Goal: Task Accomplishment & Management: Manage account settings

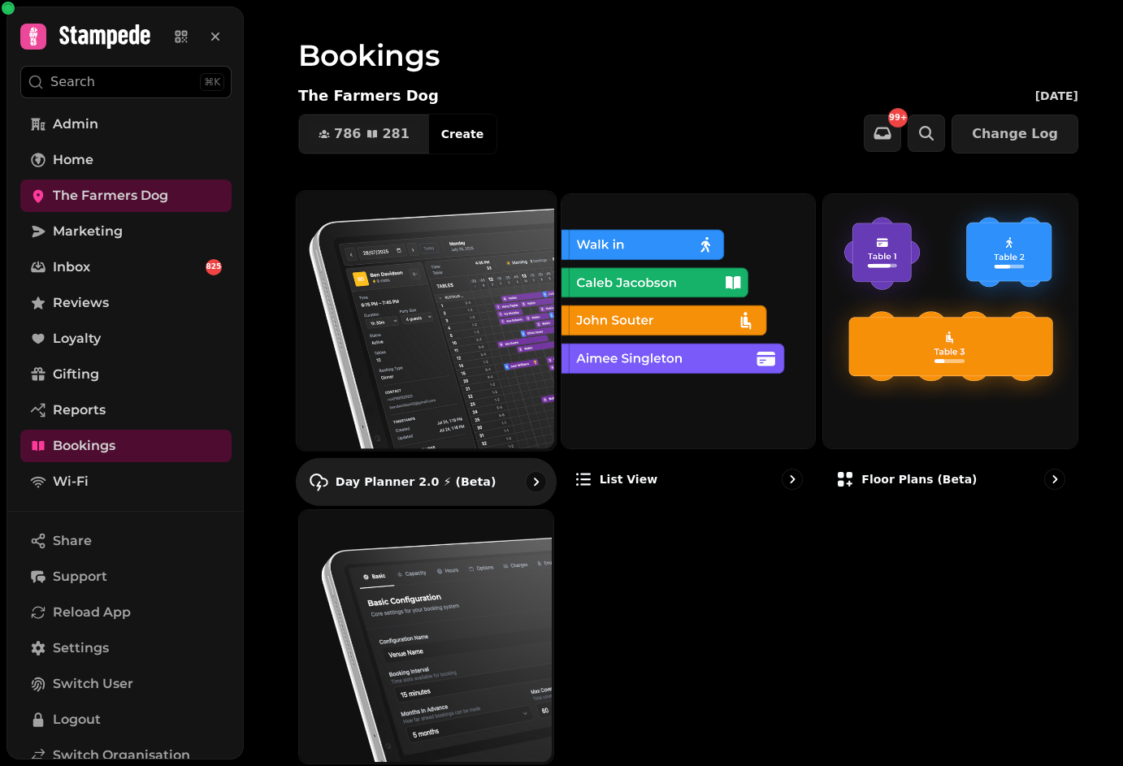
click at [400, 287] on img at bounding box center [424, 318] width 259 height 259
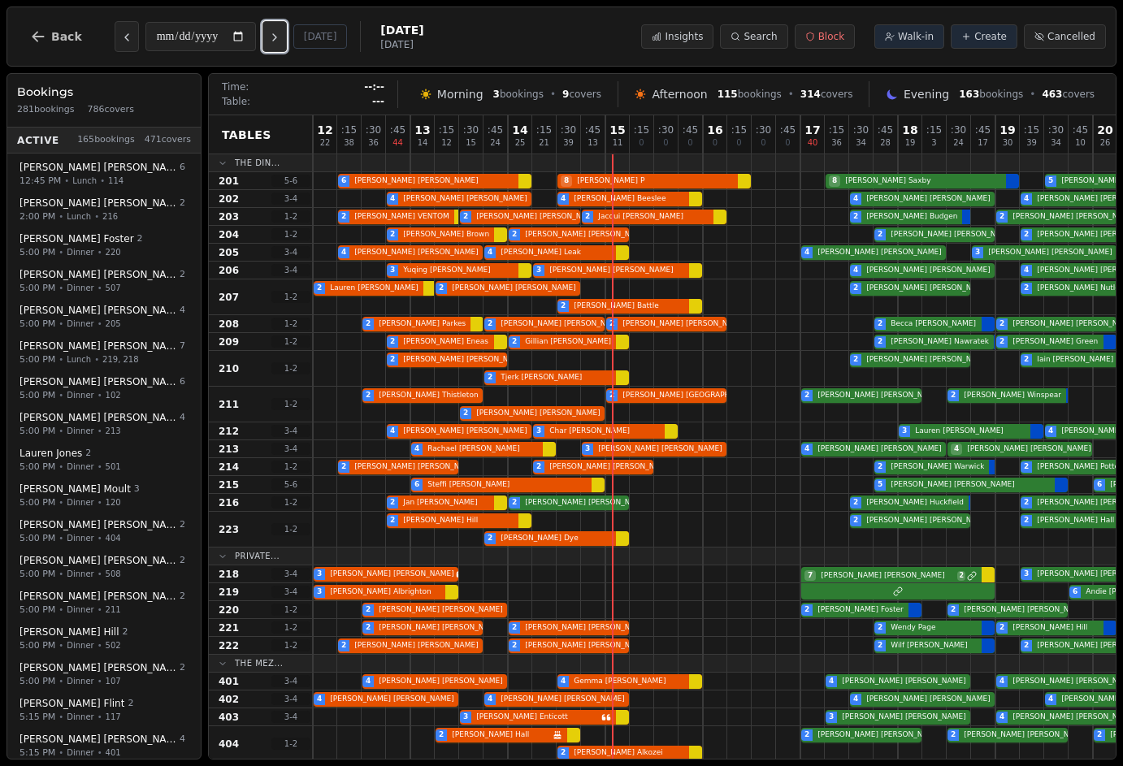
click at [270, 35] on button "Next day" at bounding box center [274, 36] width 24 height 31
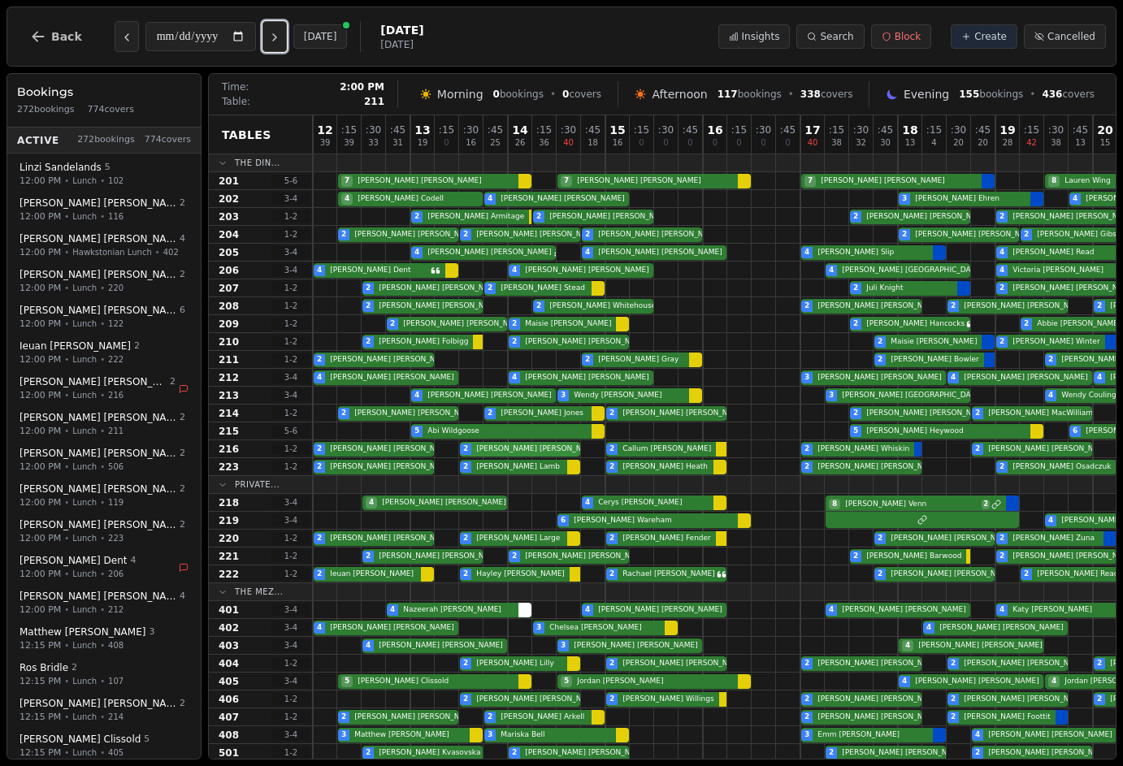
scroll to position [0, 294]
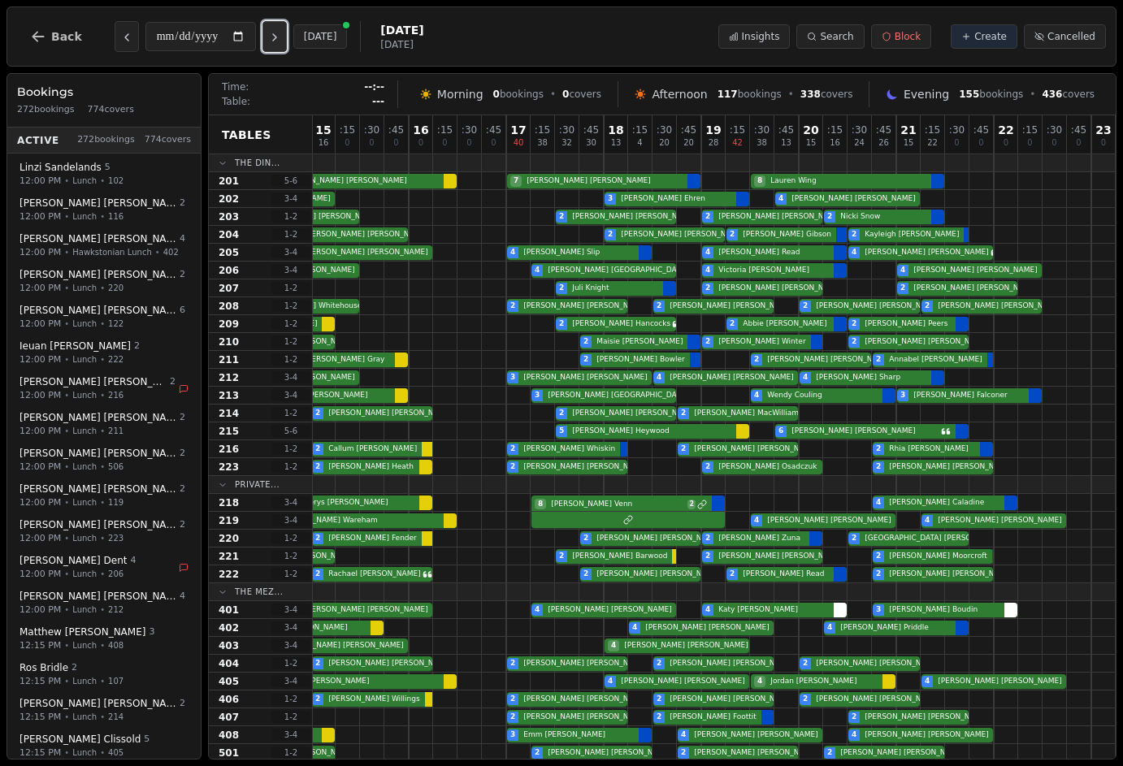
click at [281, 39] on icon "Next day" at bounding box center [274, 37] width 13 height 13
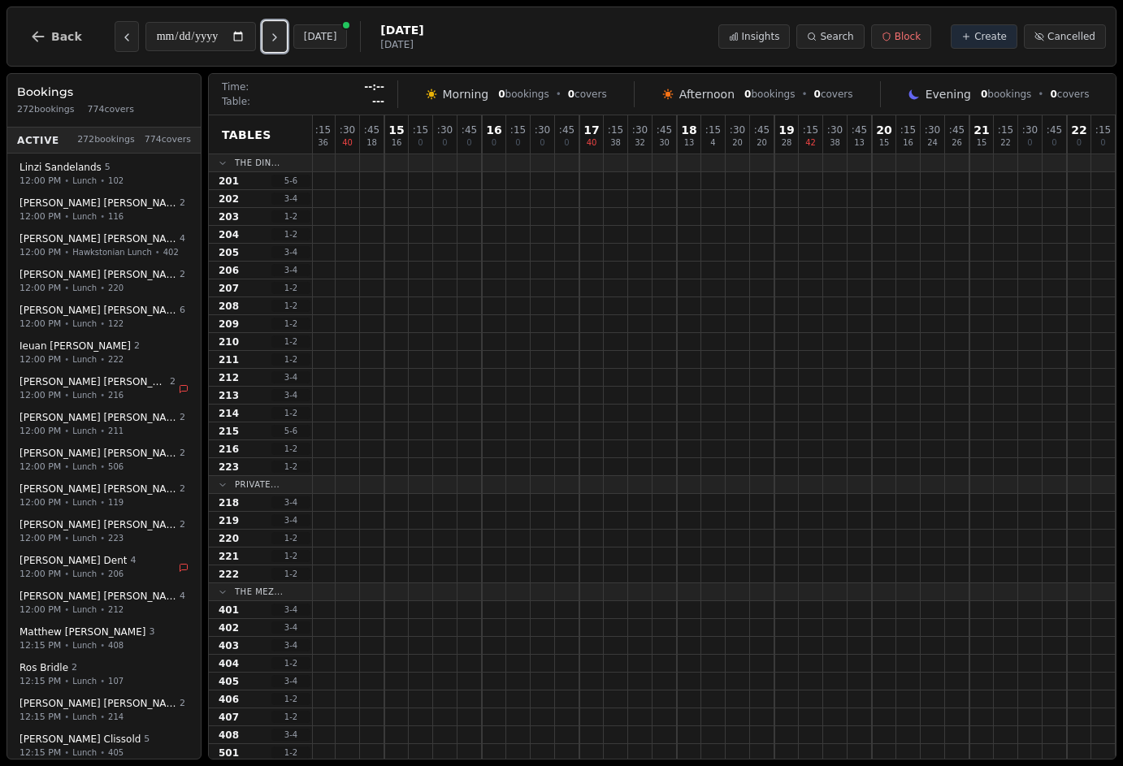
scroll to position [0, 221]
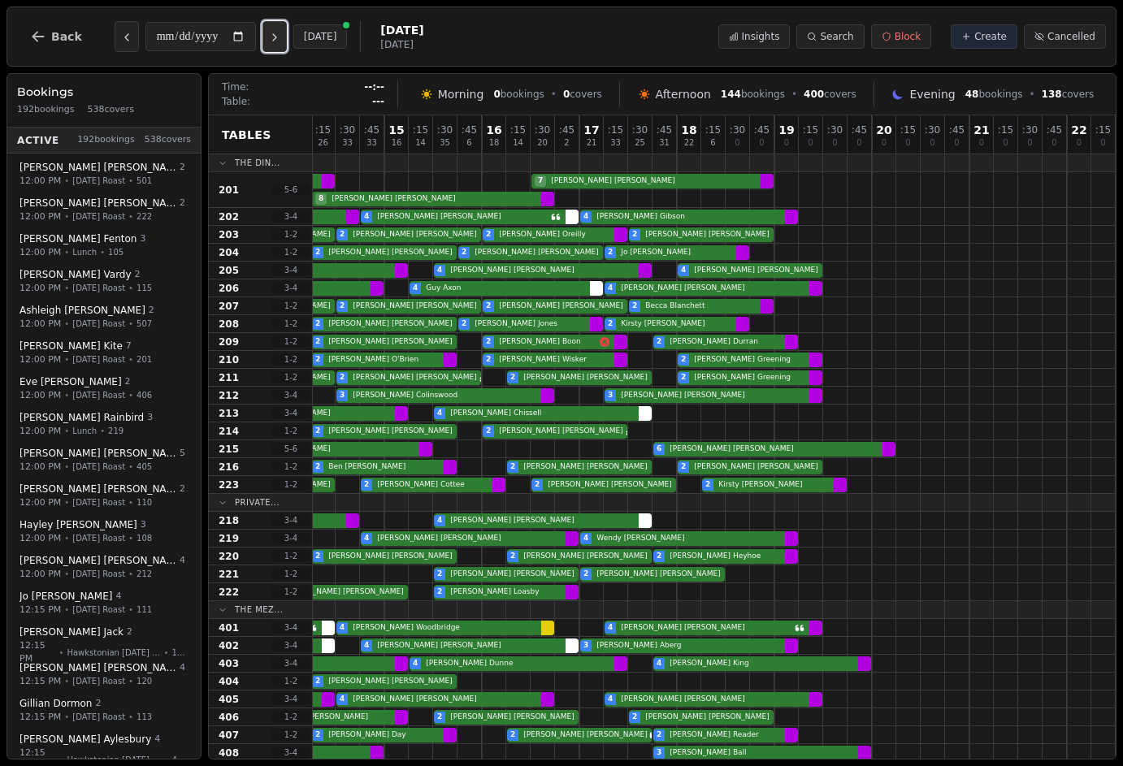
click at [281, 39] on icon "Next day" at bounding box center [274, 37] width 13 height 13
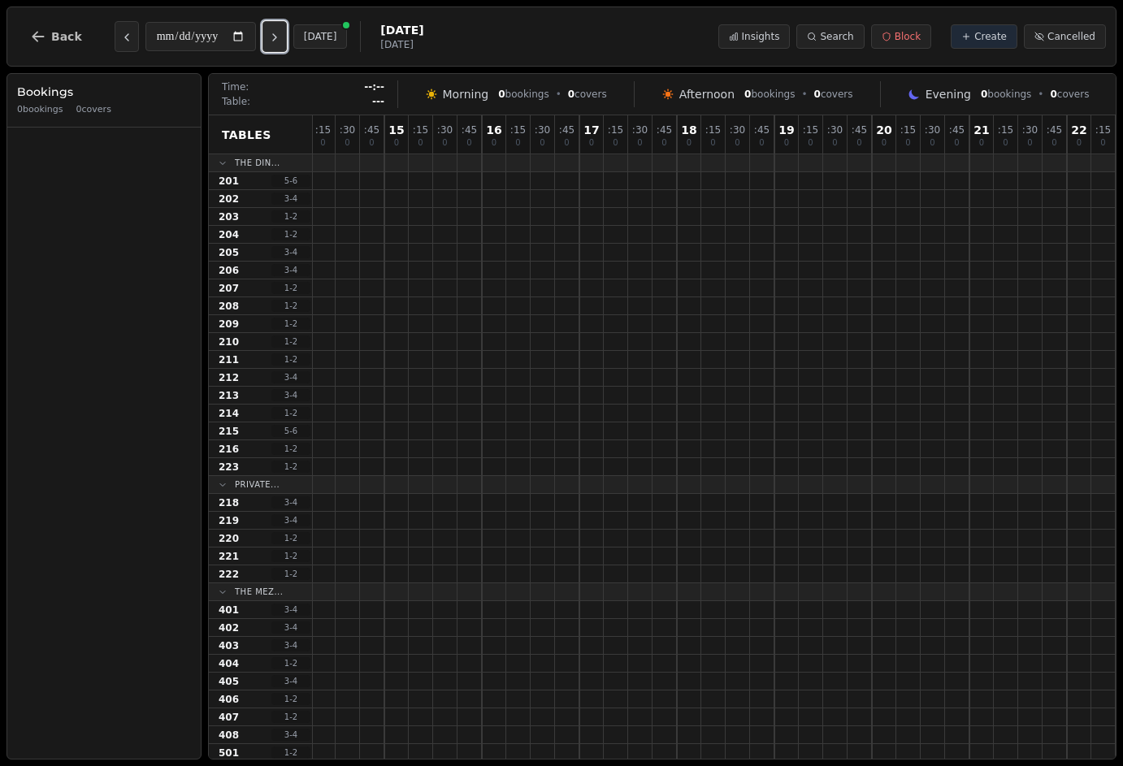
click at [280, 46] on button "Next day" at bounding box center [274, 36] width 24 height 31
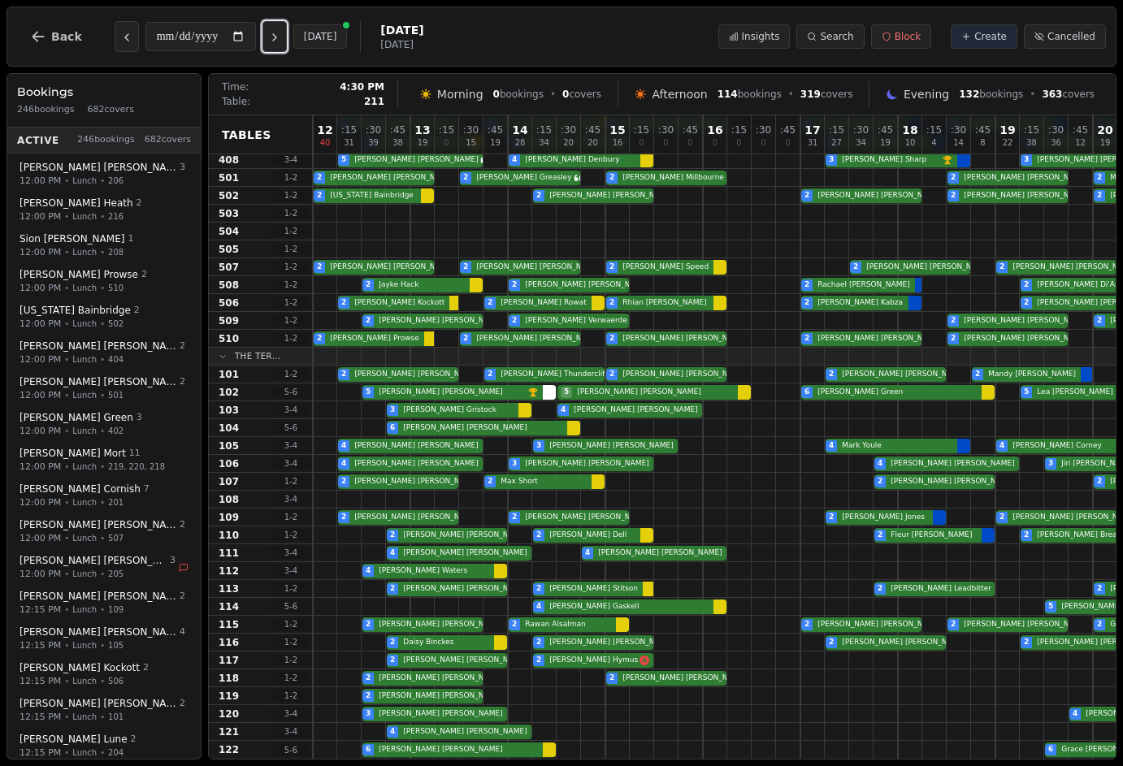
scroll to position [0, 0]
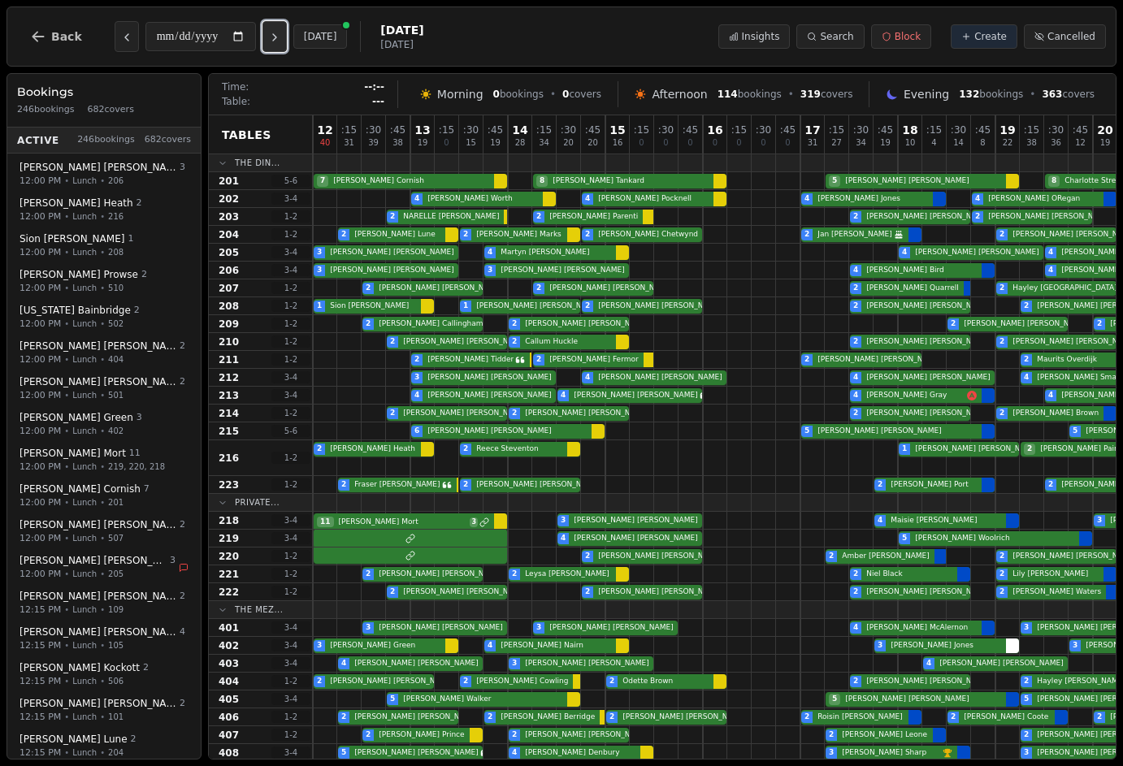
click at [277, 32] on icon "Next day" at bounding box center [274, 37] width 13 height 13
type input "**********"
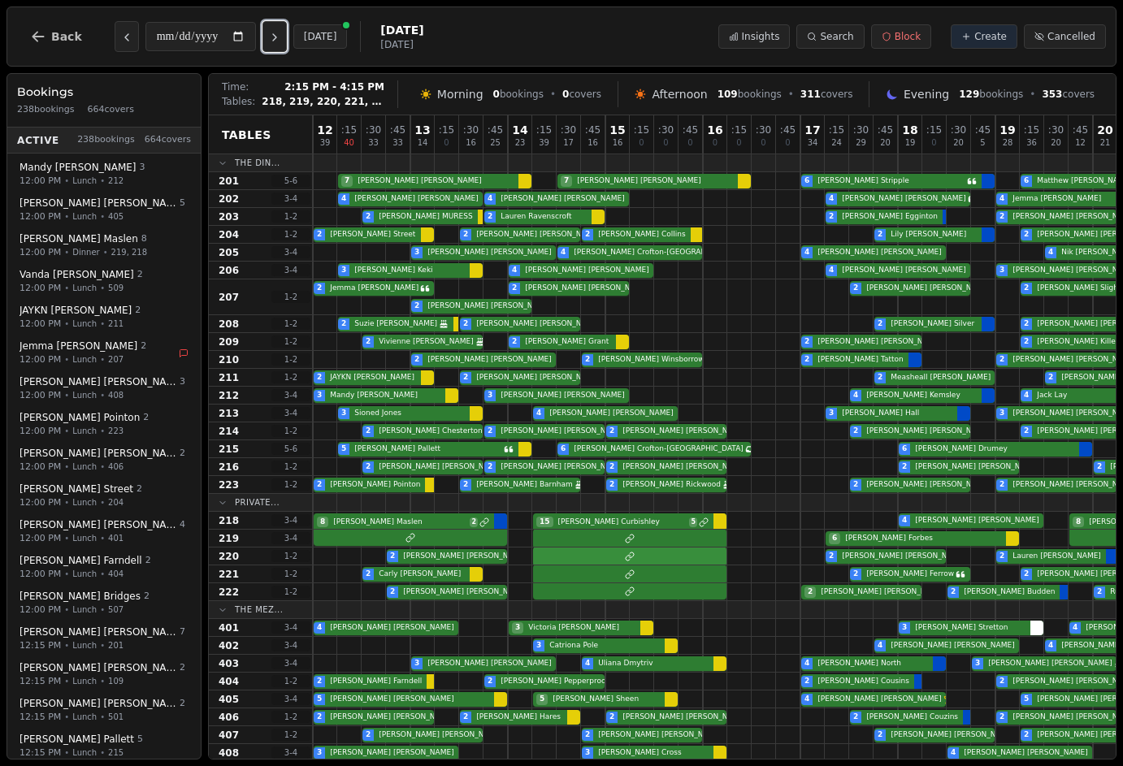
scroll to position [593, 0]
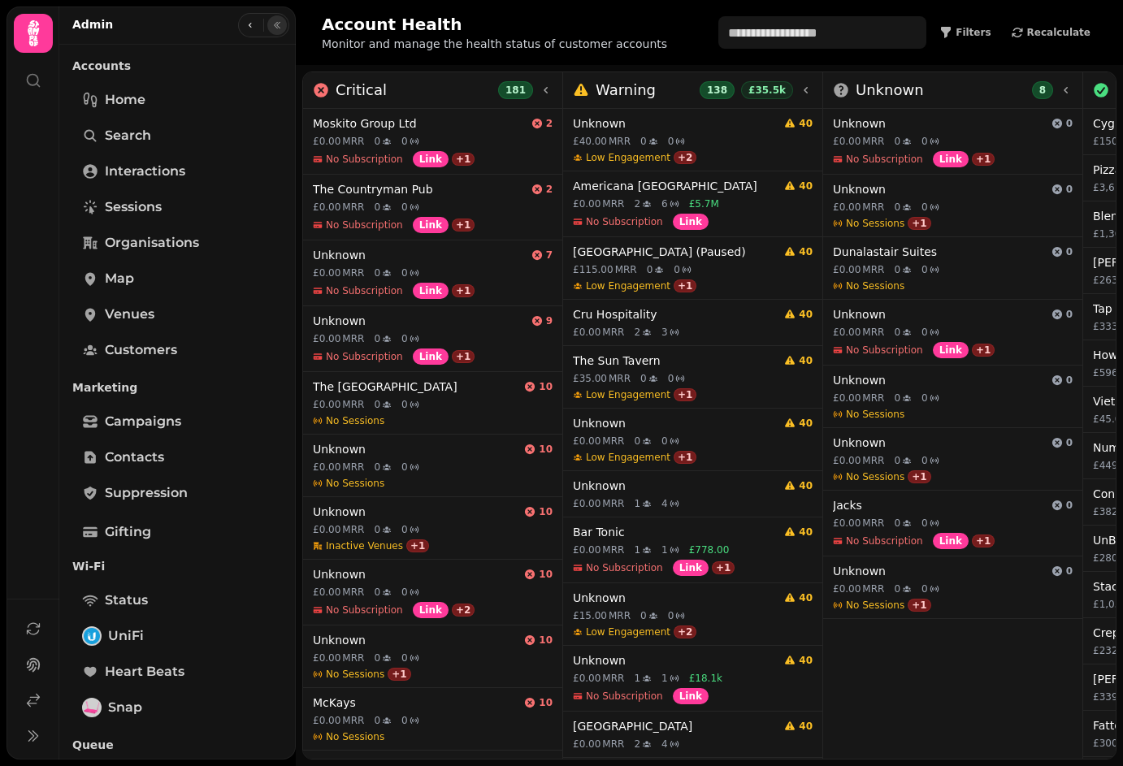
click at [276, 27] on icon "button" at bounding box center [277, 25] width 10 height 10
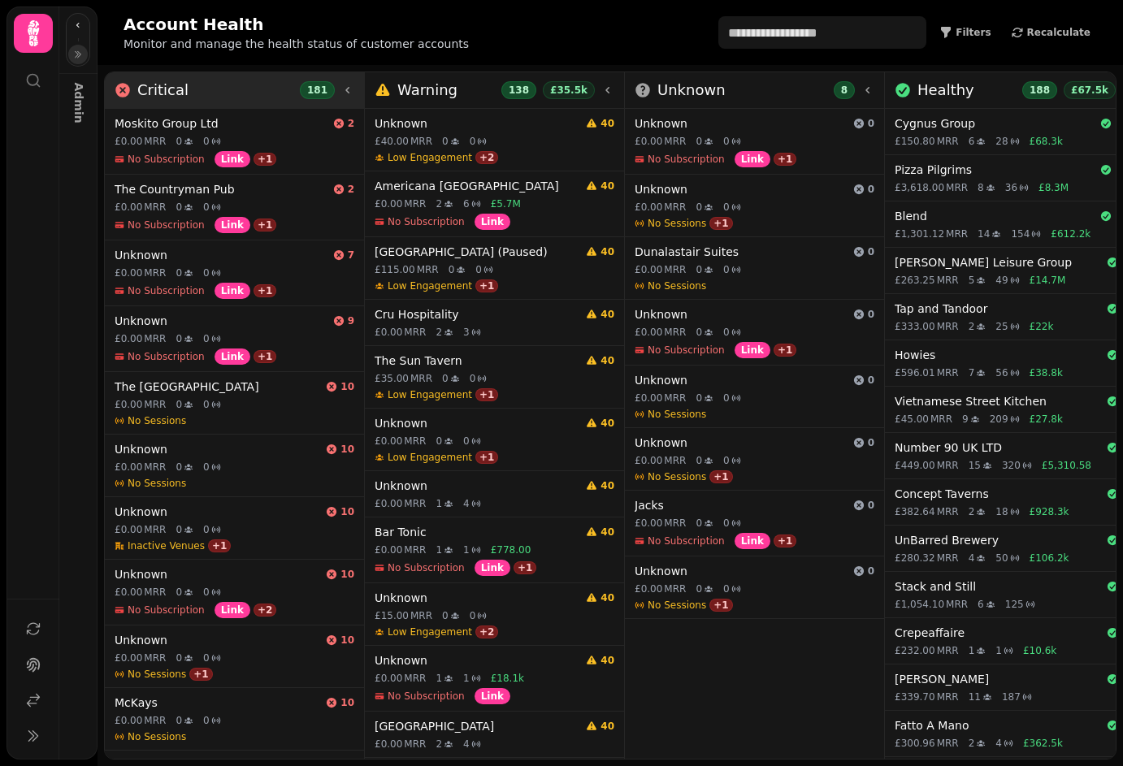
click at [250, 97] on div "Critical 181" at bounding box center [235, 90] width 240 height 23
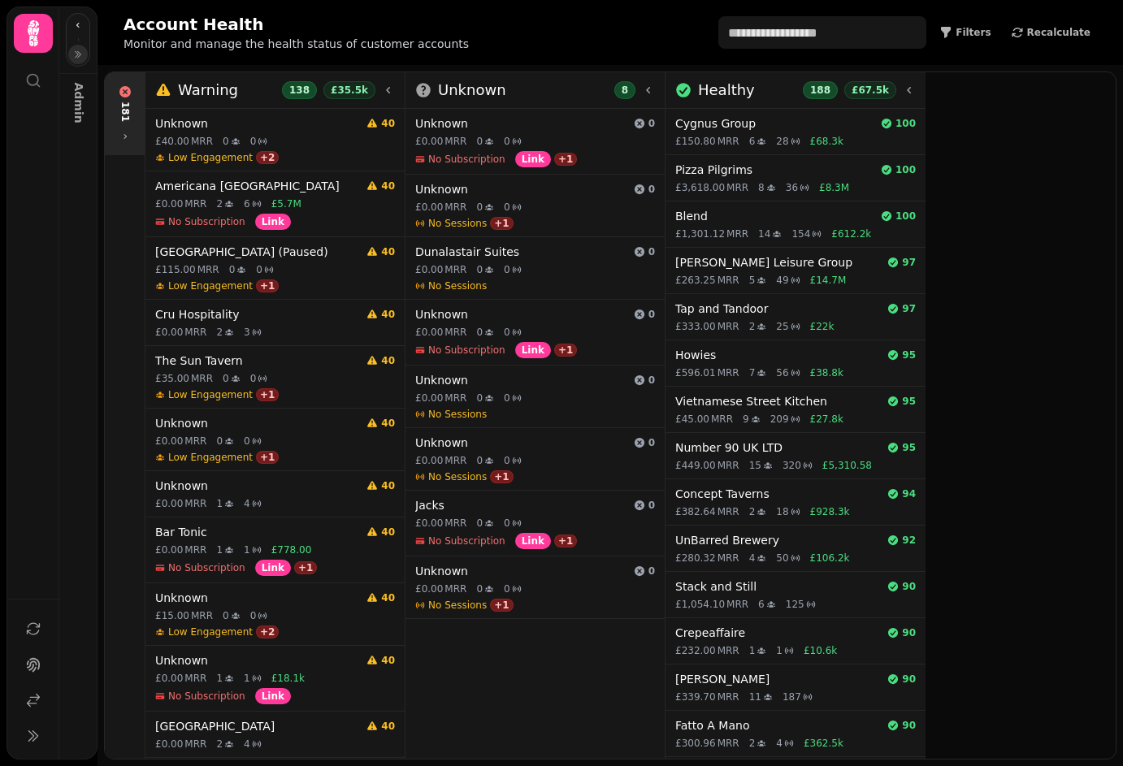
click at [250, 97] on div "Warning 138 £35.5k" at bounding box center [275, 90] width 240 height 23
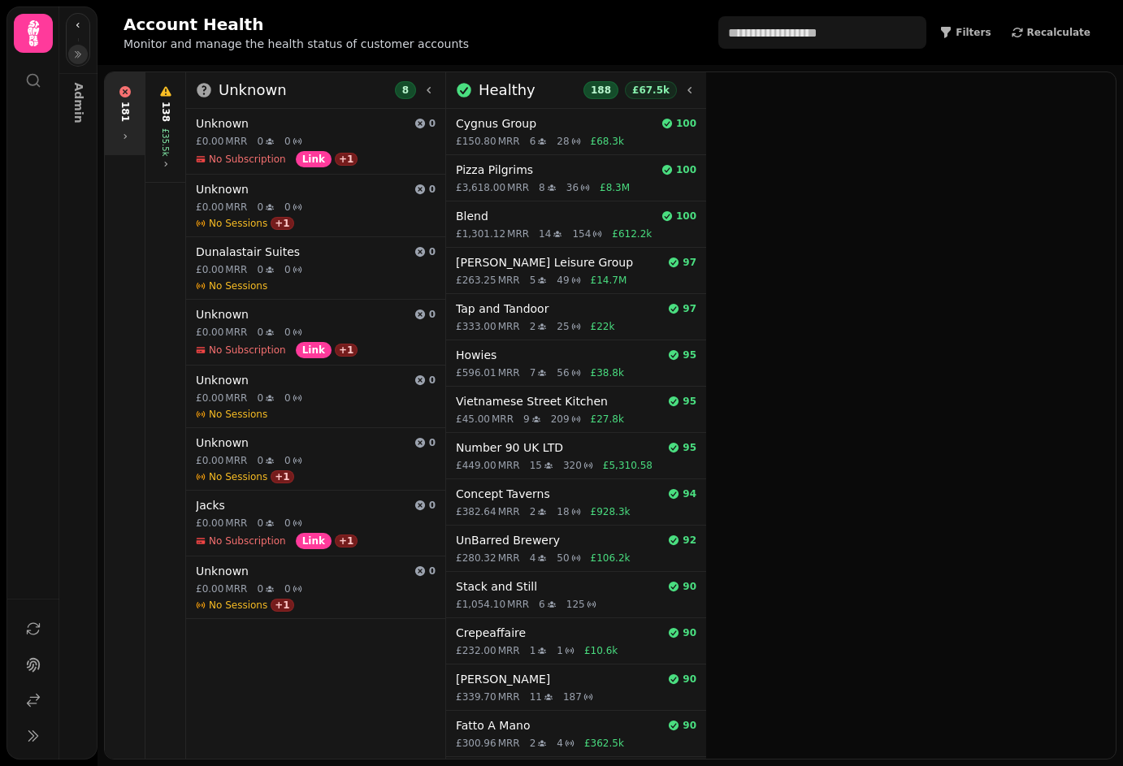
click at [250, 97] on h3 "Unknown" at bounding box center [252, 90] width 68 height 23
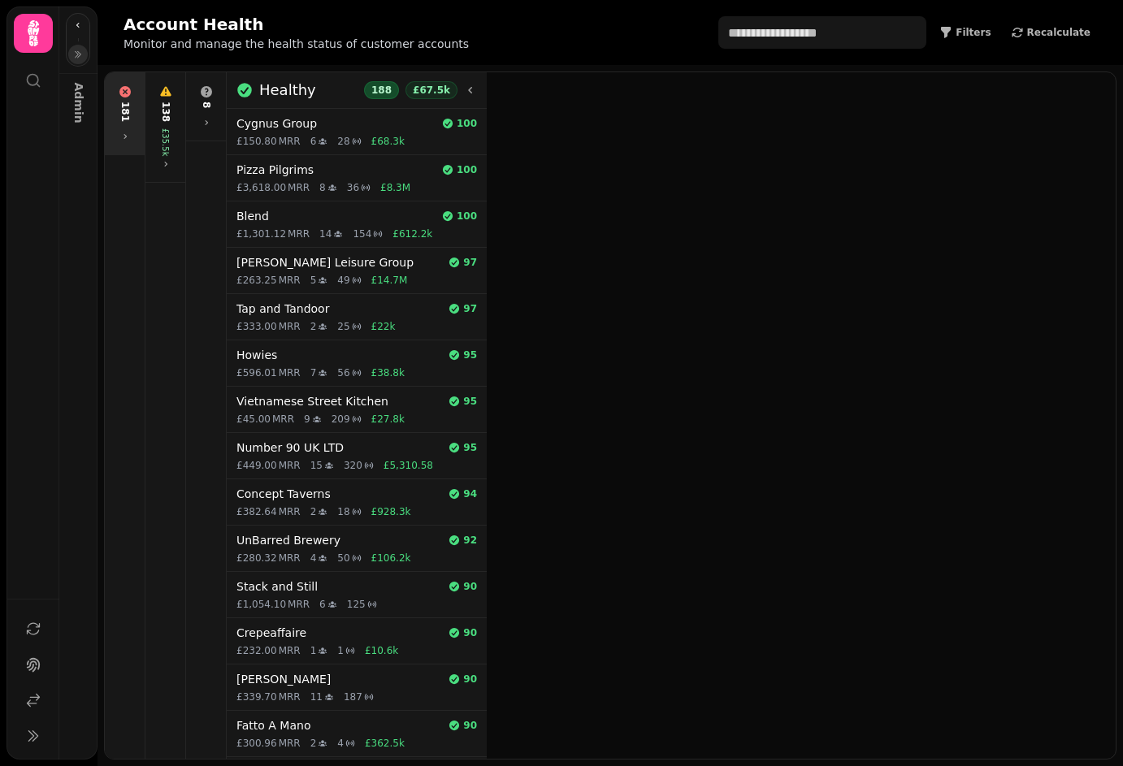
click at [250, 97] on icon at bounding box center [244, 90] width 16 height 16
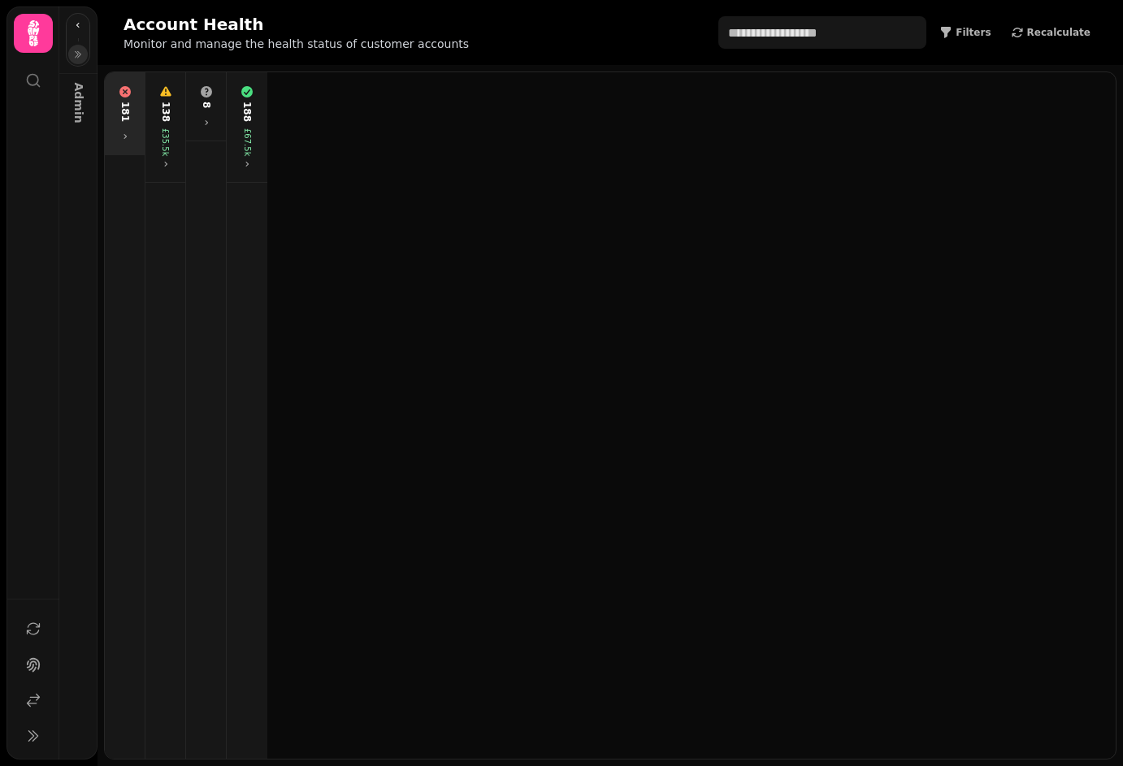
click at [250, 97] on icon at bounding box center [246, 91] width 13 height 13
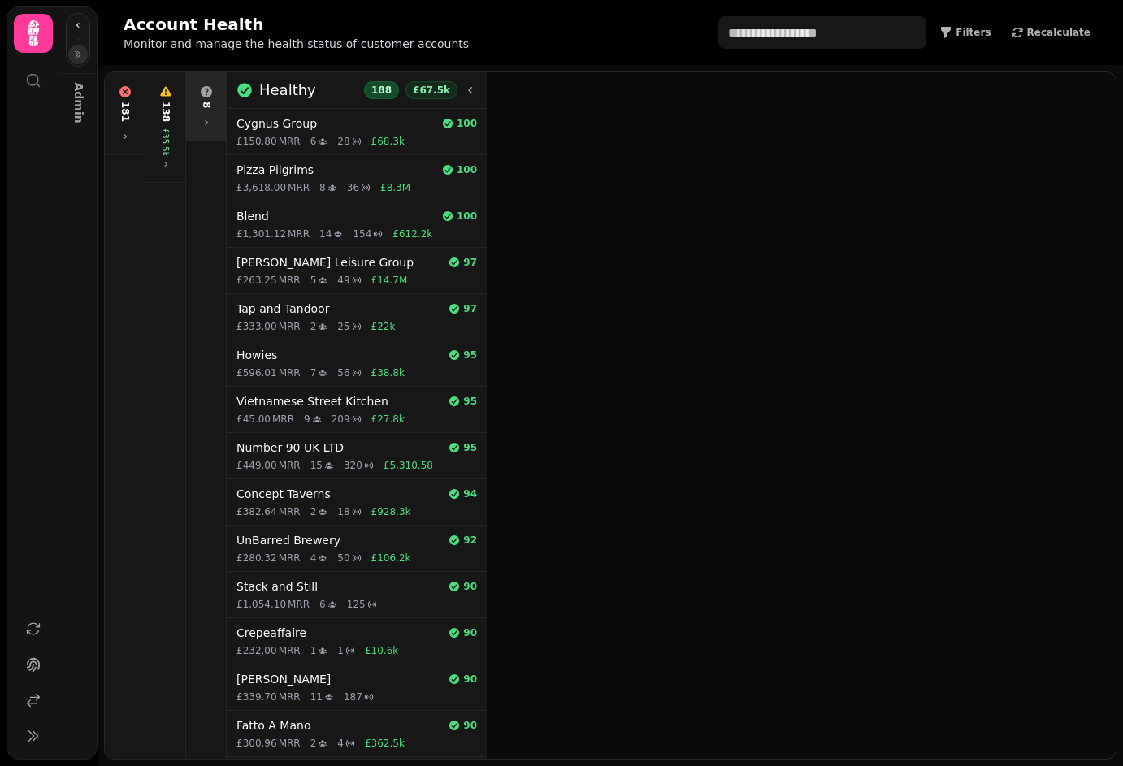
click at [213, 116] on div "8" at bounding box center [205, 106] width 33 height 55
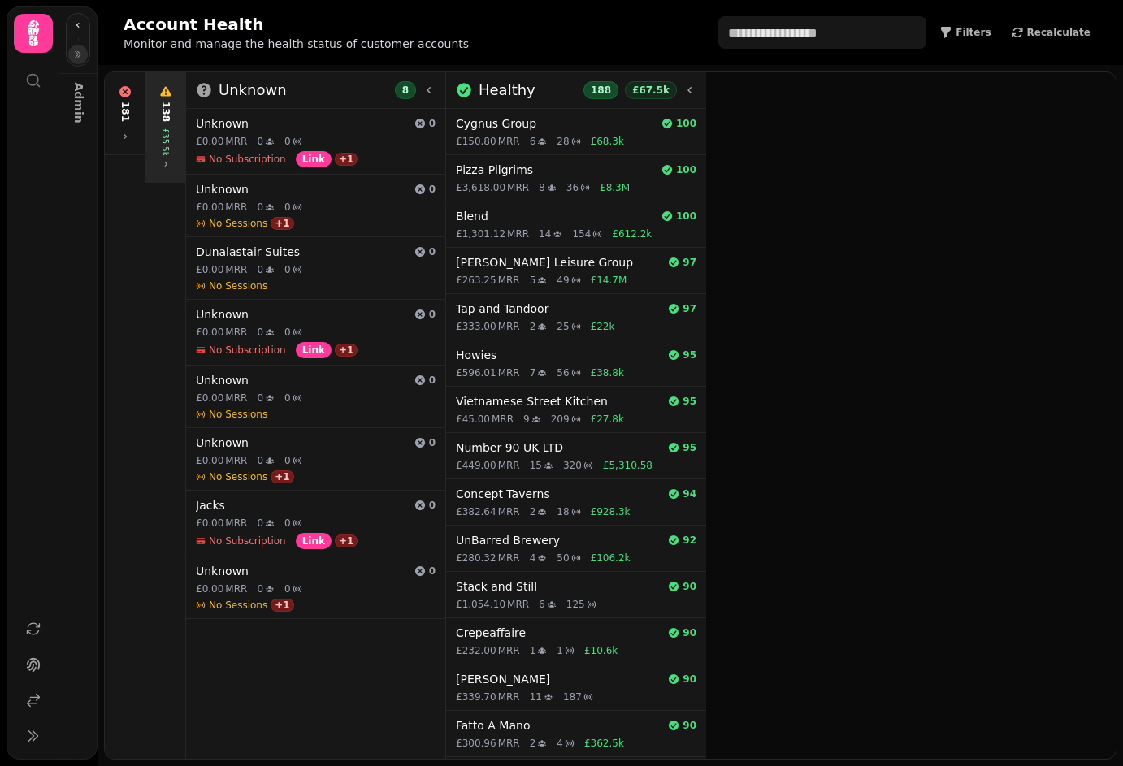
click at [172, 118] on div "138 £35.5k" at bounding box center [165, 127] width 33 height 97
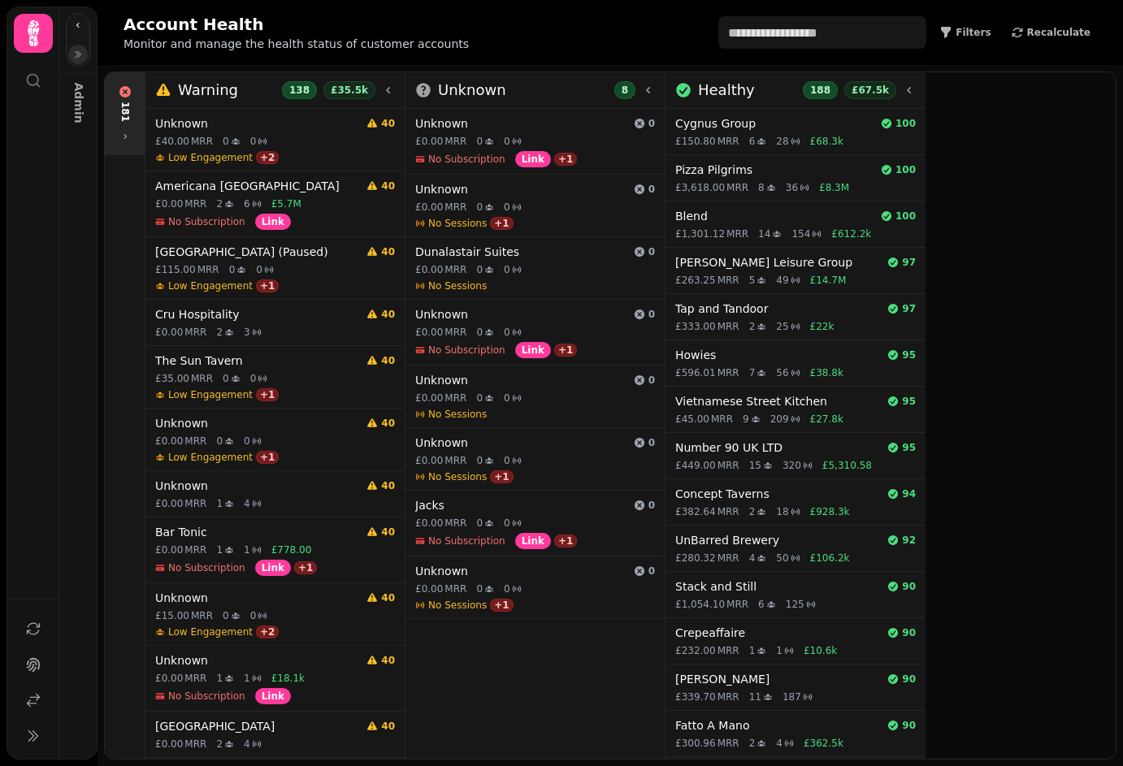
click at [115, 117] on div "181" at bounding box center [124, 113] width 33 height 69
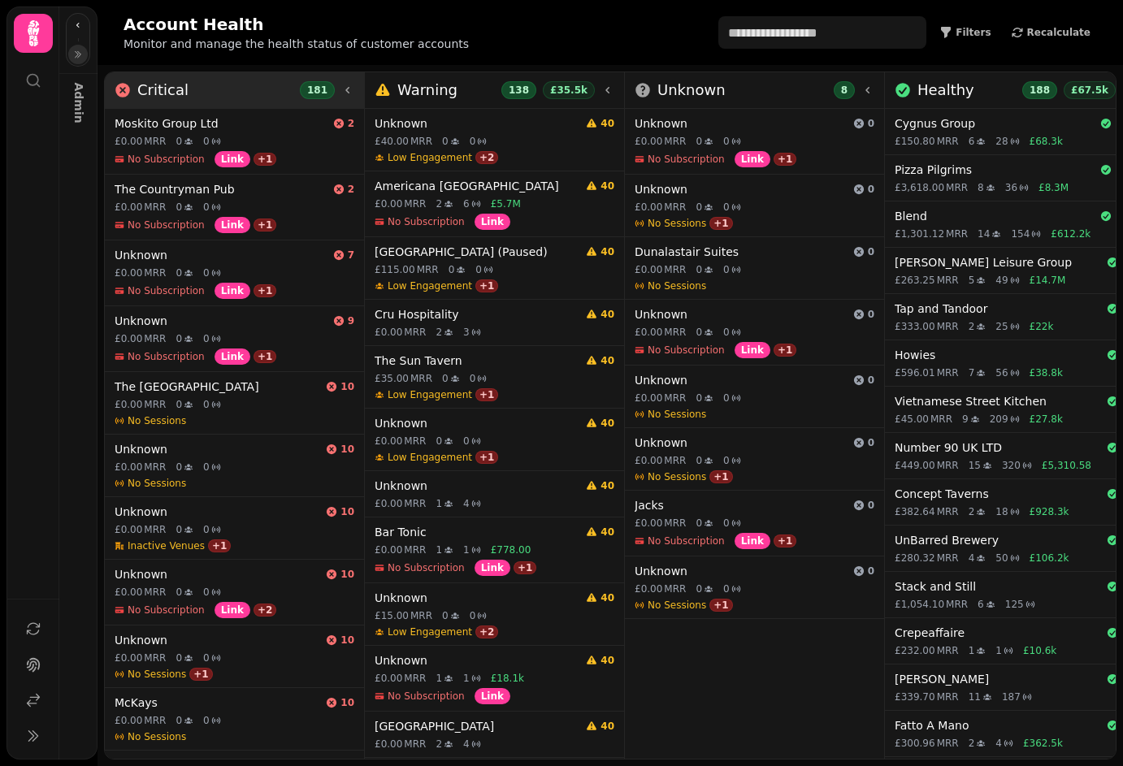
click at [179, 83] on h3 "Critical" at bounding box center [162, 90] width 51 height 23
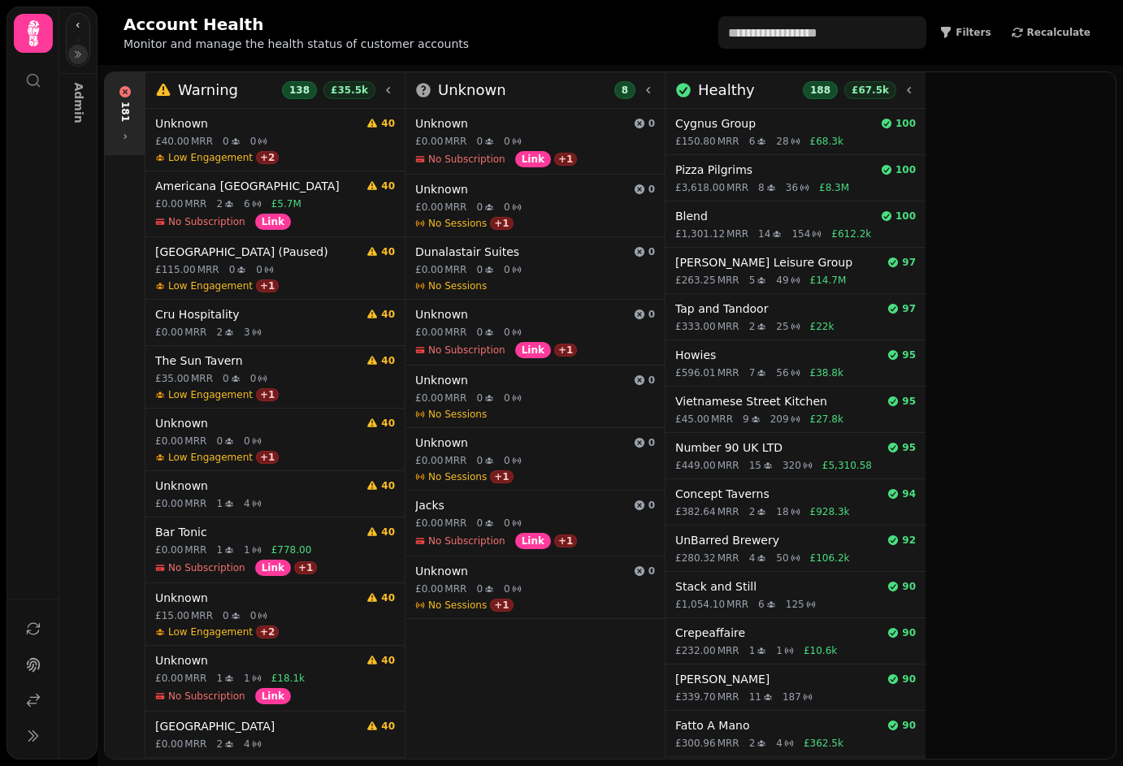
click at [179, 83] on h3 "Warning" at bounding box center [208, 90] width 60 height 23
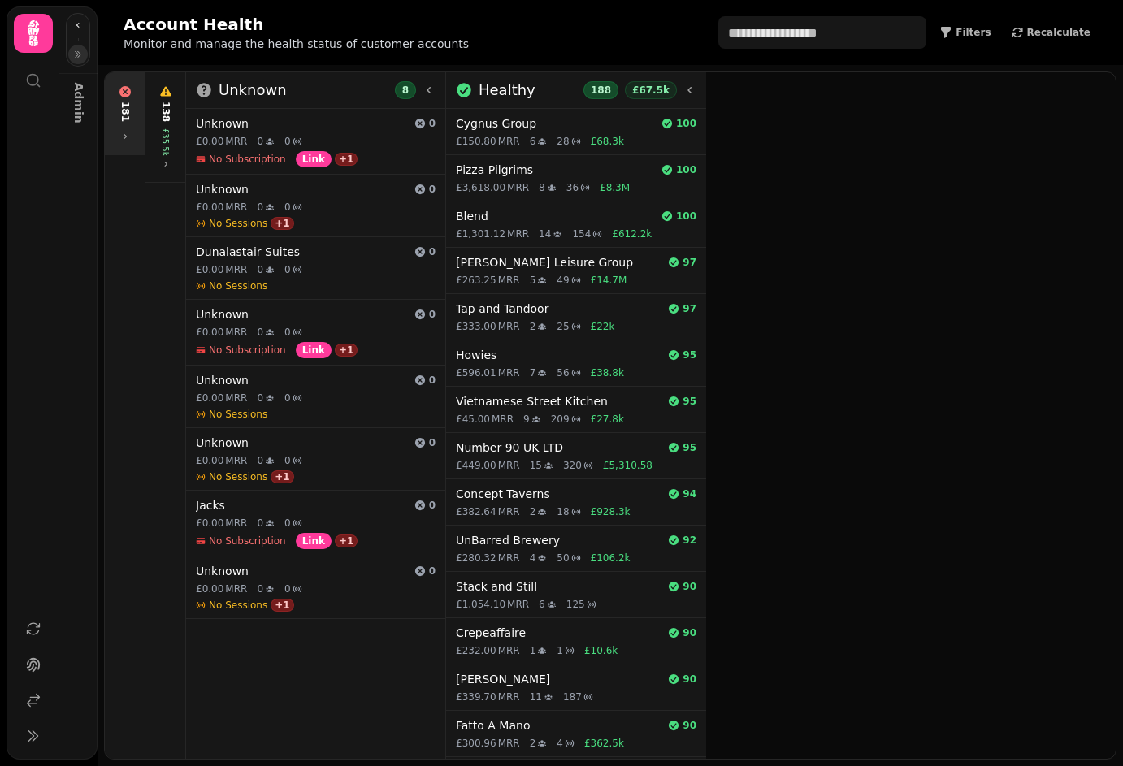
click at [179, 83] on div "138 £35.5k" at bounding box center [165, 127] width 33 height 97
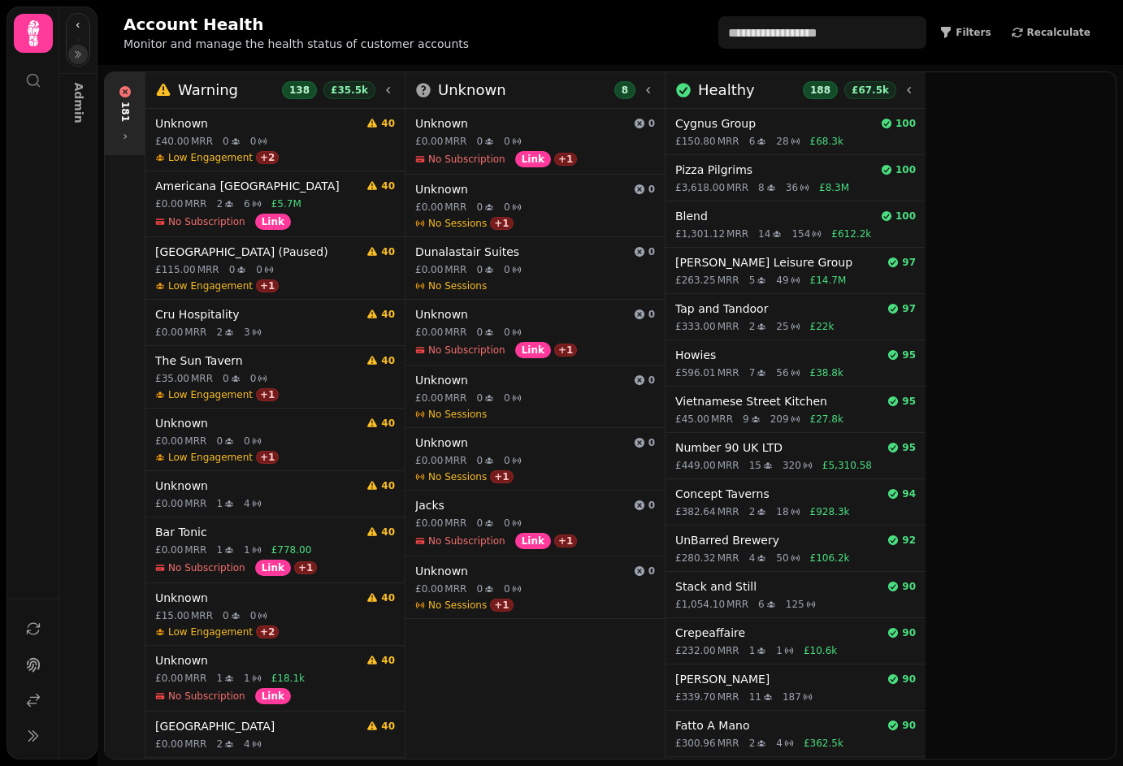
click at [179, 83] on h3 "Warning" at bounding box center [208, 90] width 60 height 23
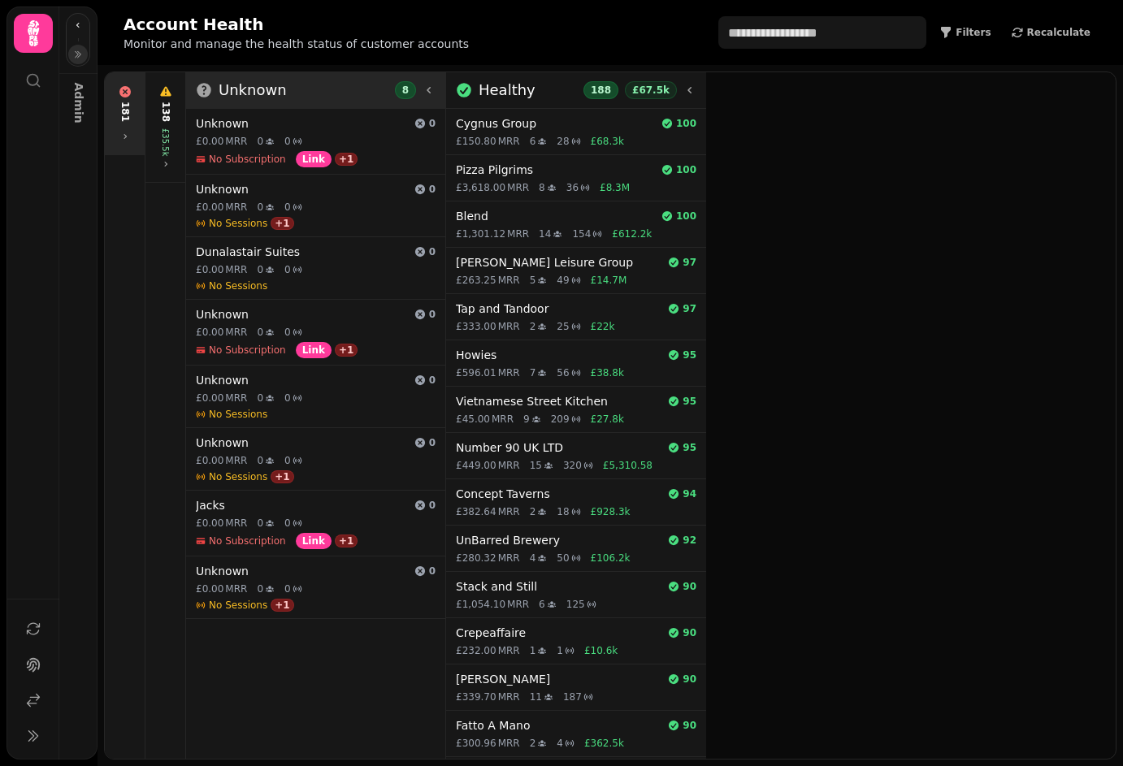
click at [212, 99] on div "Unknown" at bounding box center [241, 90] width 91 height 23
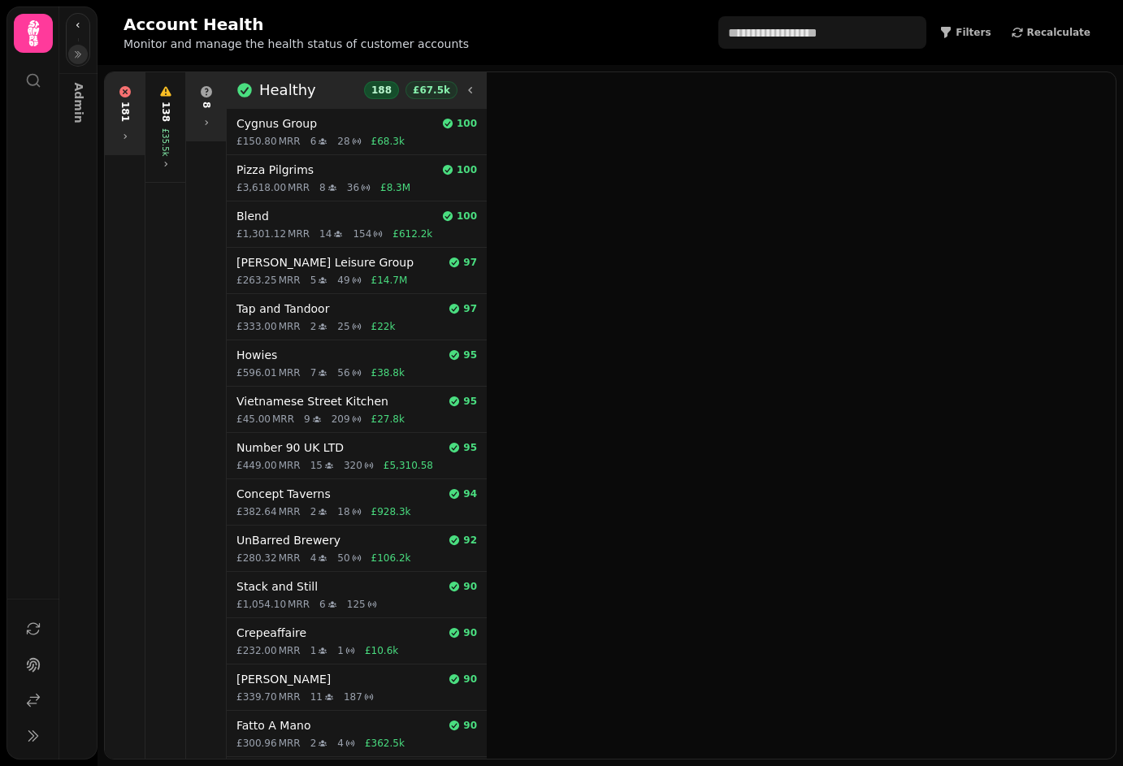
click at [281, 95] on h3 "Healthy" at bounding box center [287, 90] width 57 height 23
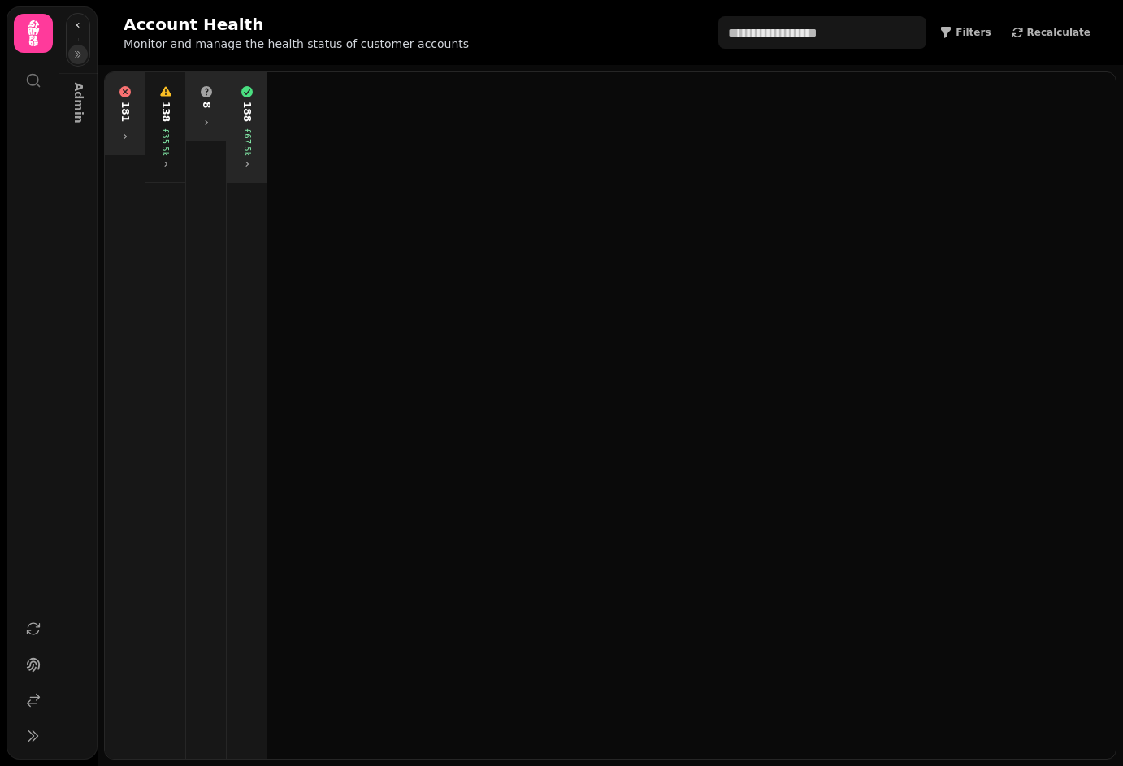
click at [249, 117] on div "188" at bounding box center [246, 112] width 13 height 20
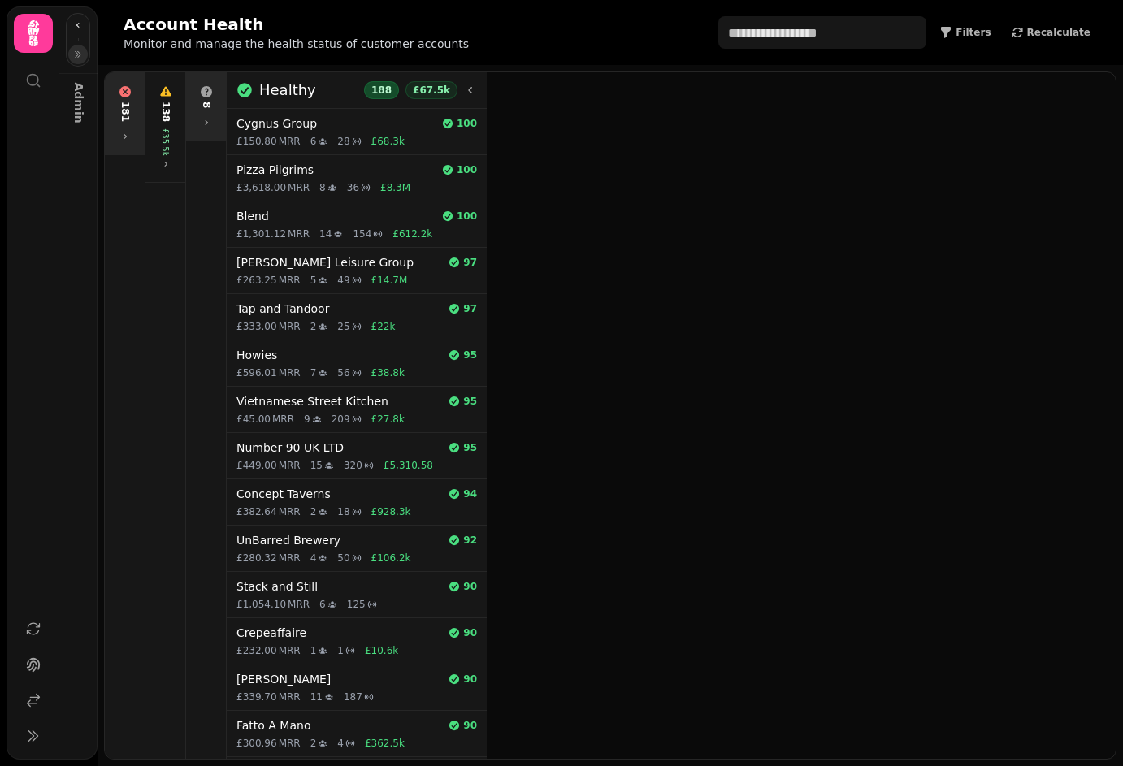
click at [192, 122] on div "8" at bounding box center [205, 106] width 33 height 55
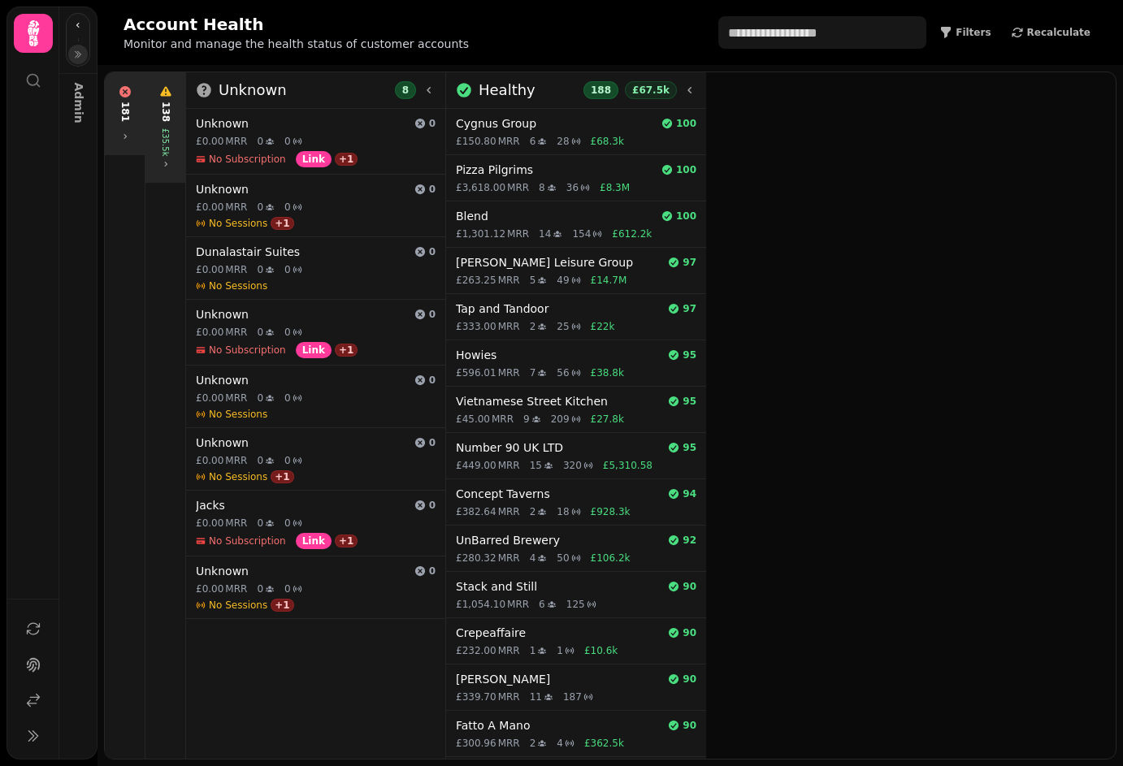
click at [151, 121] on div "138 £35.5k" at bounding box center [165, 127] width 33 height 97
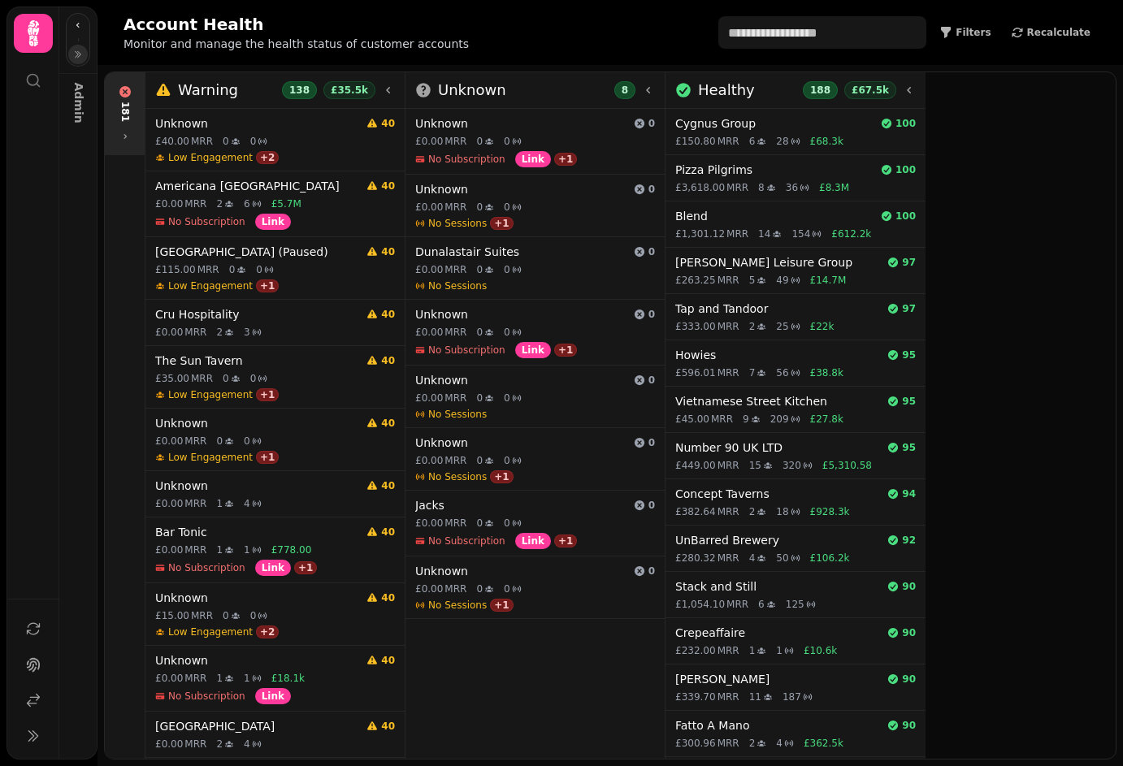
click at [106, 107] on div "181" at bounding box center [125, 113] width 40 height 83
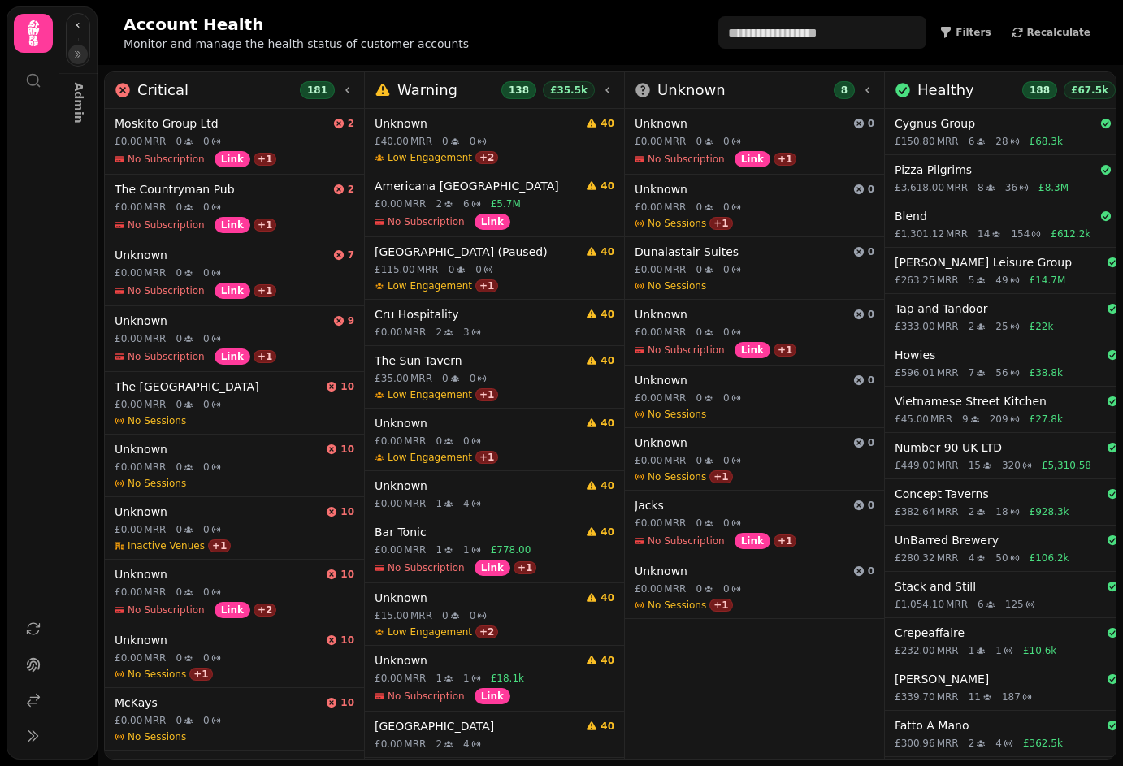
click at [189, 80] on div "Critical 181" at bounding box center [235, 90] width 240 height 23
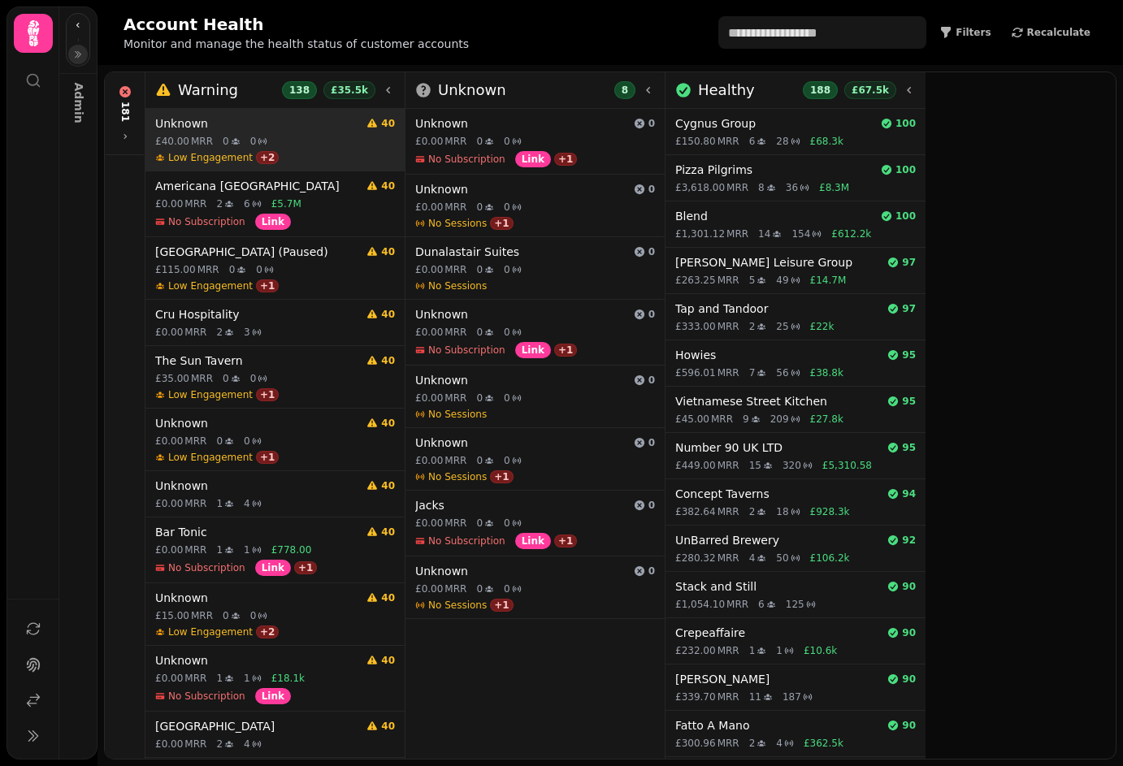
click at [205, 109] on div "Unknown 40 £40.00 MRR 0 0 Low Engagement + 2" at bounding box center [274, 140] width 259 height 62
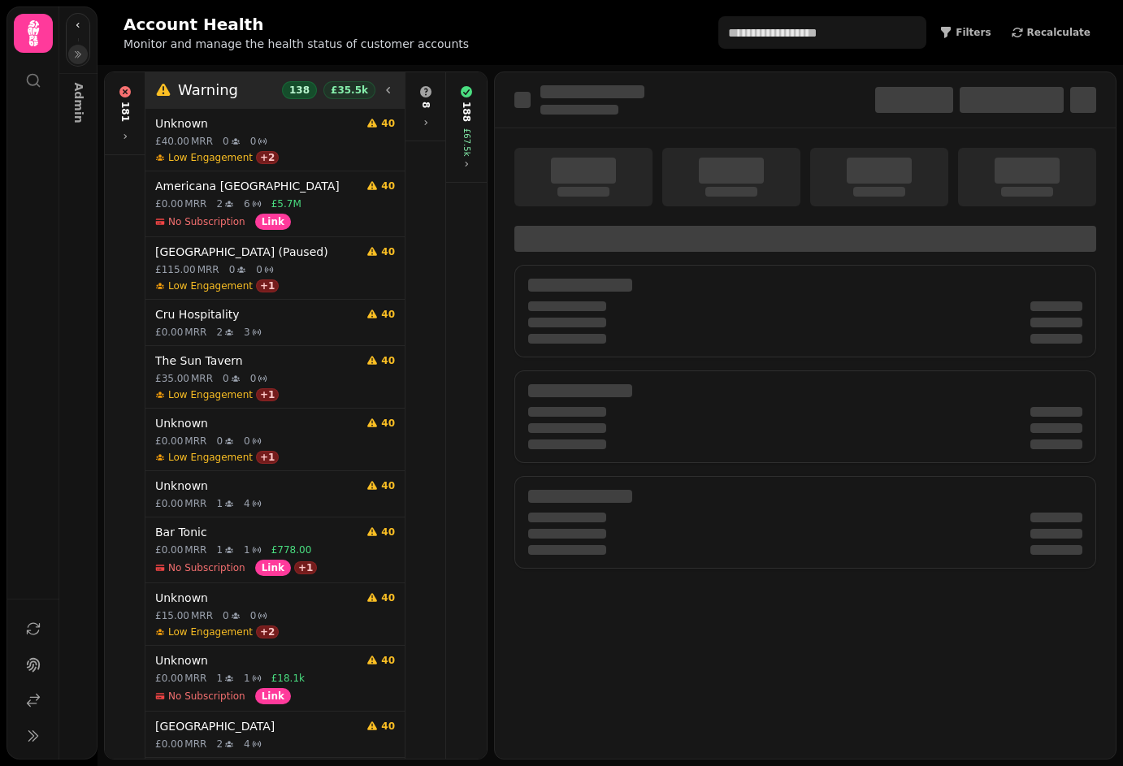
click at [222, 87] on h3 "Warning" at bounding box center [208, 90] width 60 height 23
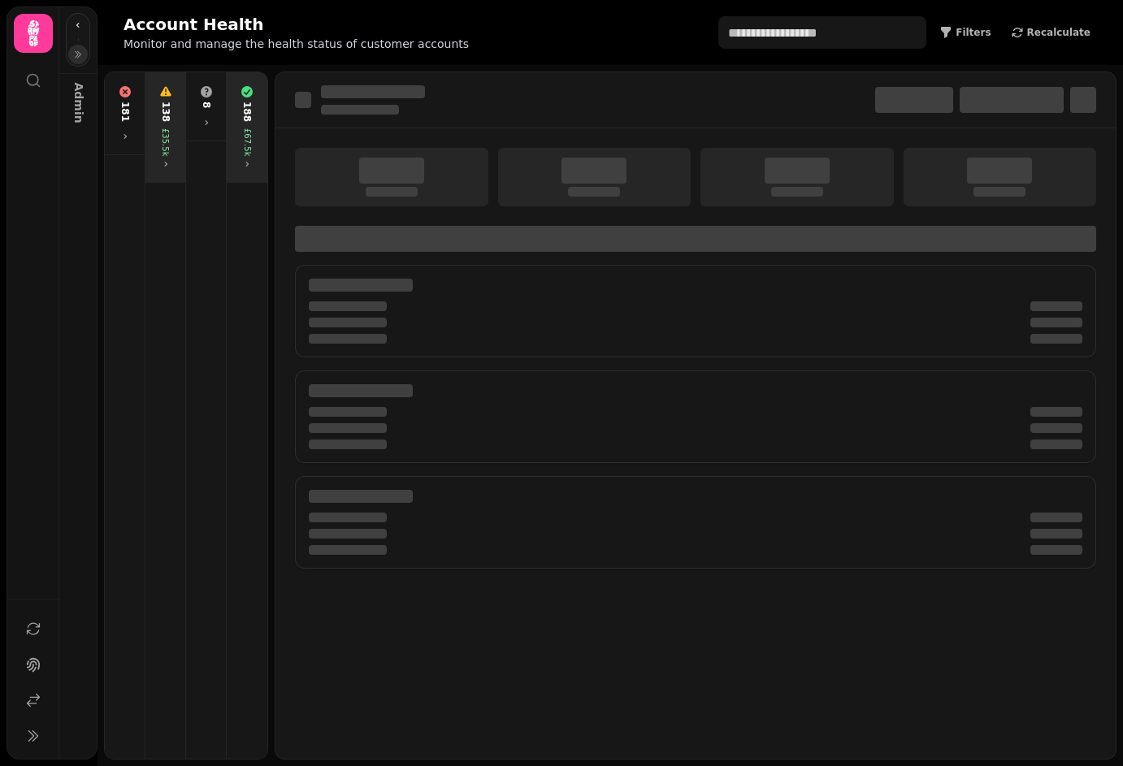
click at [238, 109] on div "188 £67.5k" at bounding box center [247, 127] width 34 height 97
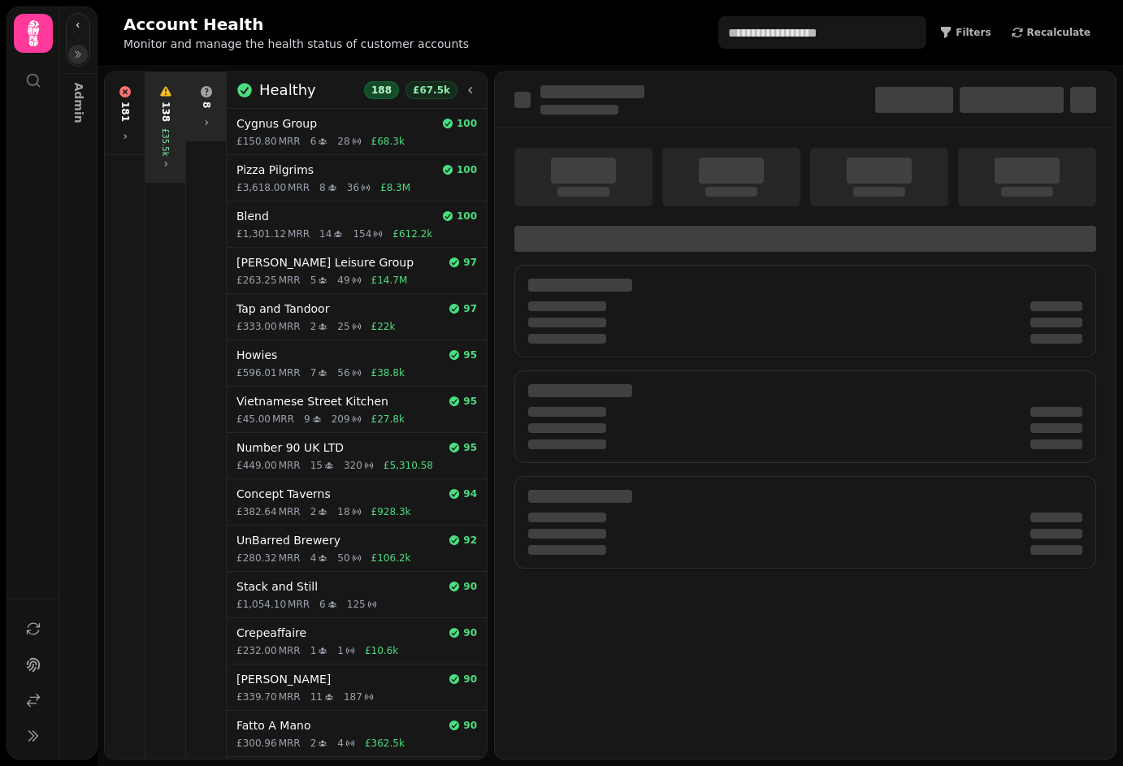
click at [205, 111] on div "8" at bounding box center [205, 106] width 33 height 55
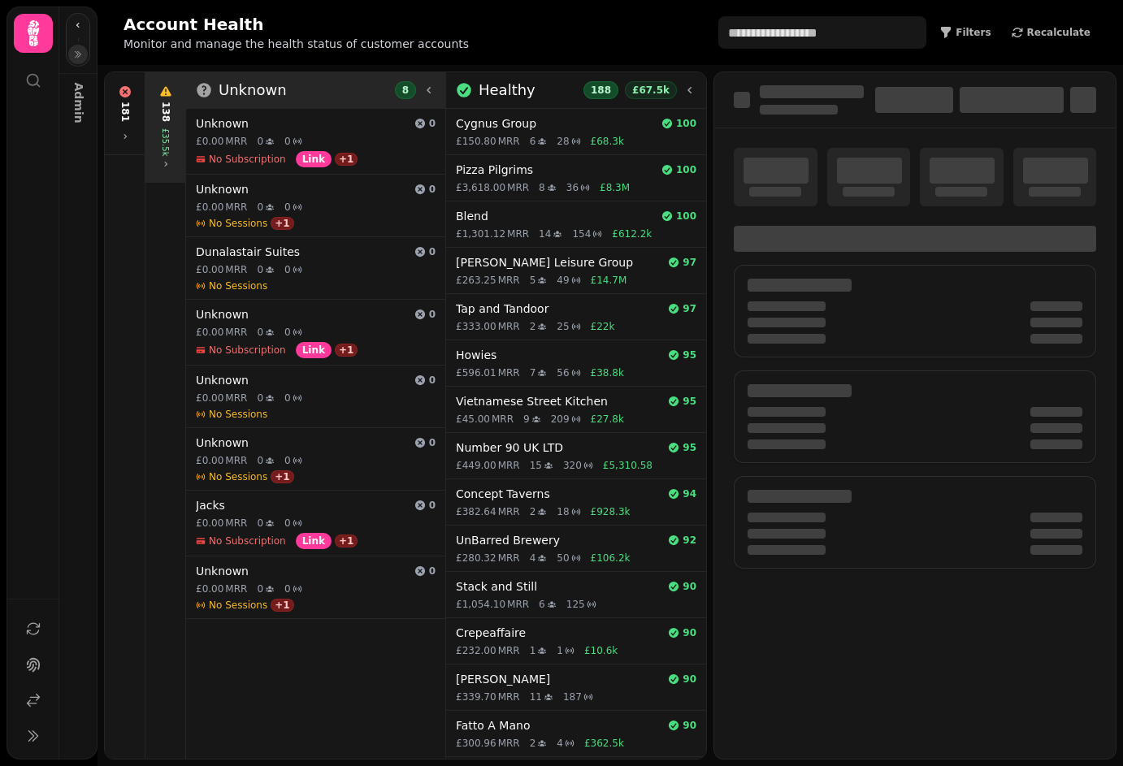
click at [271, 88] on h3 "Unknown" at bounding box center [252, 90] width 68 height 23
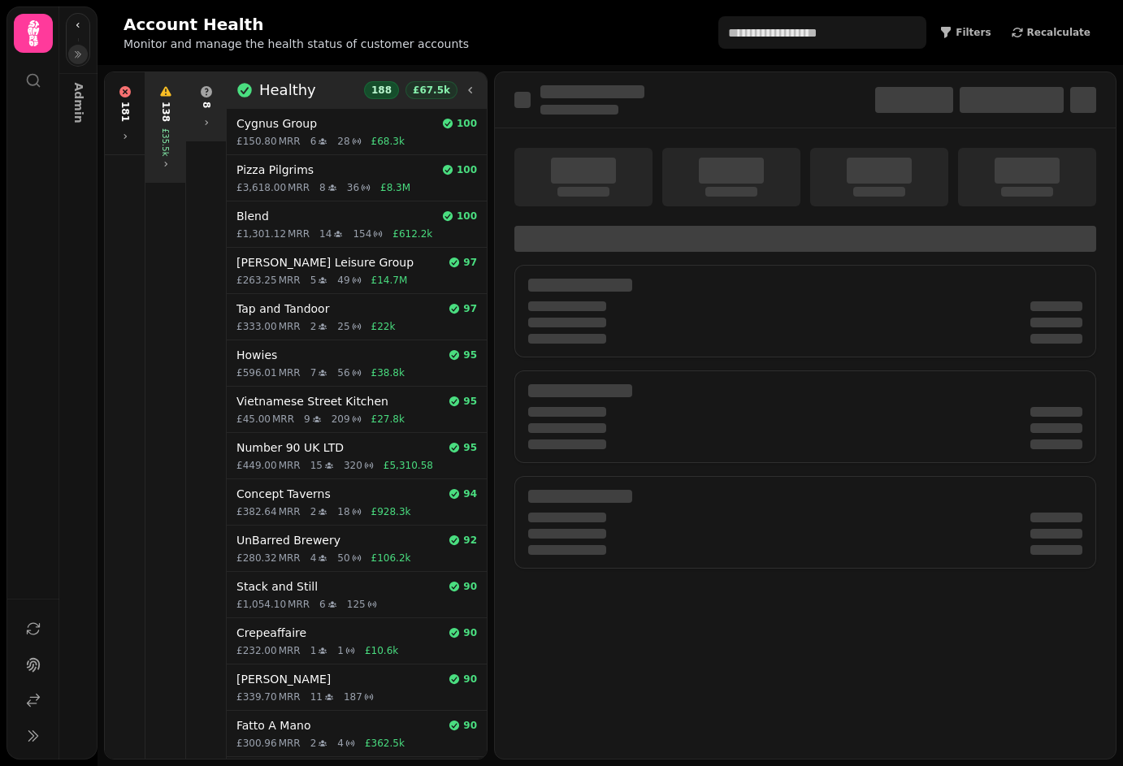
click at [293, 93] on h3 "Healthy" at bounding box center [287, 90] width 57 height 23
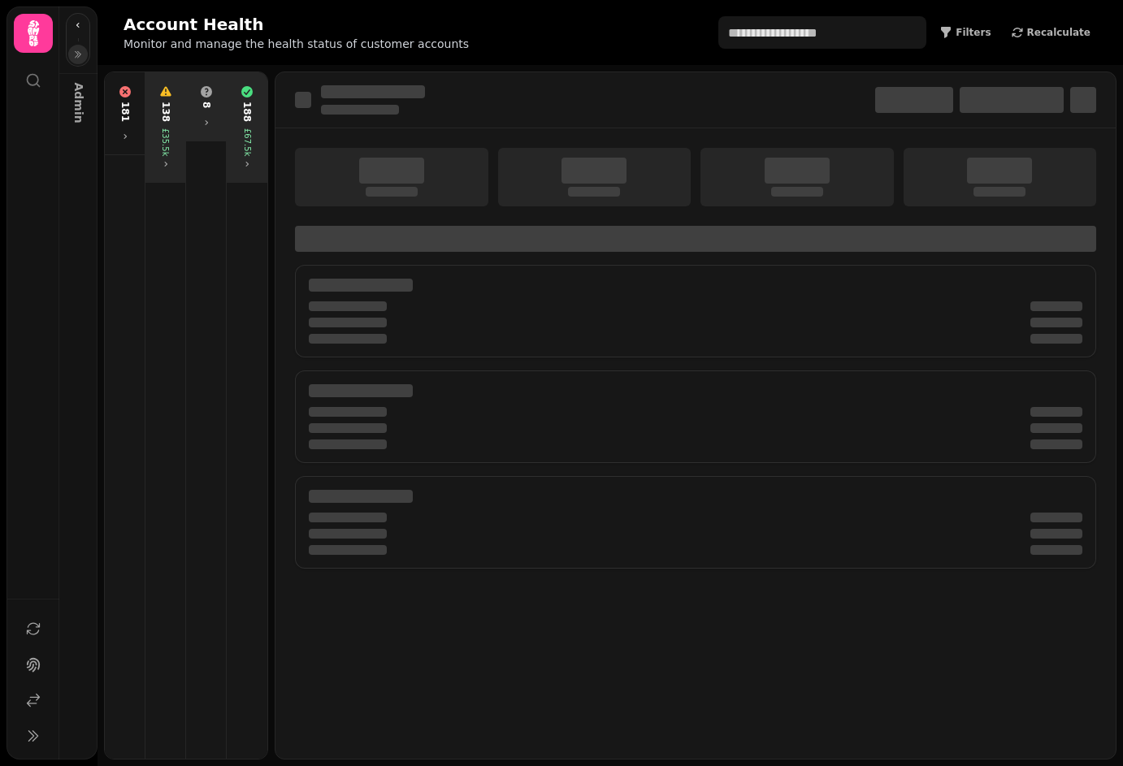
click at [149, 134] on div "138 £35.5k" at bounding box center [165, 127] width 33 height 97
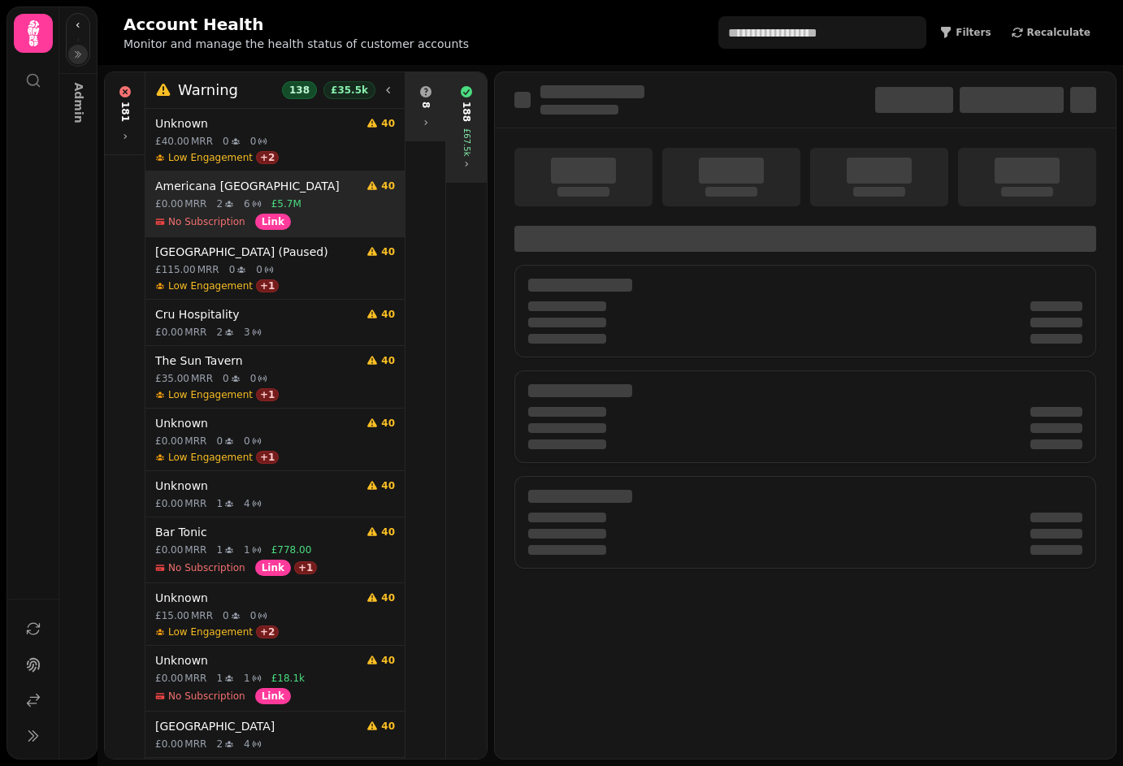
click at [224, 188] on h4 "Americana London" at bounding box center [257, 186] width 205 height 16
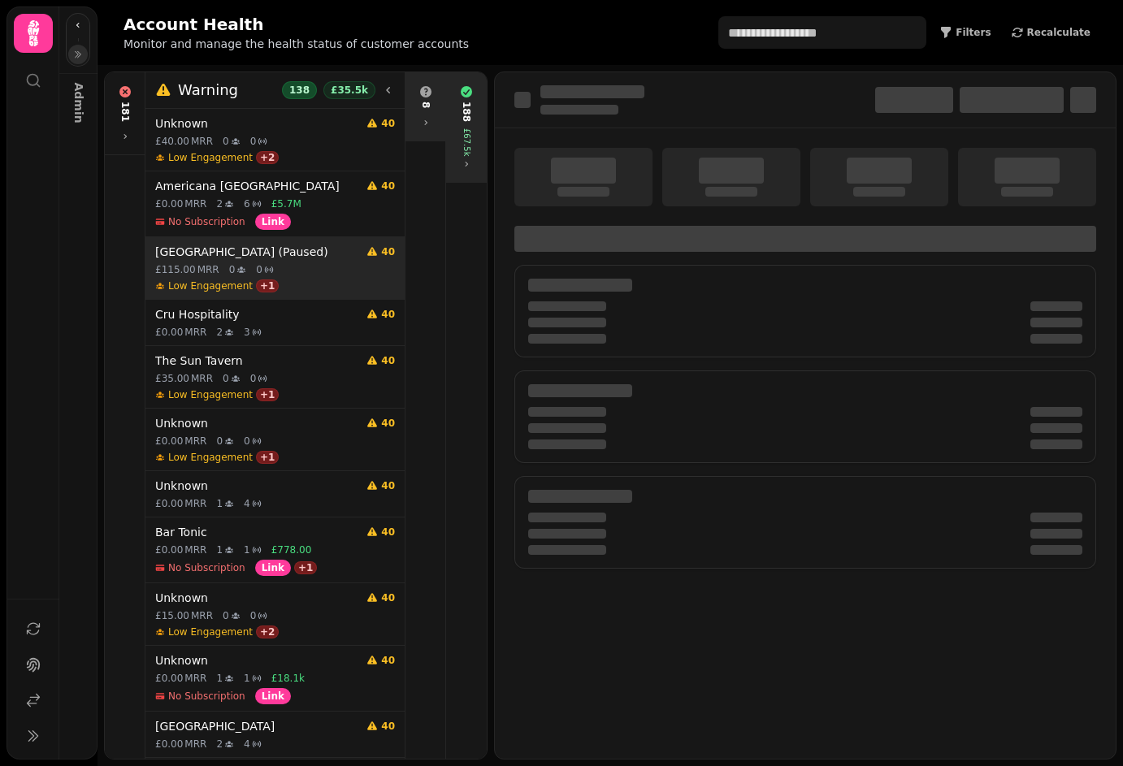
click at [219, 258] on h4 "Perth Lodge Hotel (Paused)" at bounding box center [257, 252] width 205 height 16
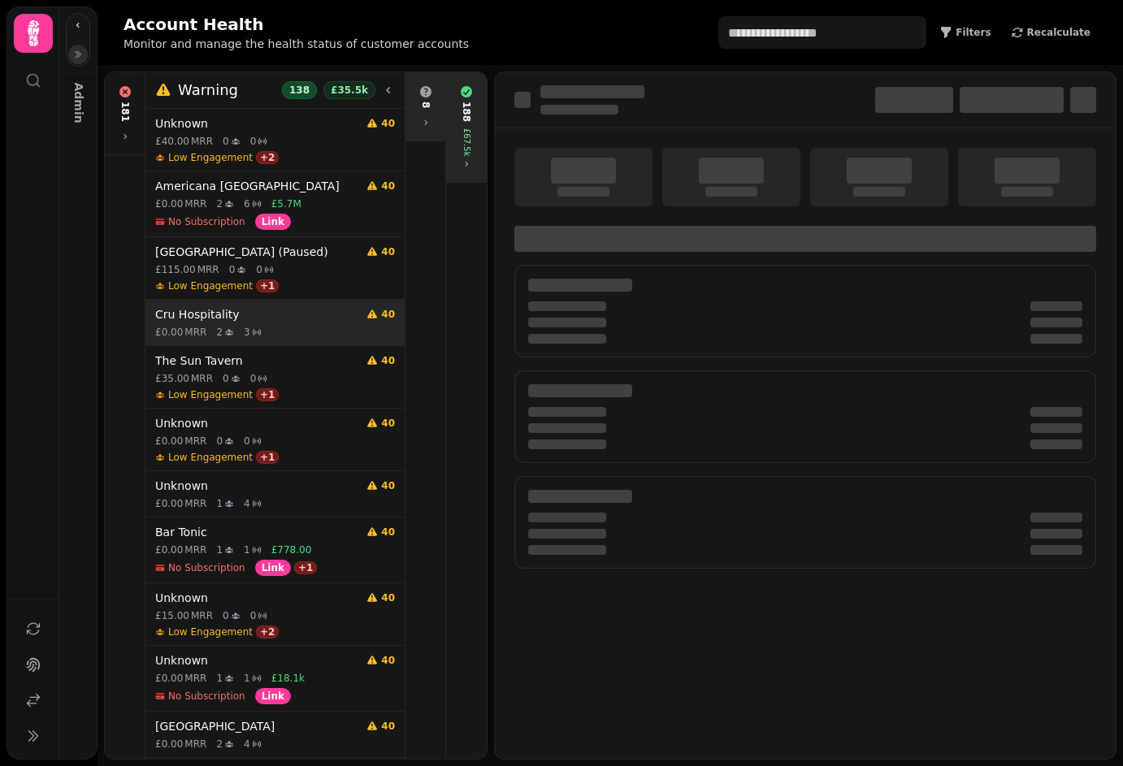
click at [226, 336] on icon at bounding box center [229, 332] width 10 height 10
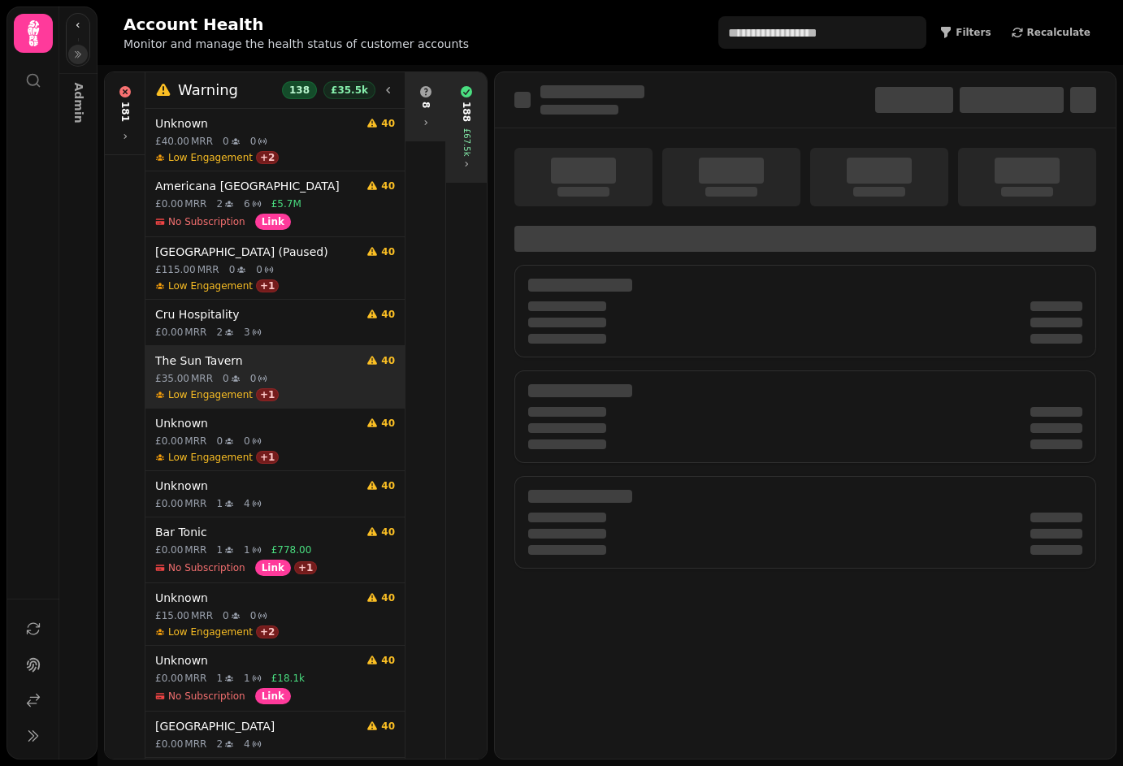
click at [227, 371] on div "The Sun Tavern 40 £35.00 MRR 0 0 Low Engagement + 1" at bounding box center [274, 377] width 259 height 62
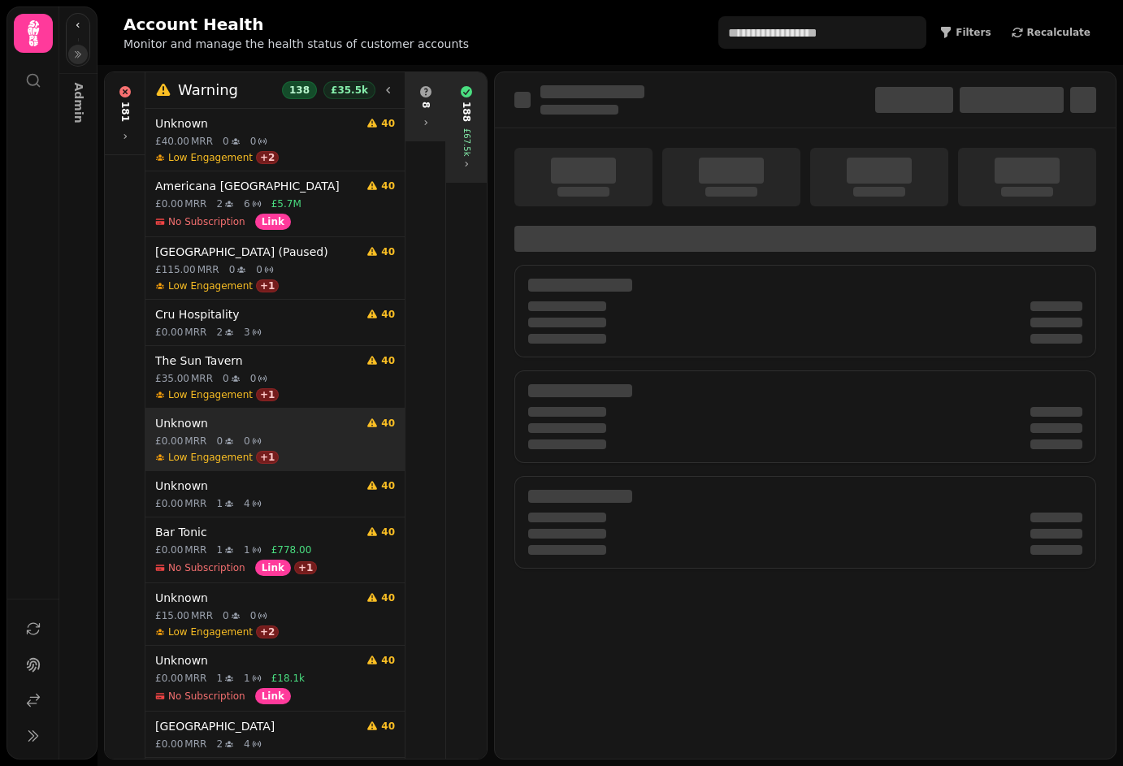
click at [232, 426] on h4 "Unknown" at bounding box center [257, 423] width 205 height 16
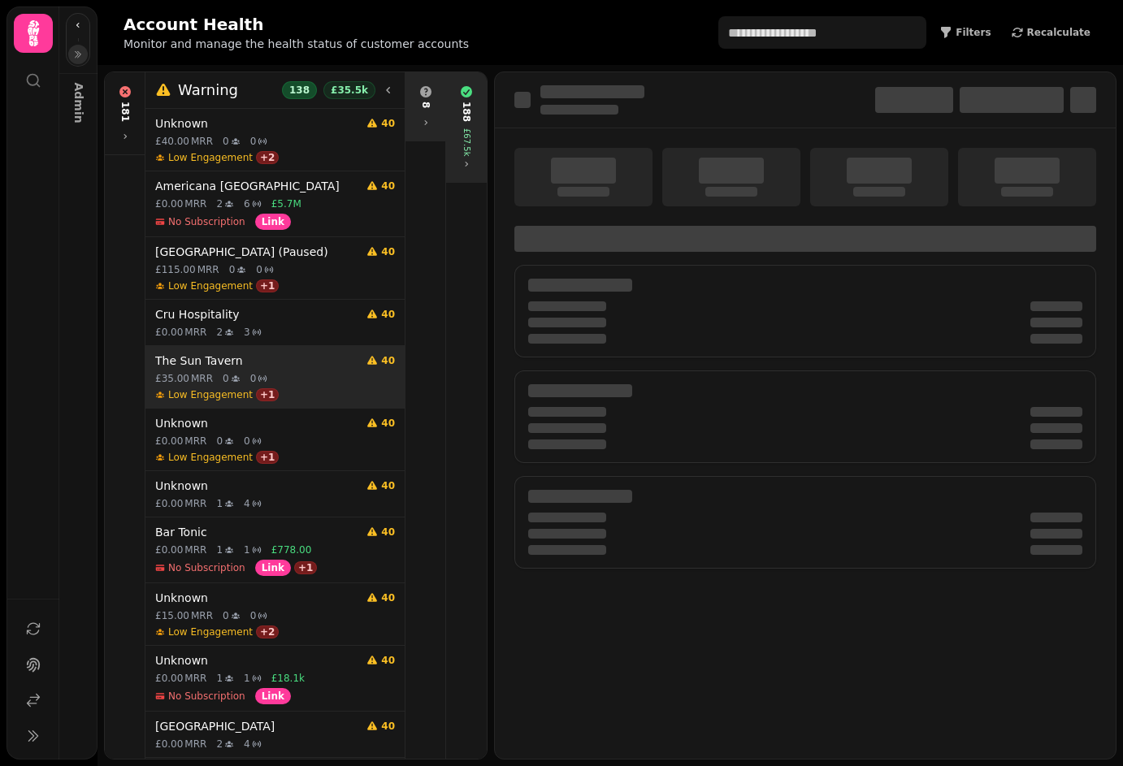
click at [229, 391] on span "Low Engagement" at bounding box center [210, 394] width 84 height 13
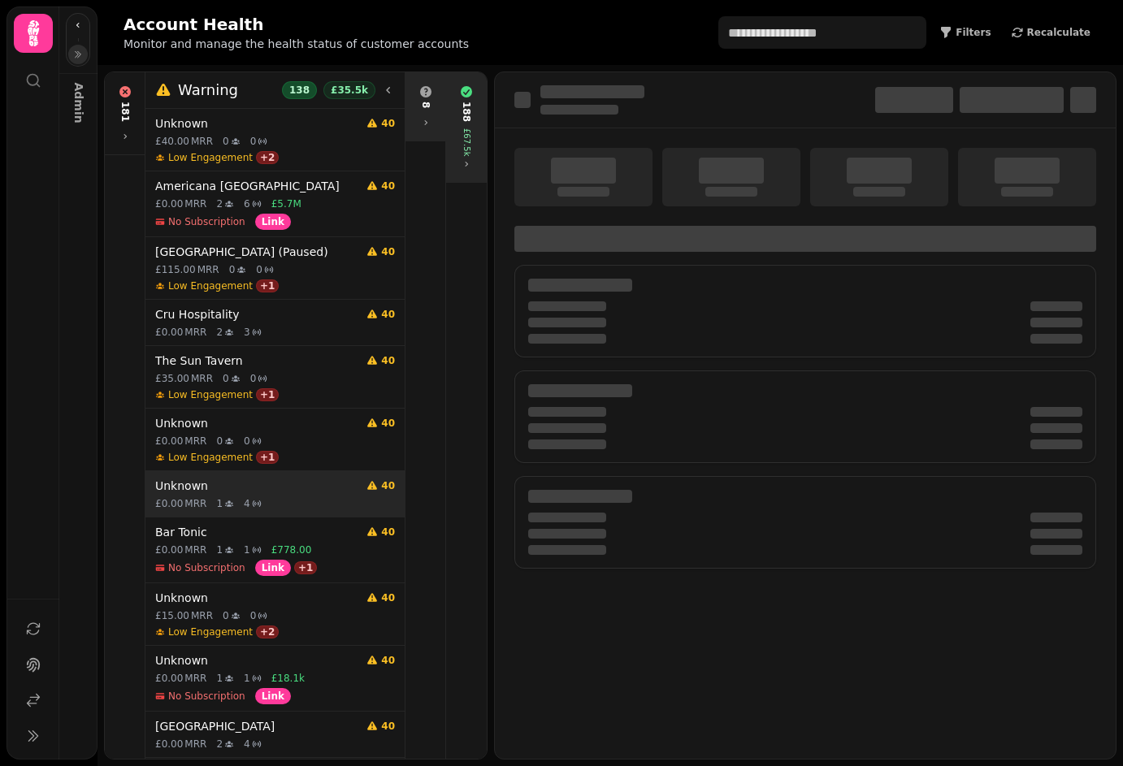
click at [244, 500] on span "4" at bounding box center [247, 503] width 6 height 13
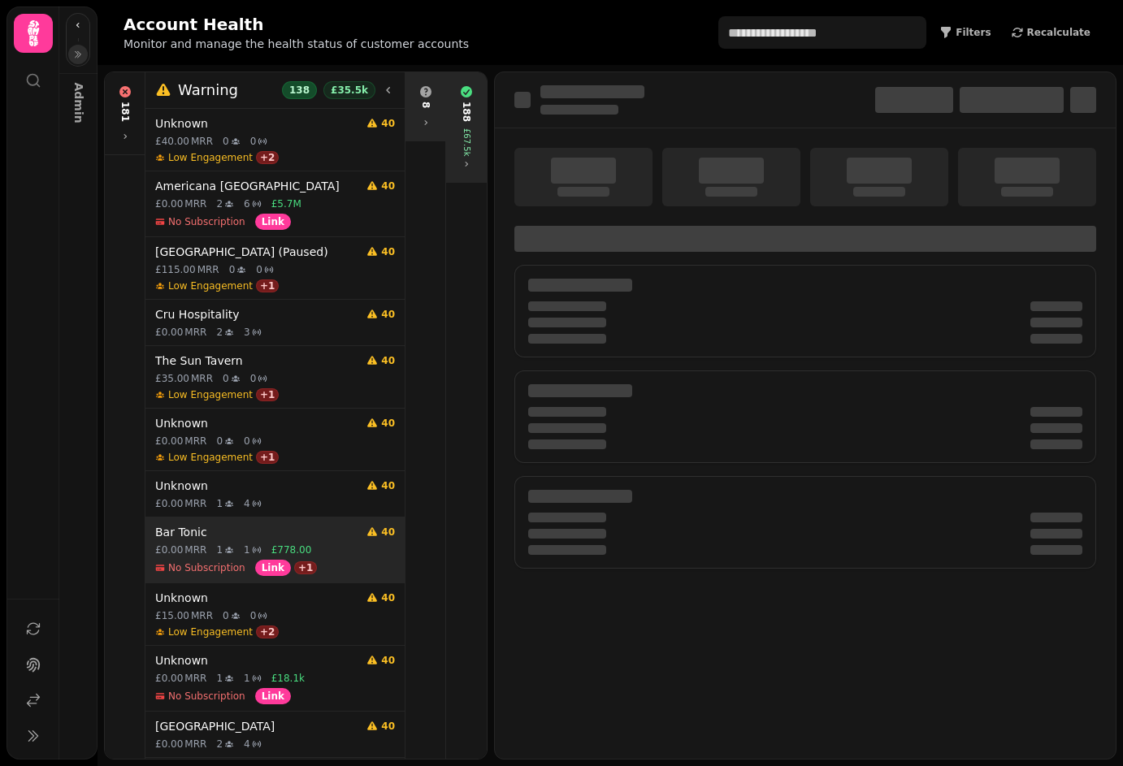
click at [239, 536] on h4 "Bar Tonic" at bounding box center [257, 532] width 205 height 16
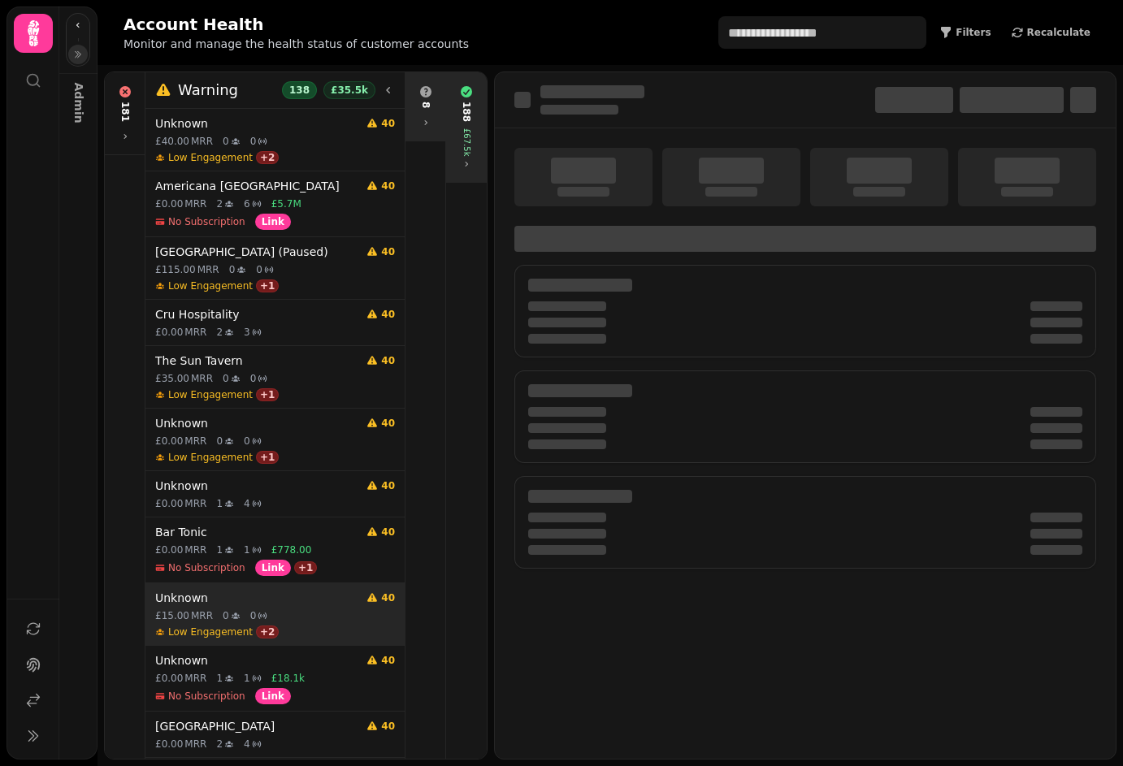
click at [235, 595] on h4 "Unknown" at bounding box center [257, 598] width 205 height 16
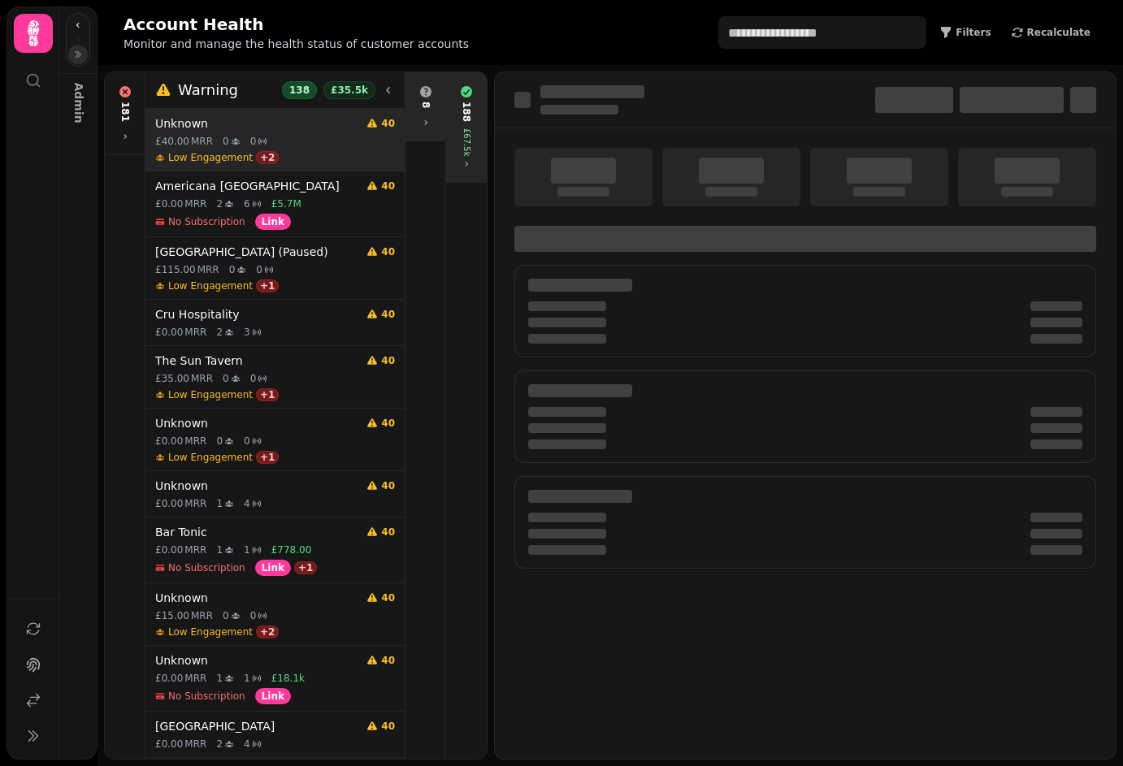
click at [219, 144] on div "£40.00 MRR 0 0" at bounding box center [275, 141] width 240 height 13
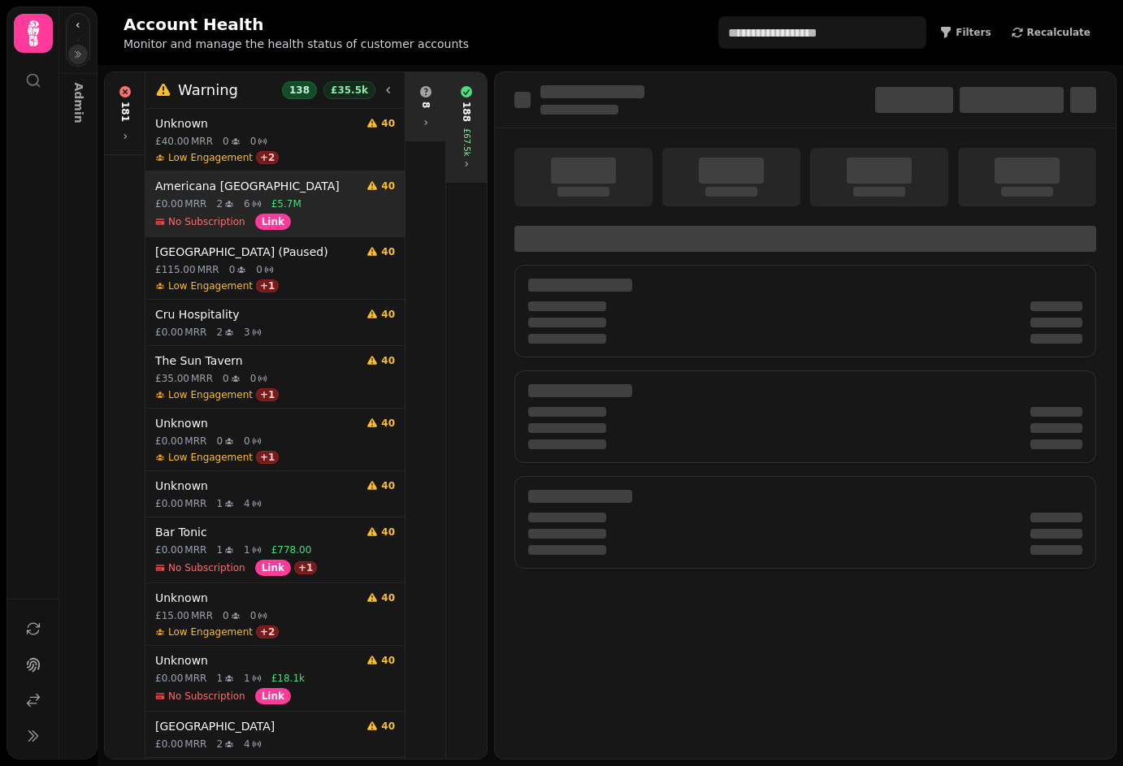
click at [242, 216] on div "No Subscription Link" at bounding box center [223, 222] width 136 height 16
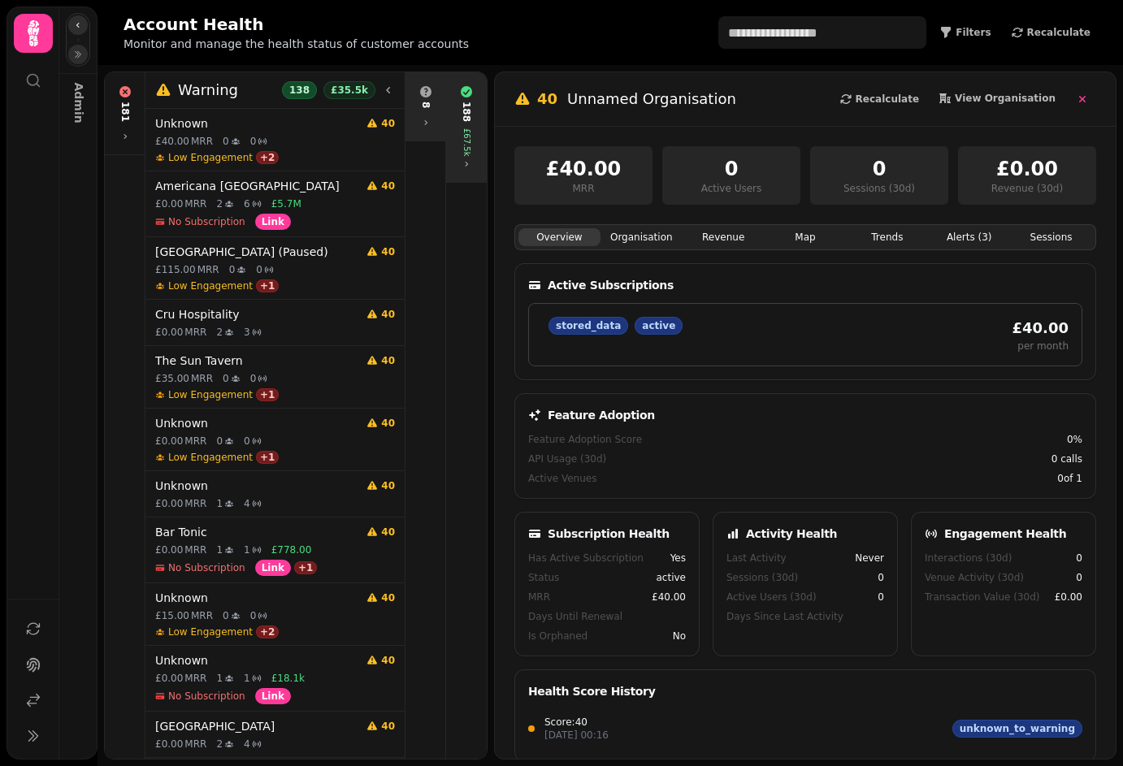
click at [83, 29] on button "button" at bounding box center [77, 24] width 19 height 19
click at [83, 54] on button "button" at bounding box center [77, 54] width 19 height 19
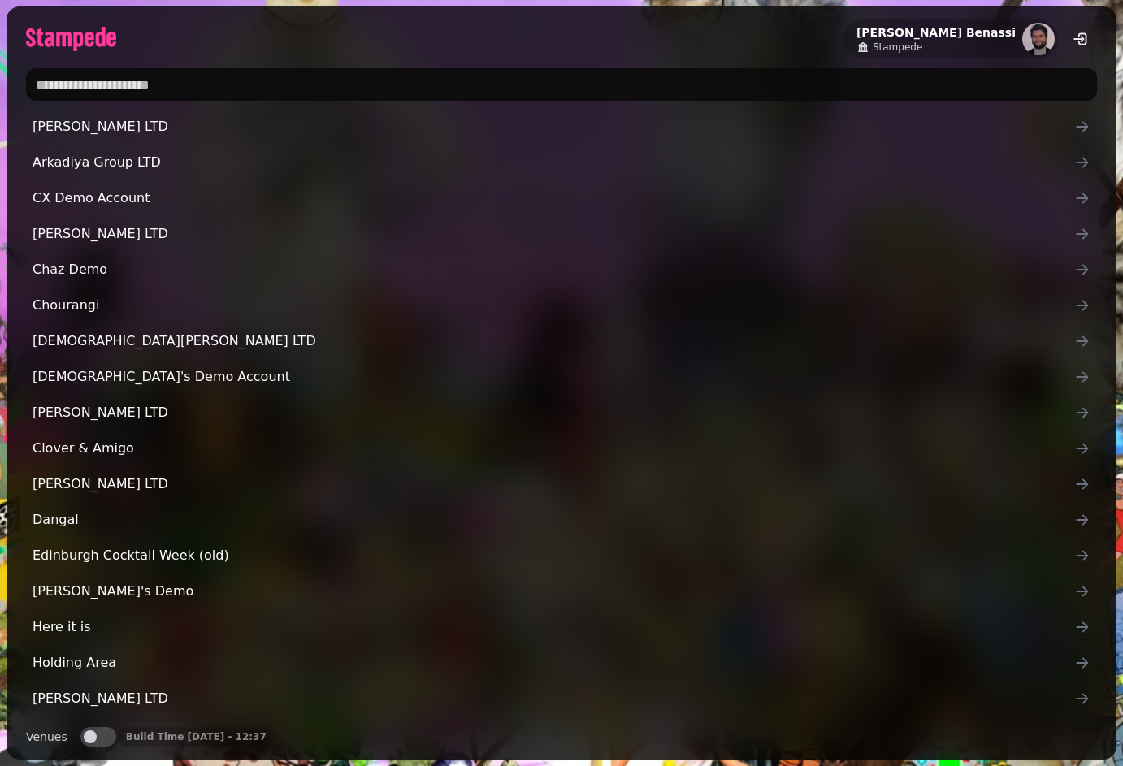
click at [189, 88] on input "text" at bounding box center [561, 84] width 1071 height 32
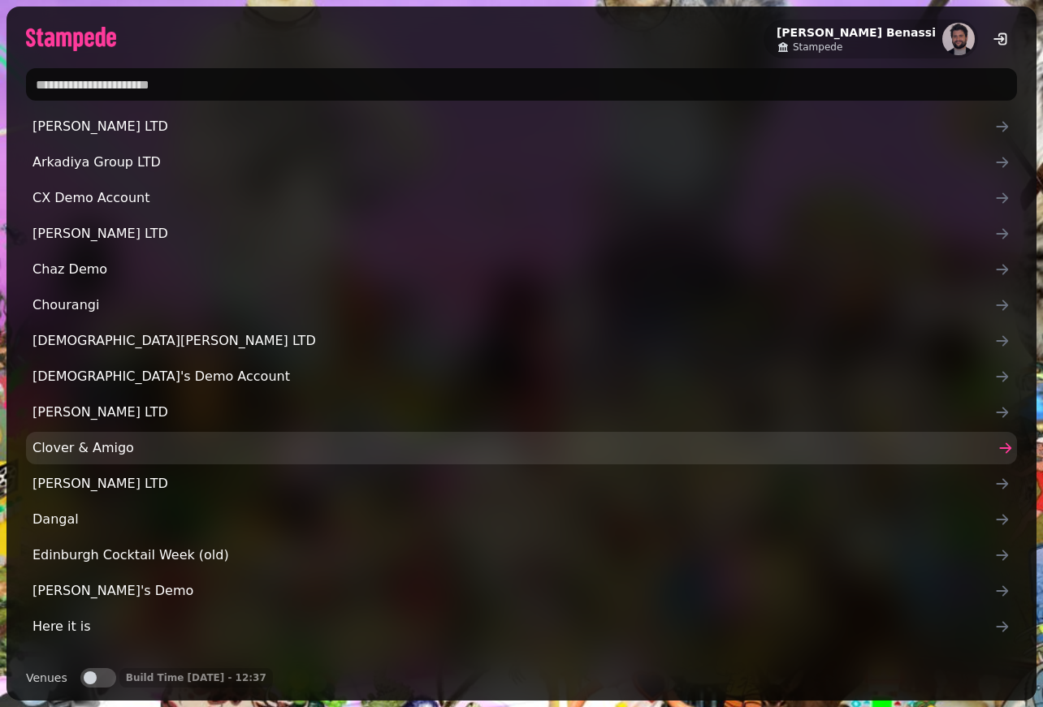
click at [282, 434] on link "Clover & Amigo" at bounding box center [521, 448] width 991 height 32
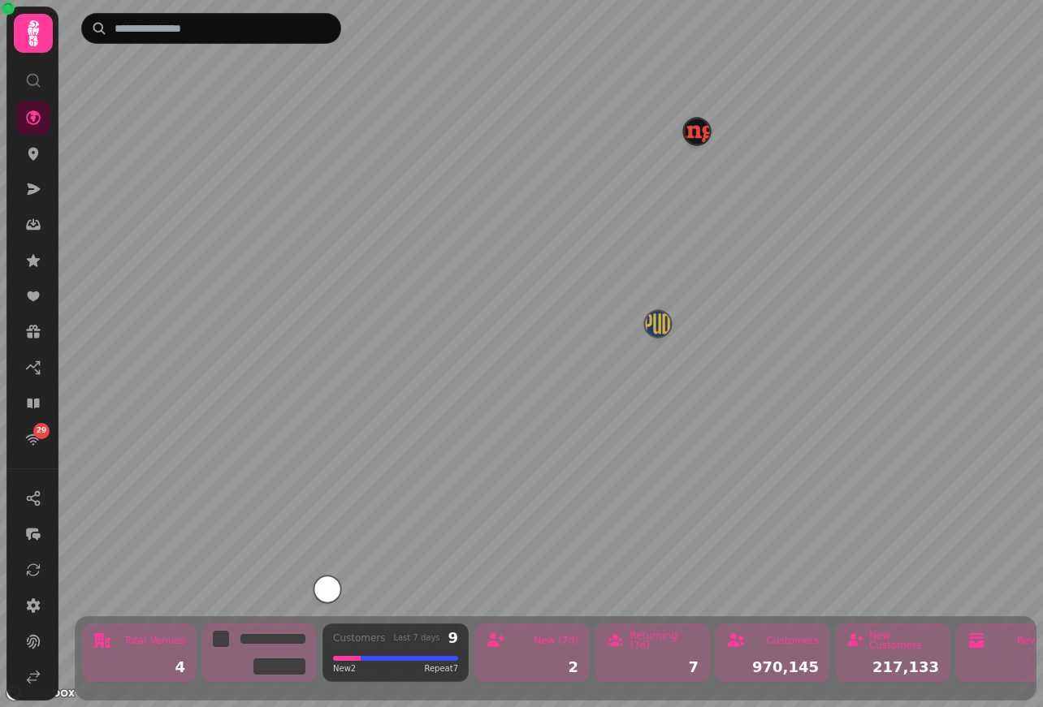
click at [699, 132] on img "Manja" at bounding box center [696, 131] width 25 height 25
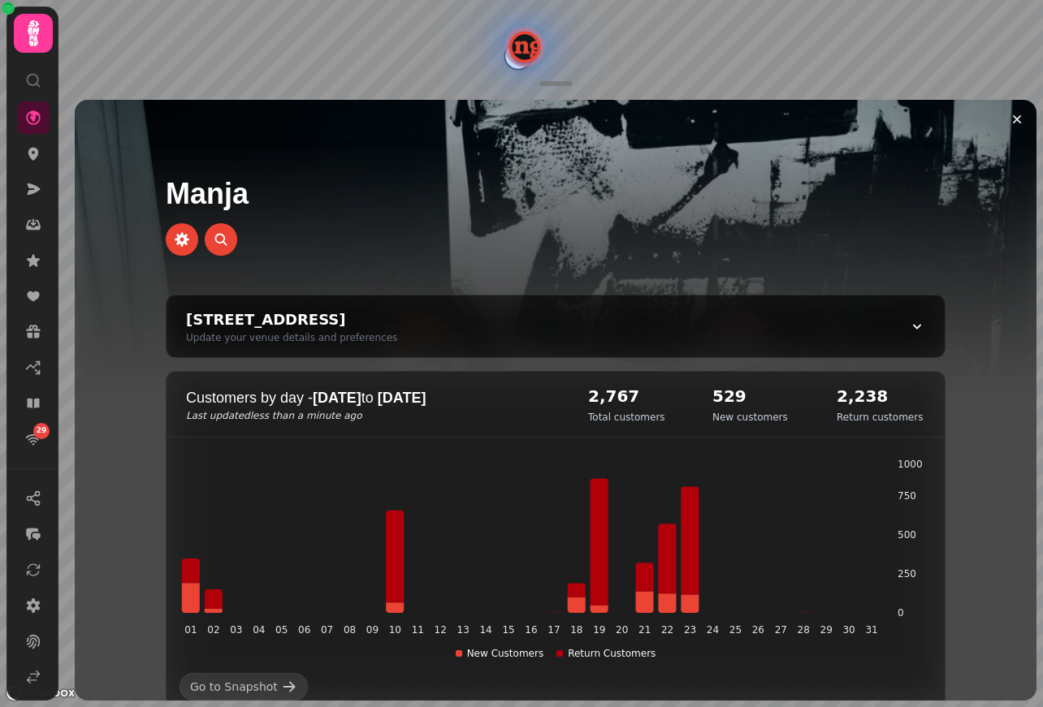
click at [562, 84] on div at bounding box center [555, 83] width 32 height 5
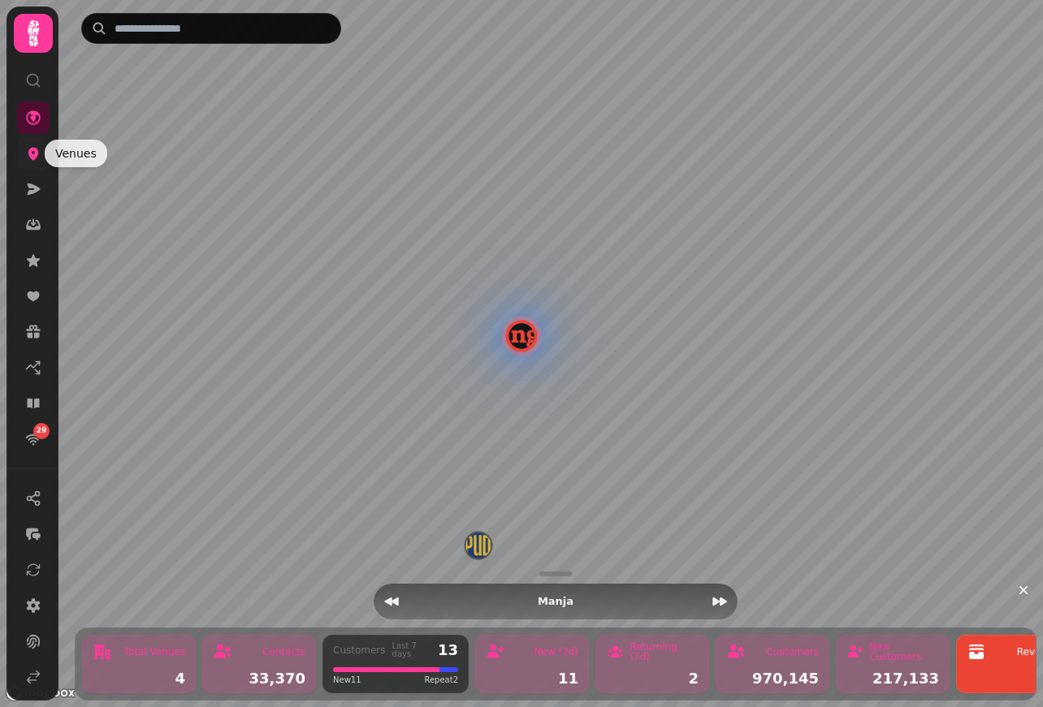
click at [32, 156] on icon at bounding box center [33, 154] width 11 height 13
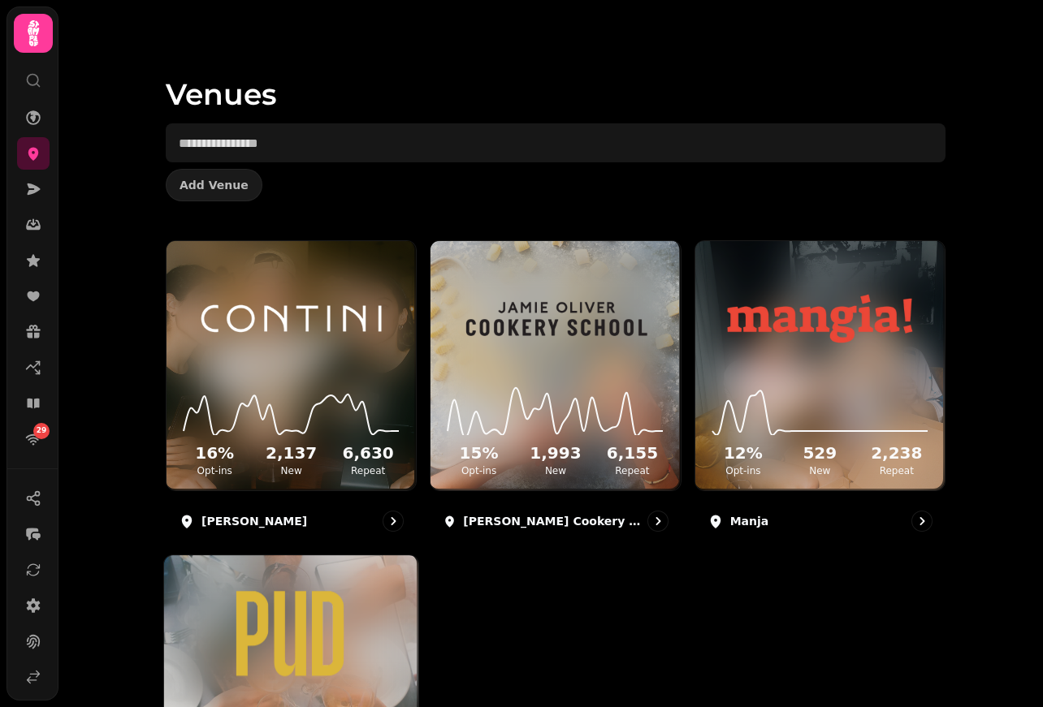
scroll to position [195, 0]
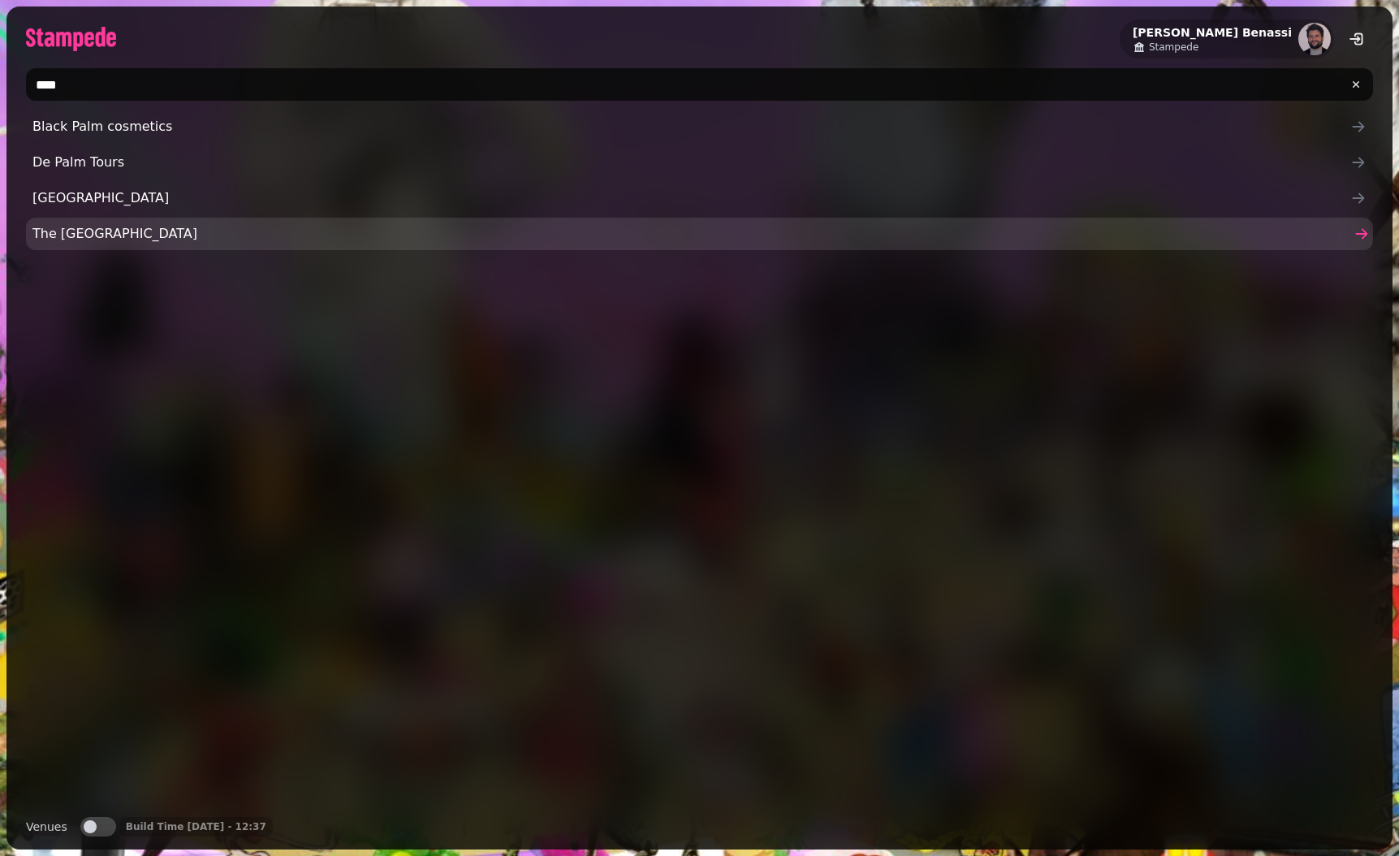
type input "****"
click at [197, 235] on span "The Palm House" at bounding box center [691, 233] width 1318 height 19
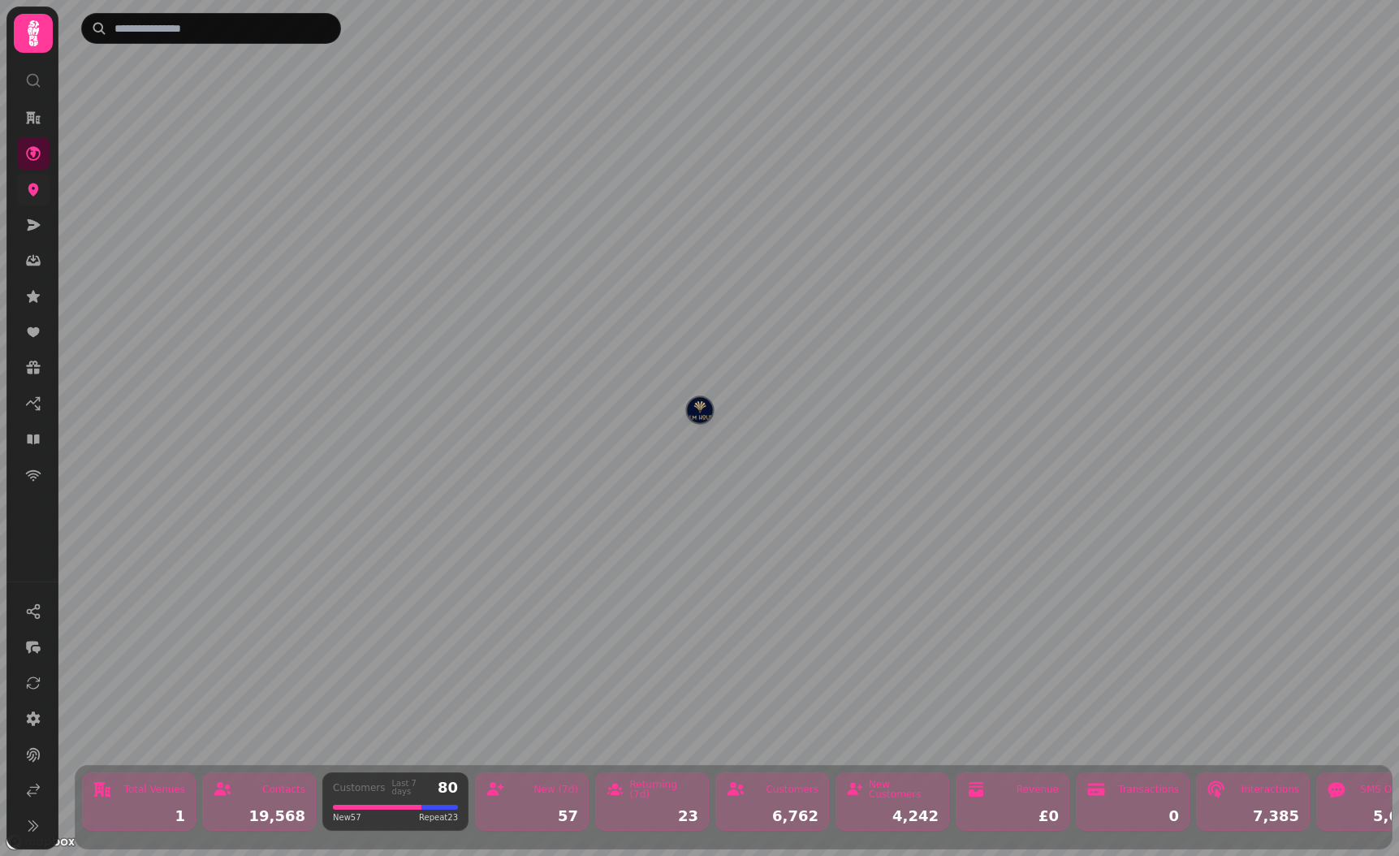
click at [34, 198] on link at bounding box center [33, 189] width 32 height 32
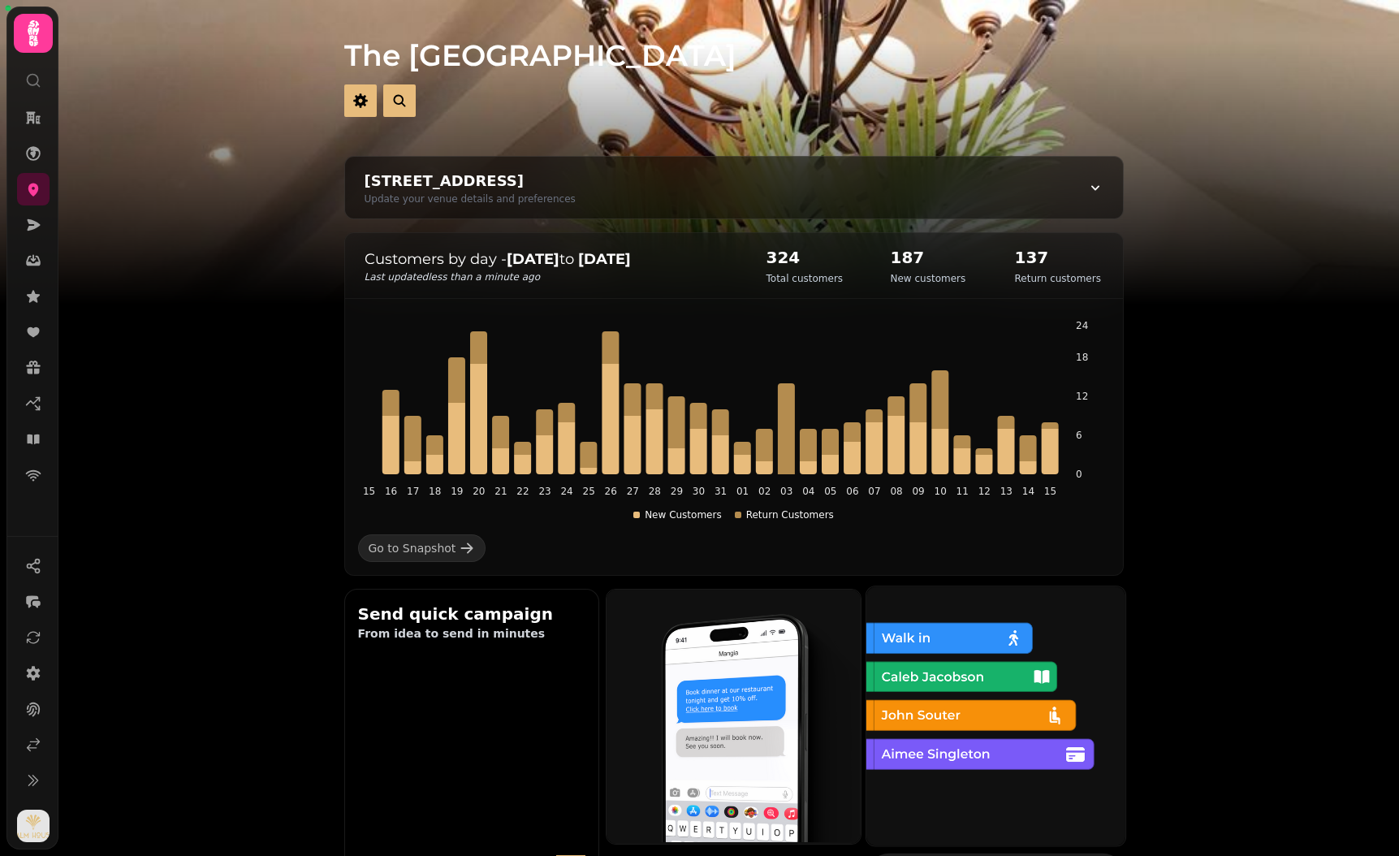
click at [948, 689] on img at bounding box center [994, 714] width 259 height 259
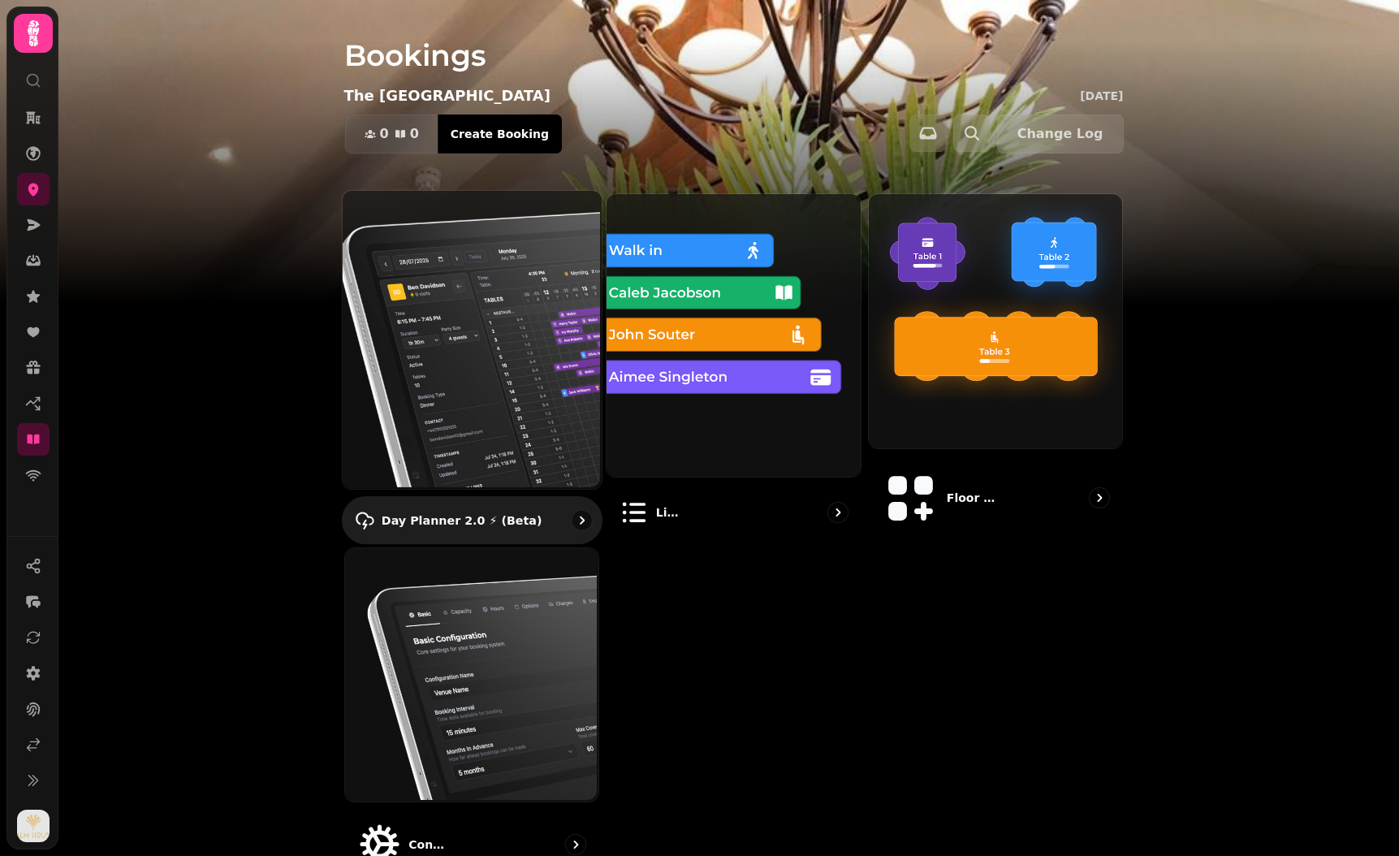
click at [549, 371] on img at bounding box center [469, 338] width 259 height 298
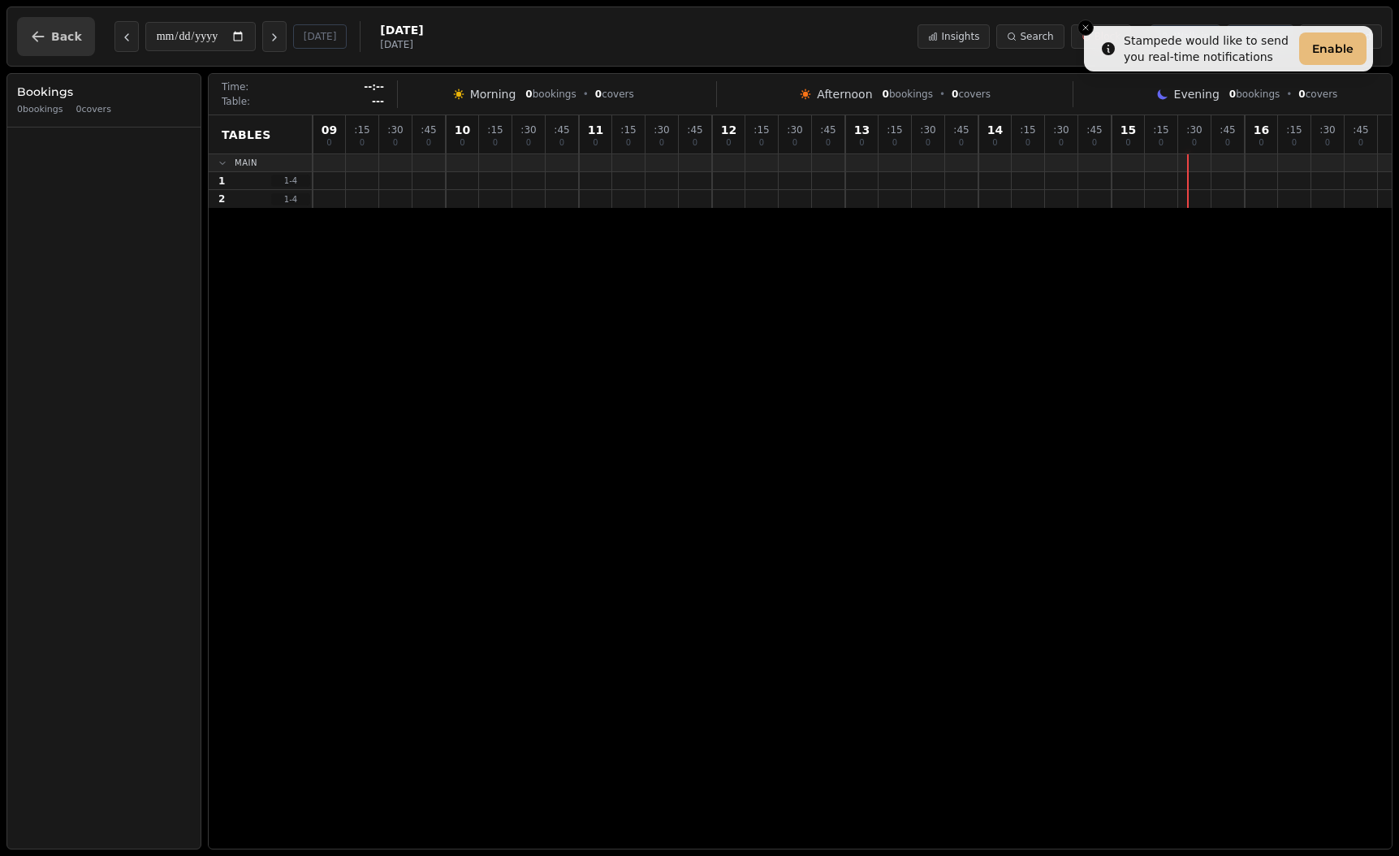
click at [81, 27] on button "Back" at bounding box center [56, 36] width 78 height 39
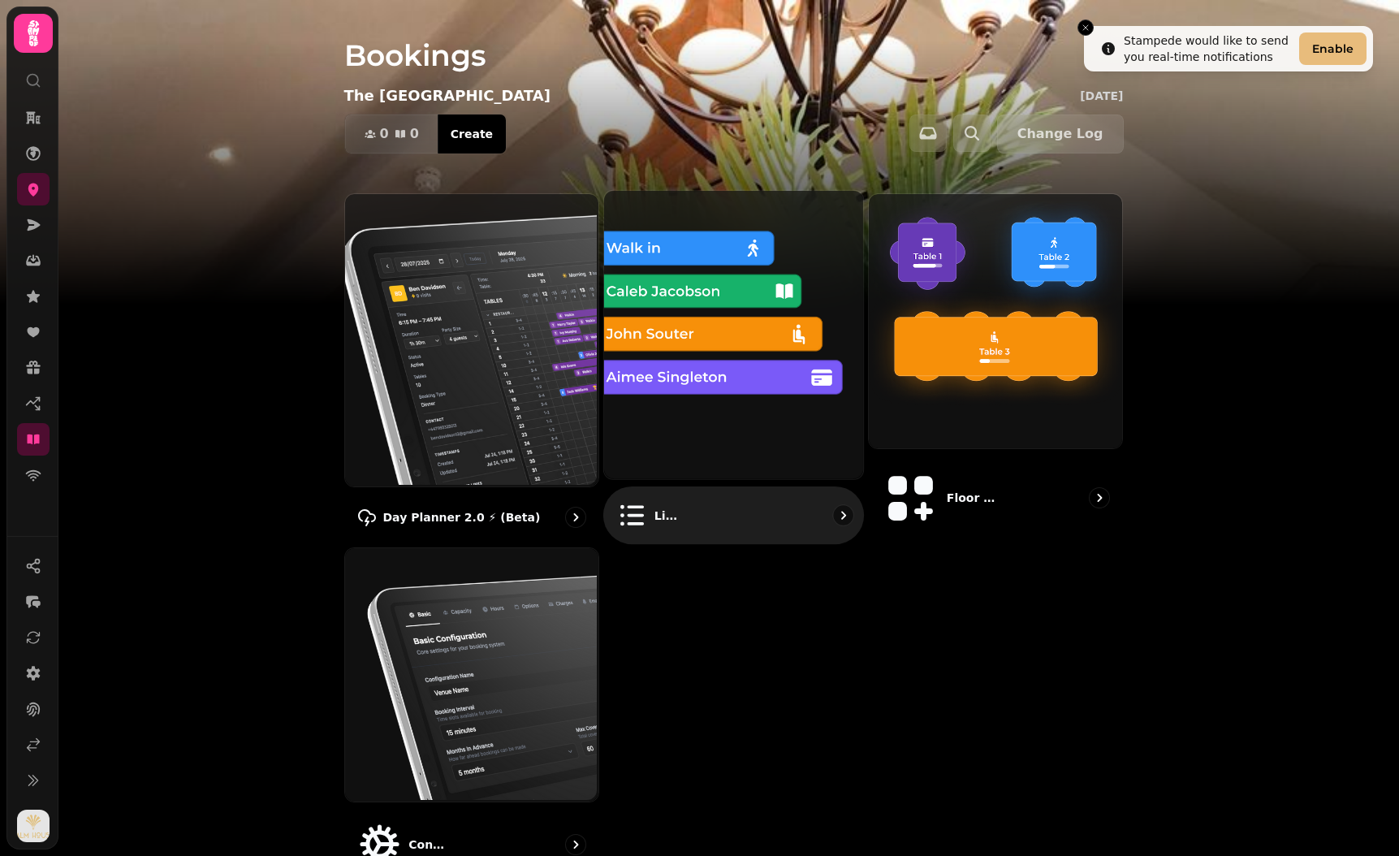
scroll to position [14, 0]
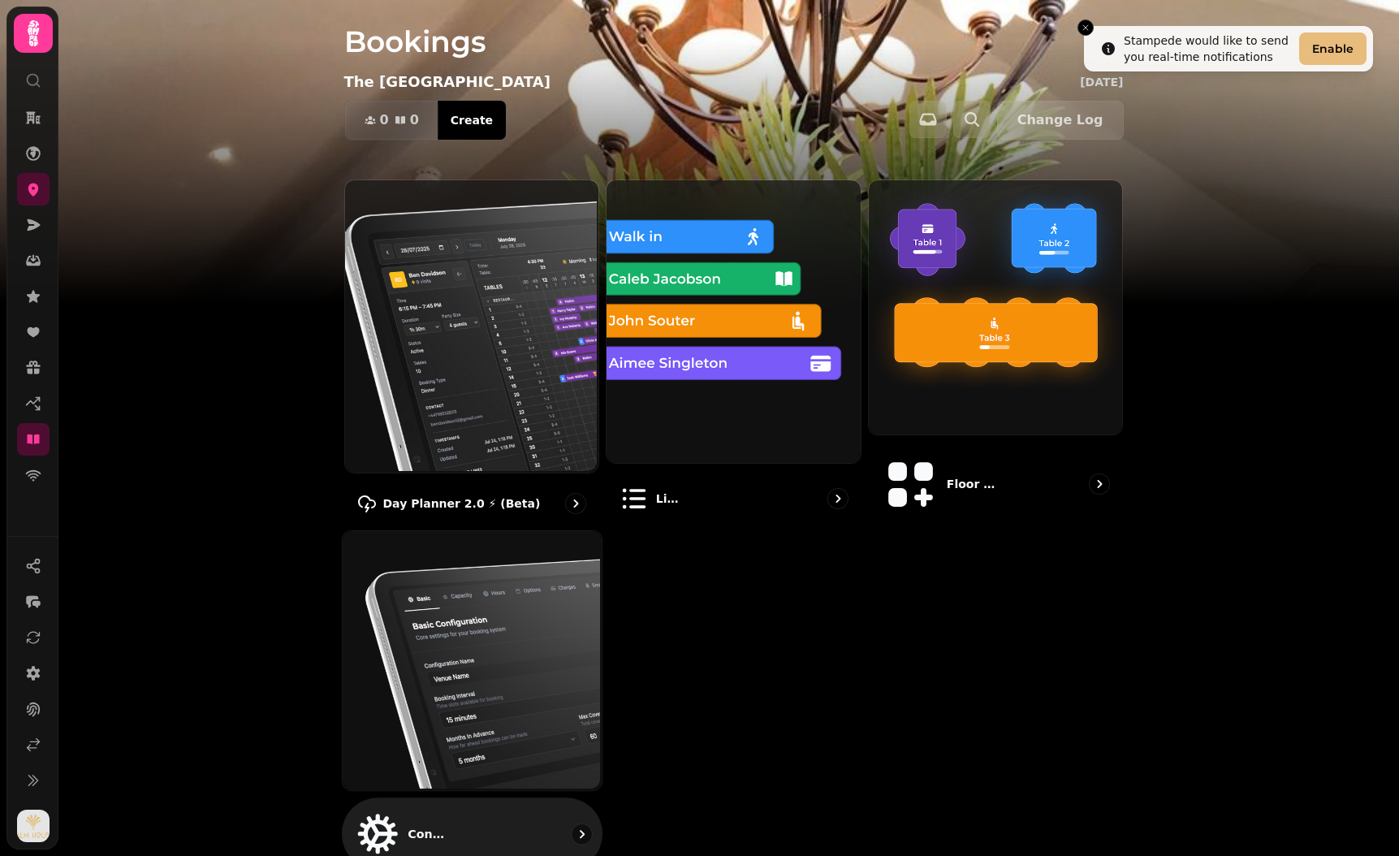
click at [423, 566] on img at bounding box center [469, 659] width 259 height 259
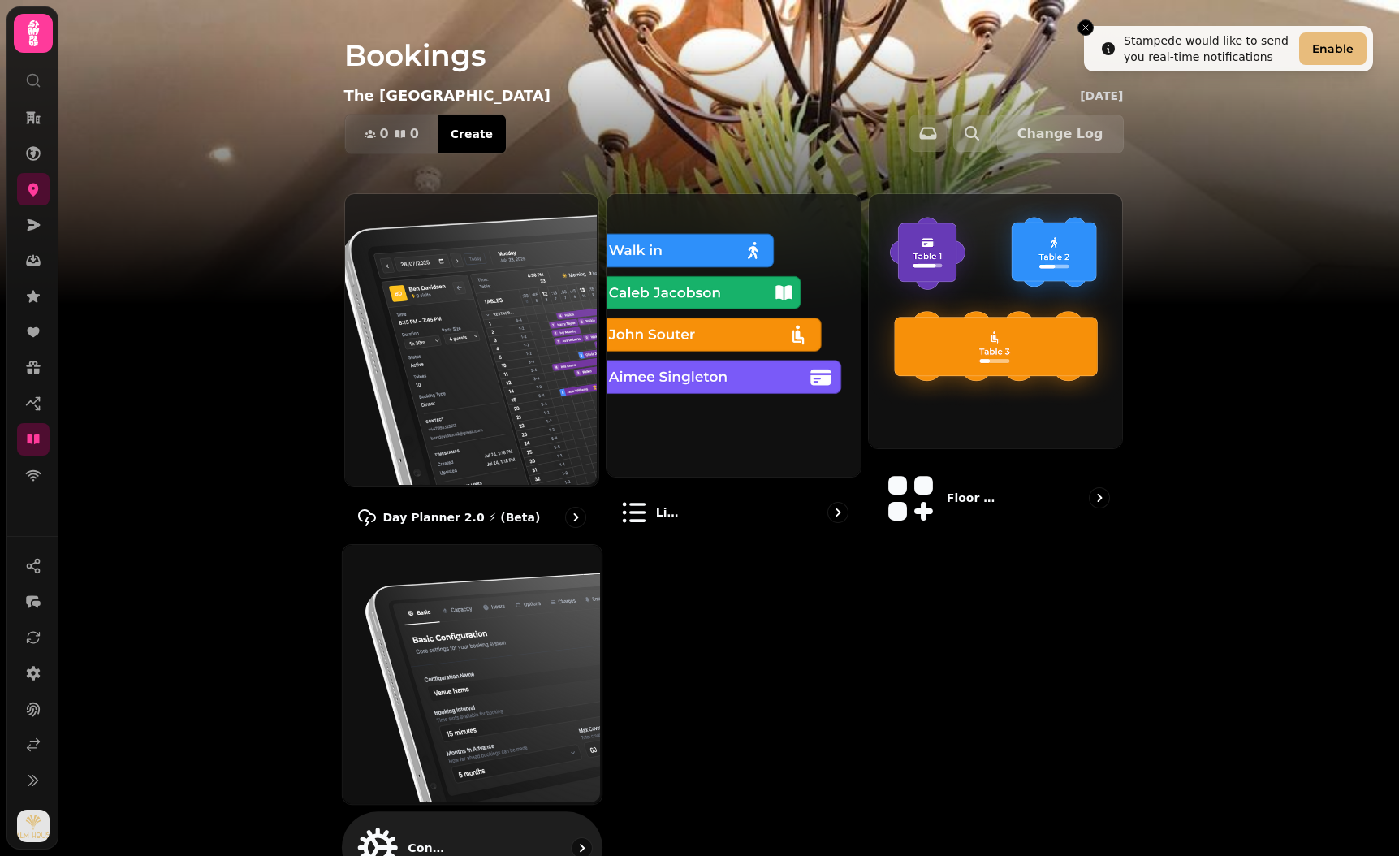
select select "**********"
select select "****"
select select "*"
select select "***"
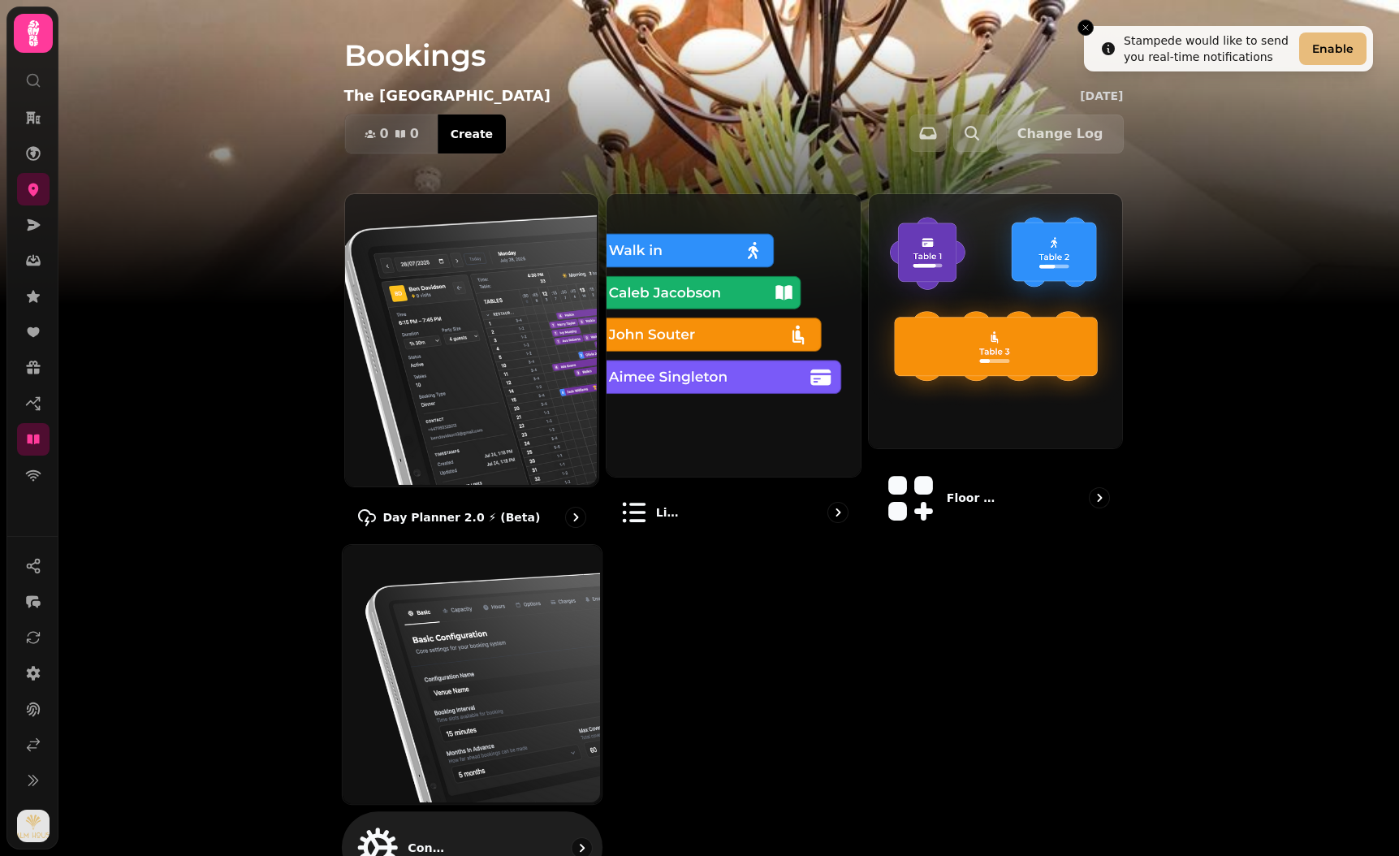
select select "**"
select select "****"
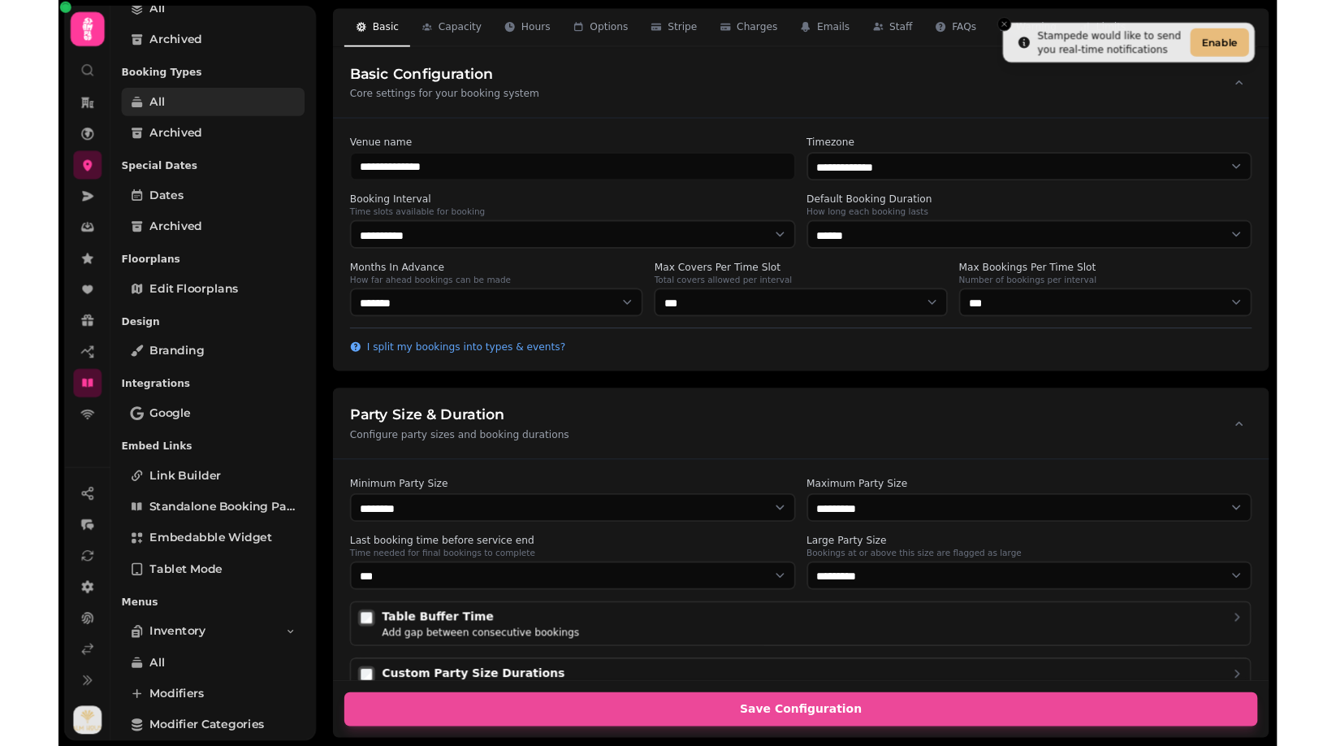
scroll to position [457, 0]
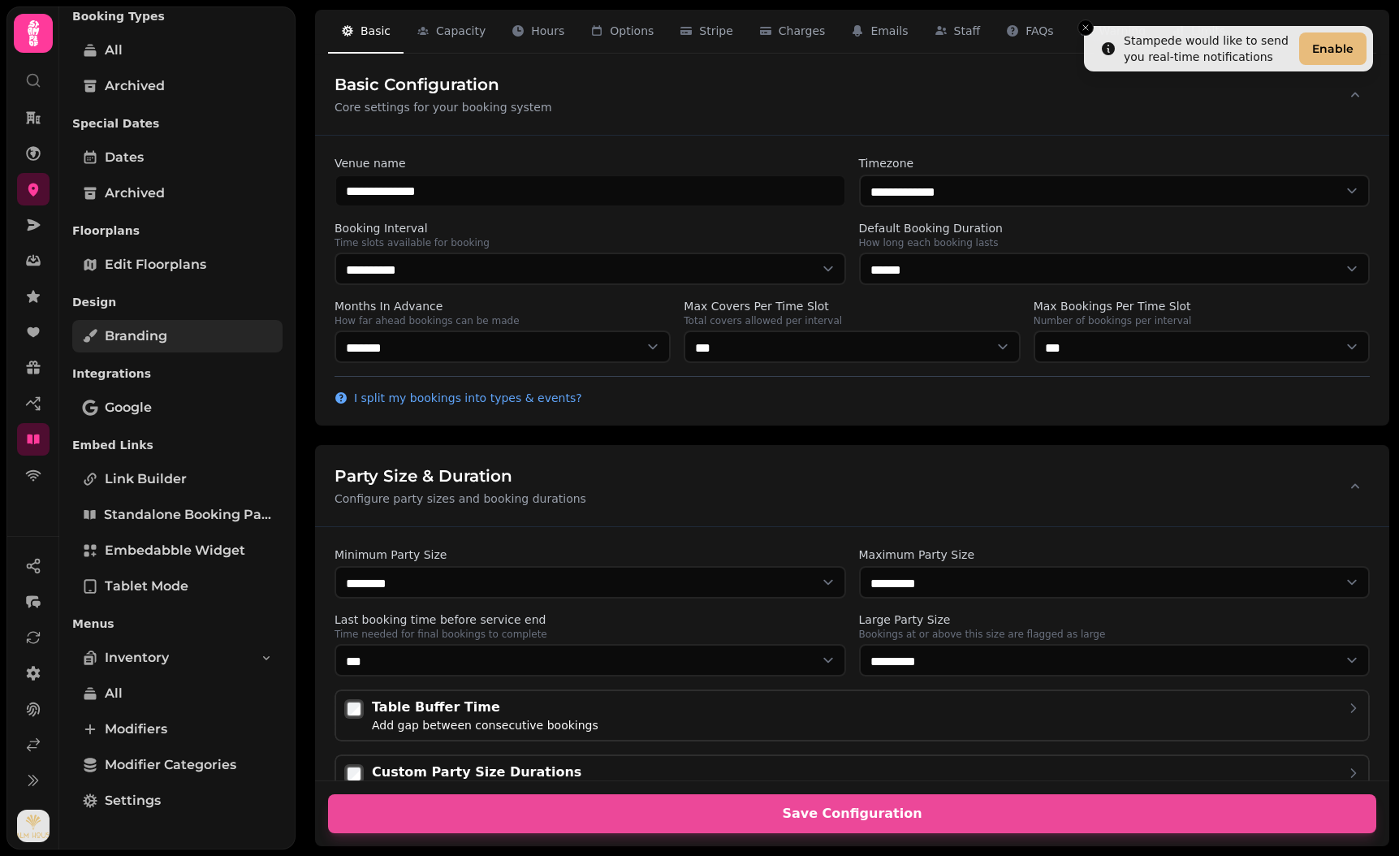
click at [188, 336] on link "Branding" at bounding box center [177, 336] width 210 height 32
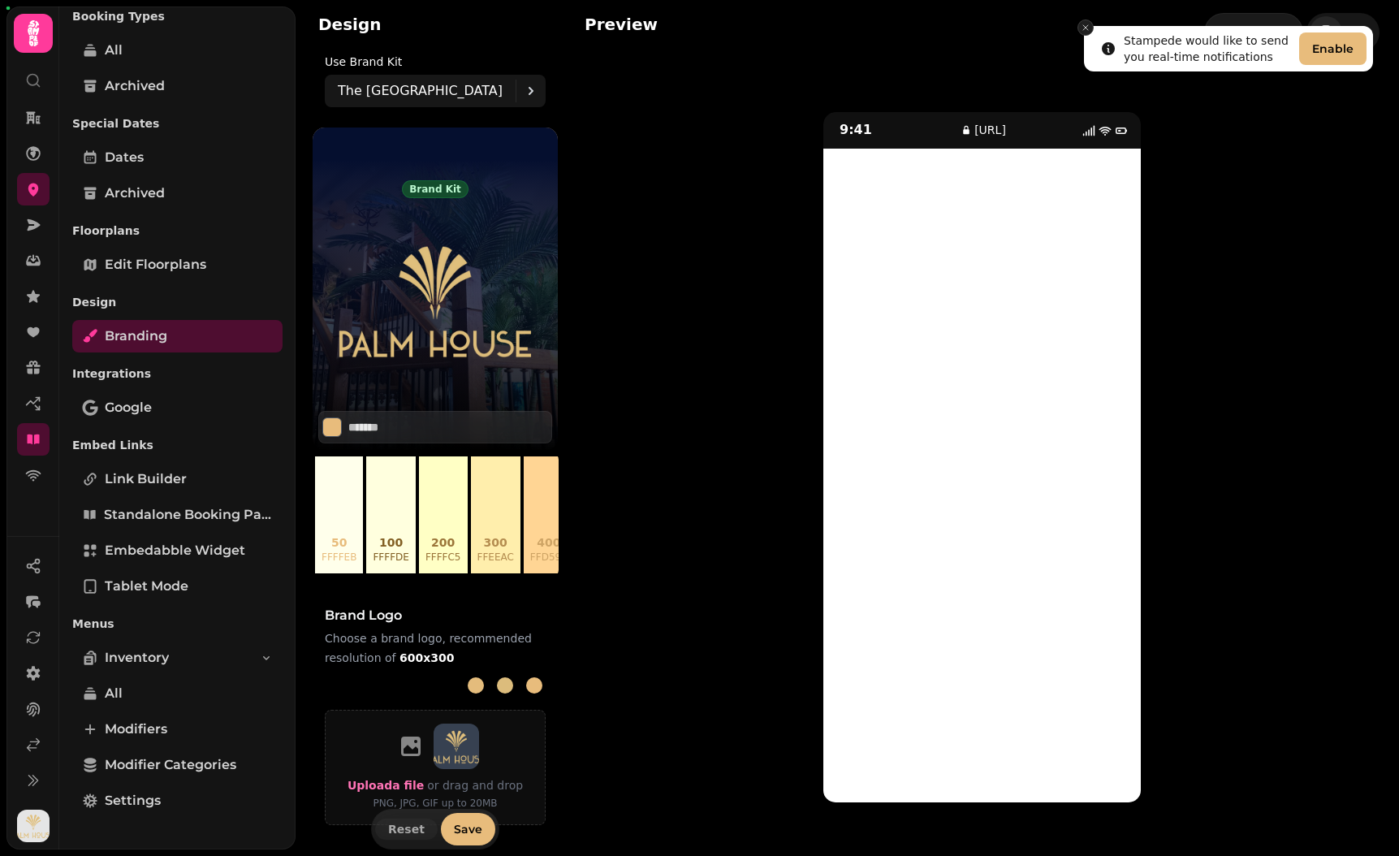
click at [1081, 23] on icon "Close toast" at bounding box center [1086, 28] width 10 height 10
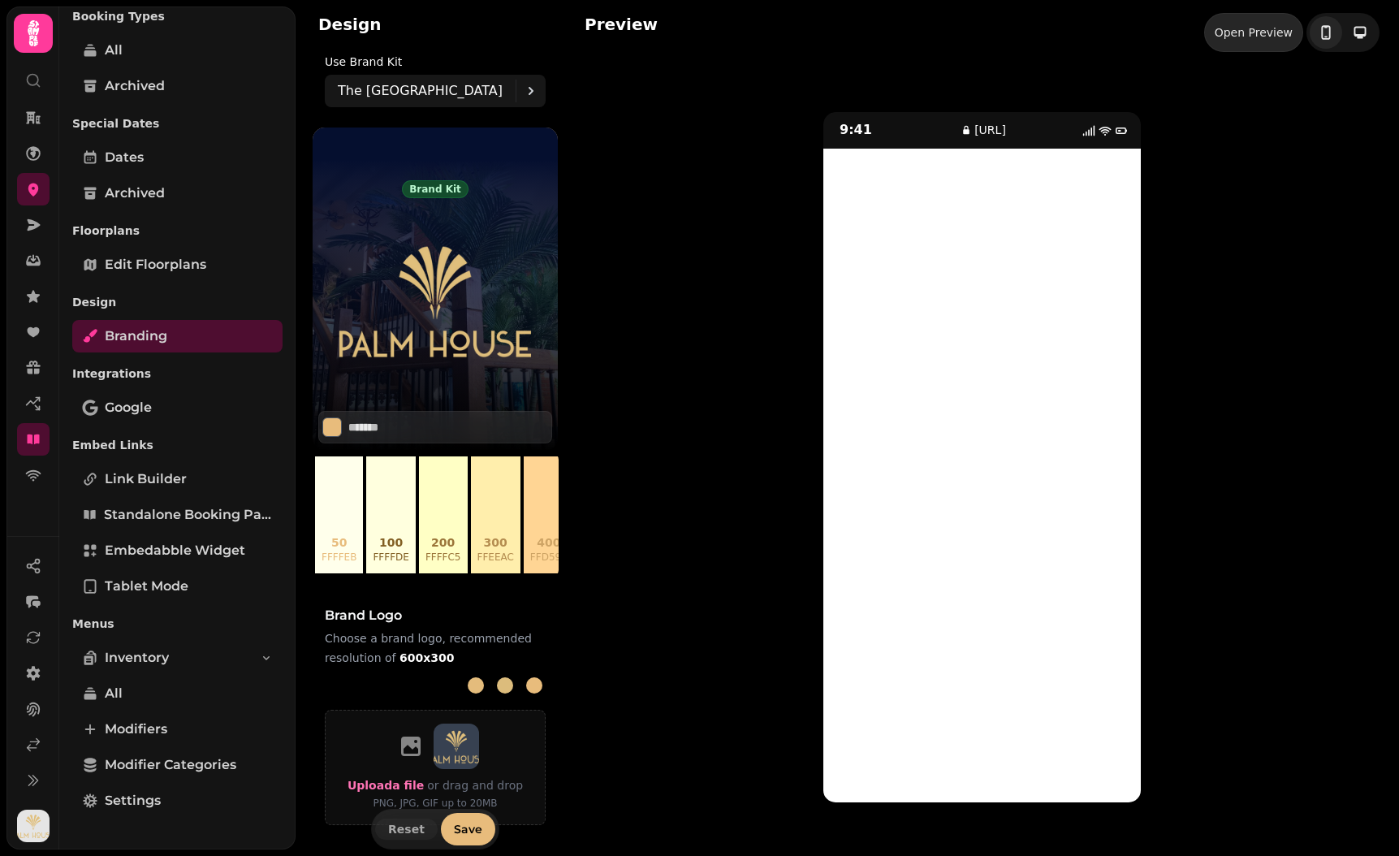
click at [1244, 23] on link "Open Preview" at bounding box center [1254, 32] width 99 height 39
click at [124, 339] on span "Branding" at bounding box center [136, 336] width 63 height 19
click at [31, 185] on icon at bounding box center [33, 190] width 11 height 13
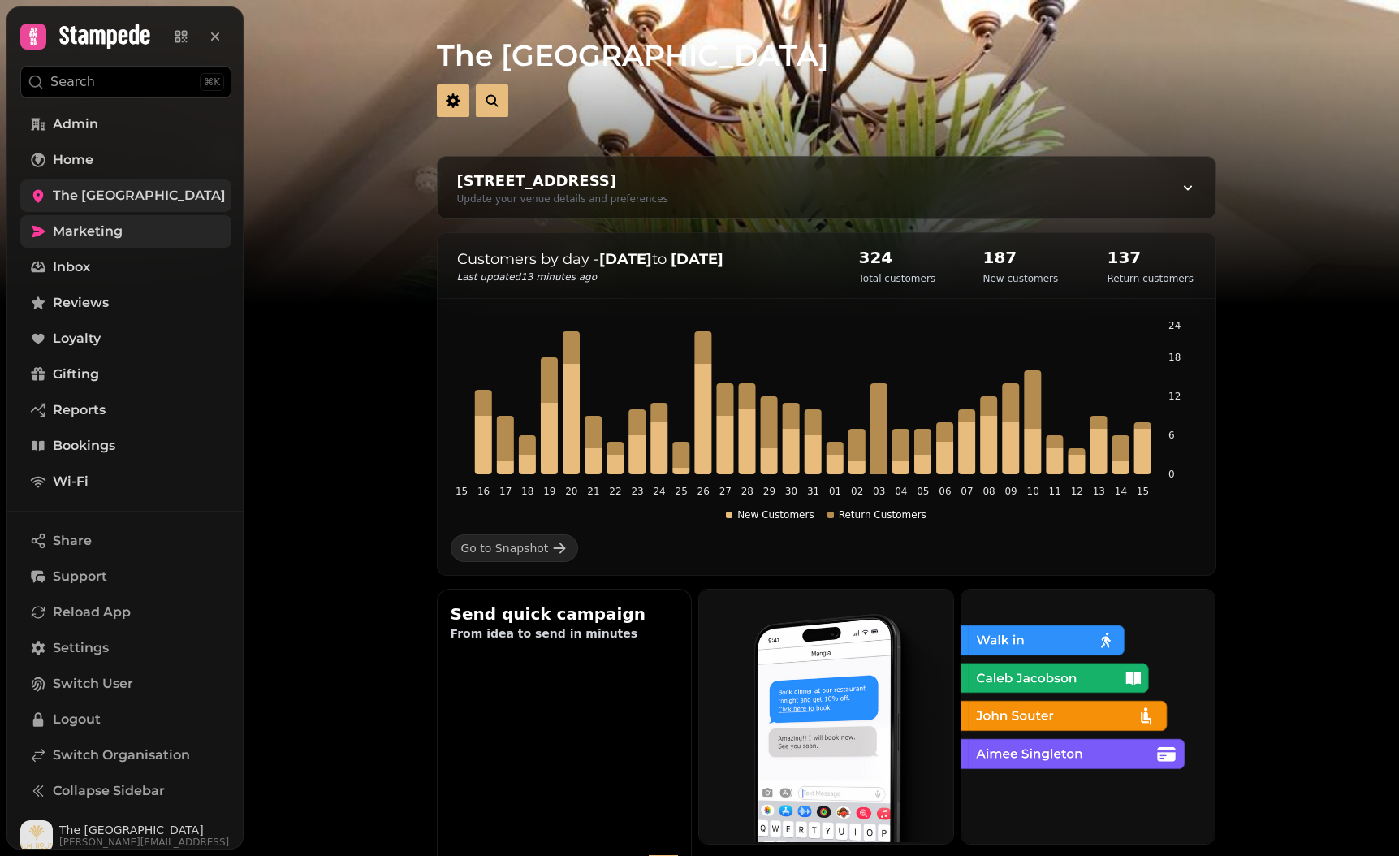
click at [145, 244] on link "Marketing" at bounding box center [125, 231] width 211 height 32
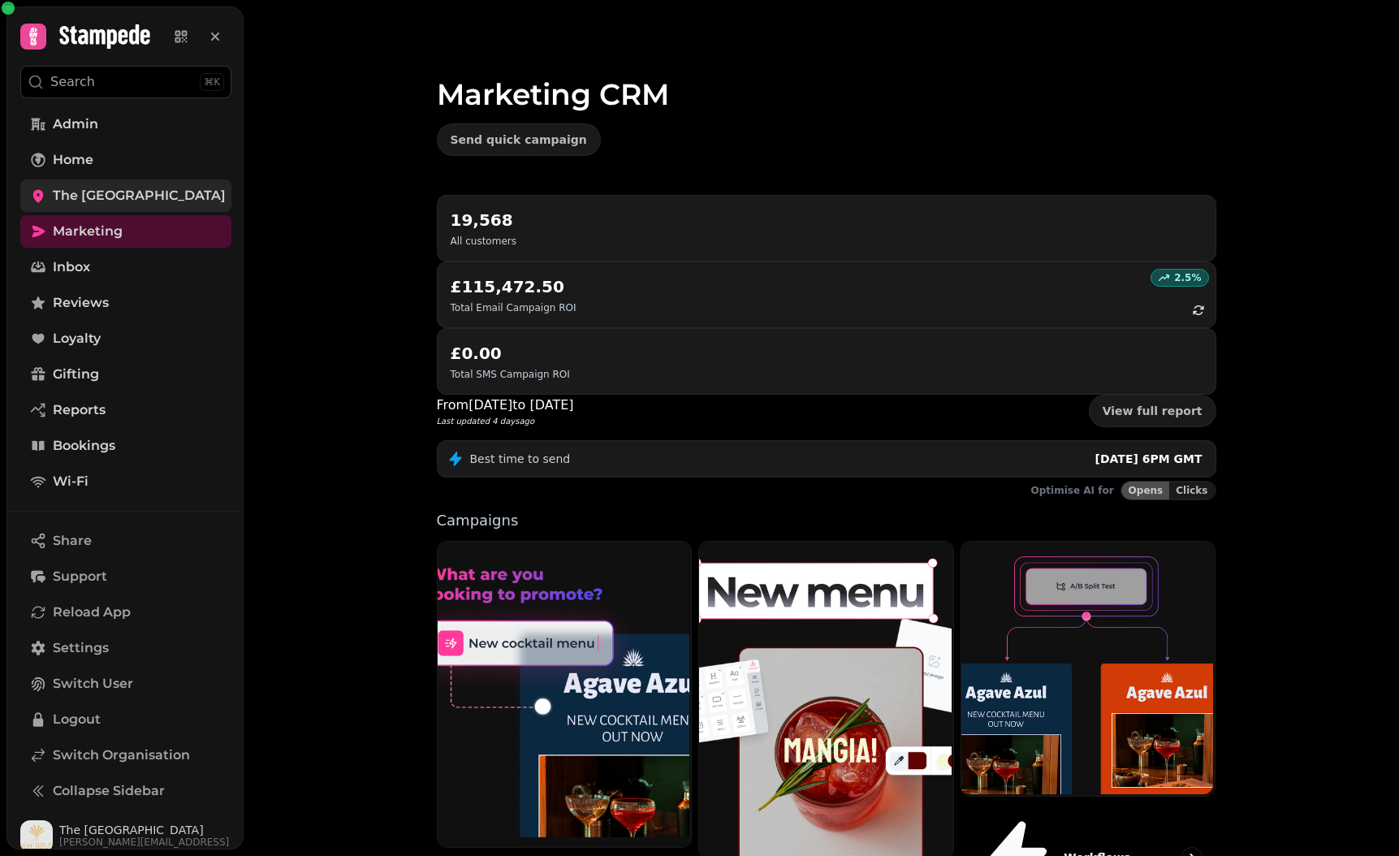
click at [94, 193] on span "The Palm House" at bounding box center [139, 195] width 173 height 19
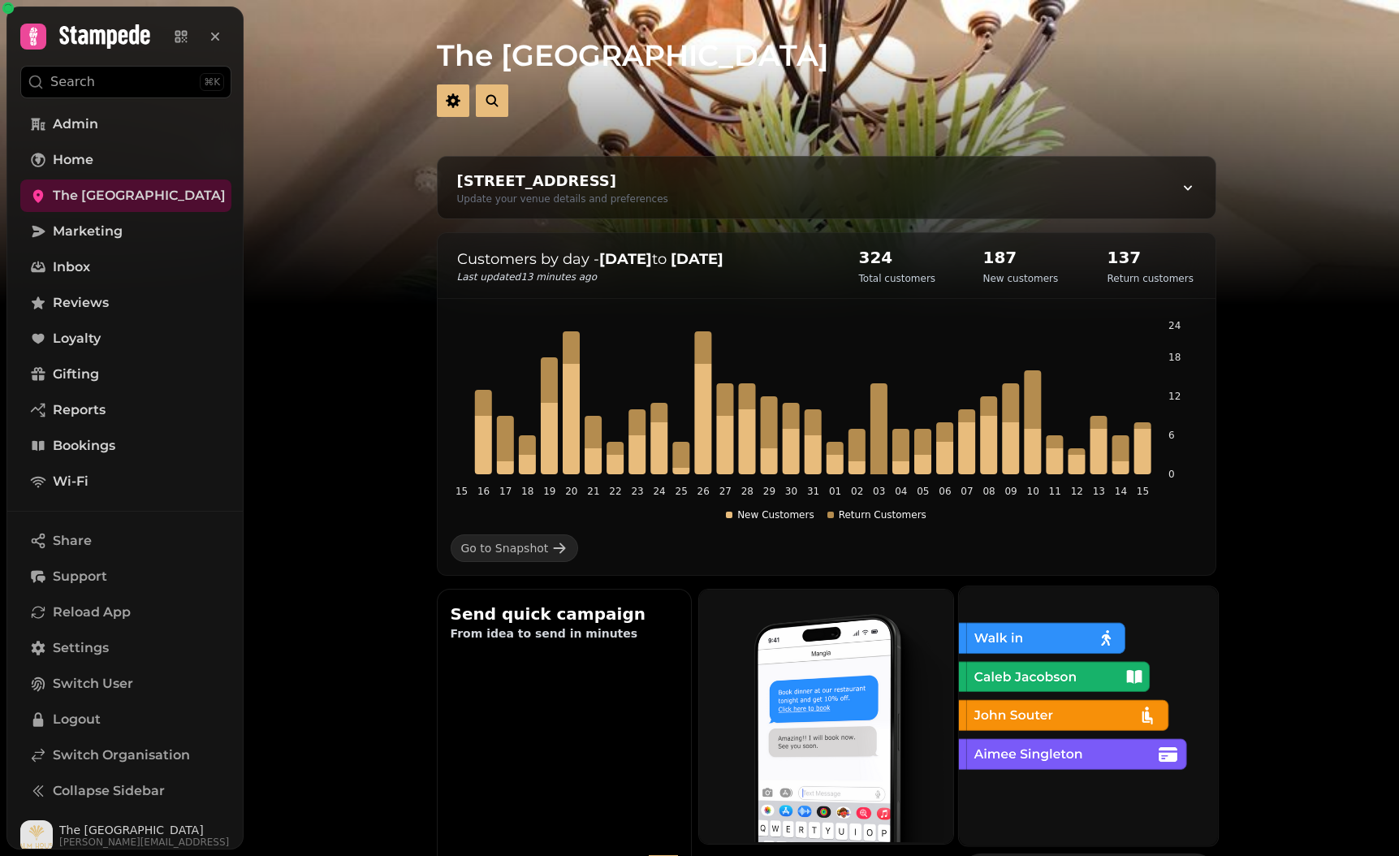
click at [1174, 733] on img at bounding box center [1087, 714] width 259 height 259
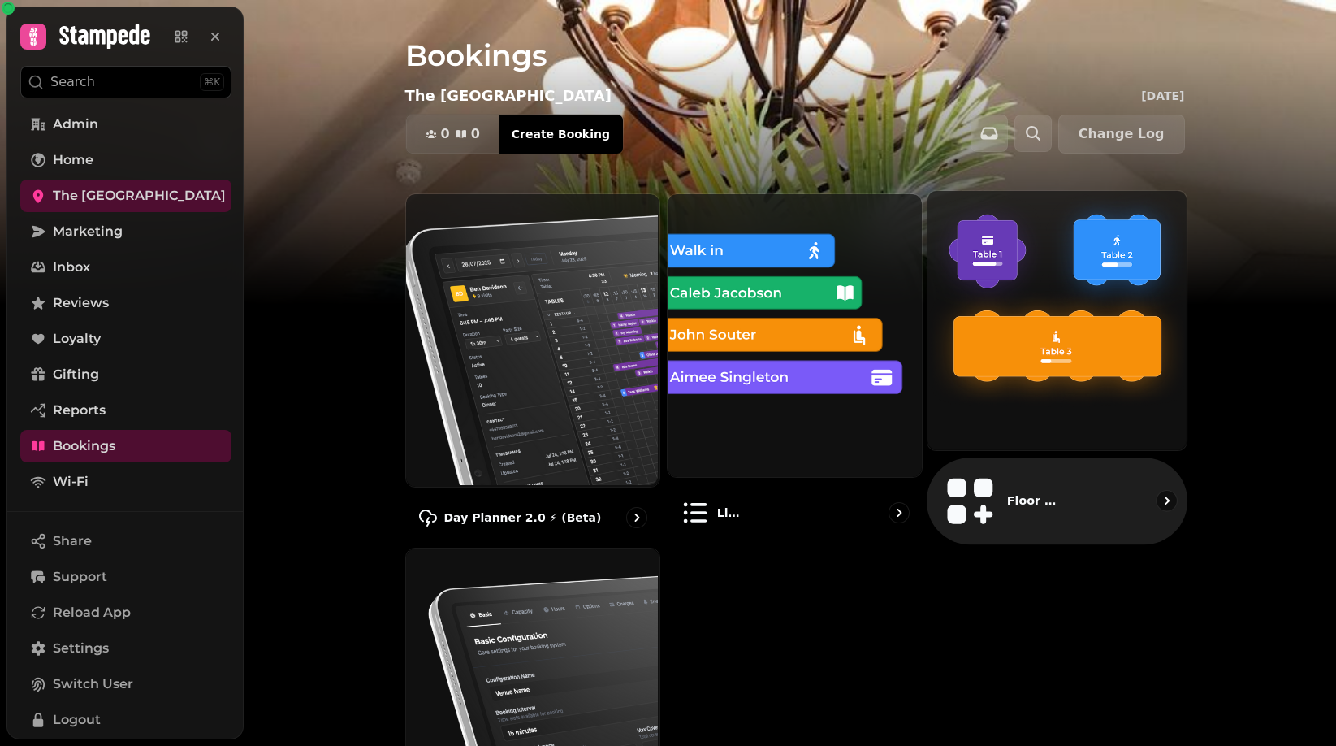
click at [1089, 233] on img at bounding box center [1055, 318] width 259 height 259
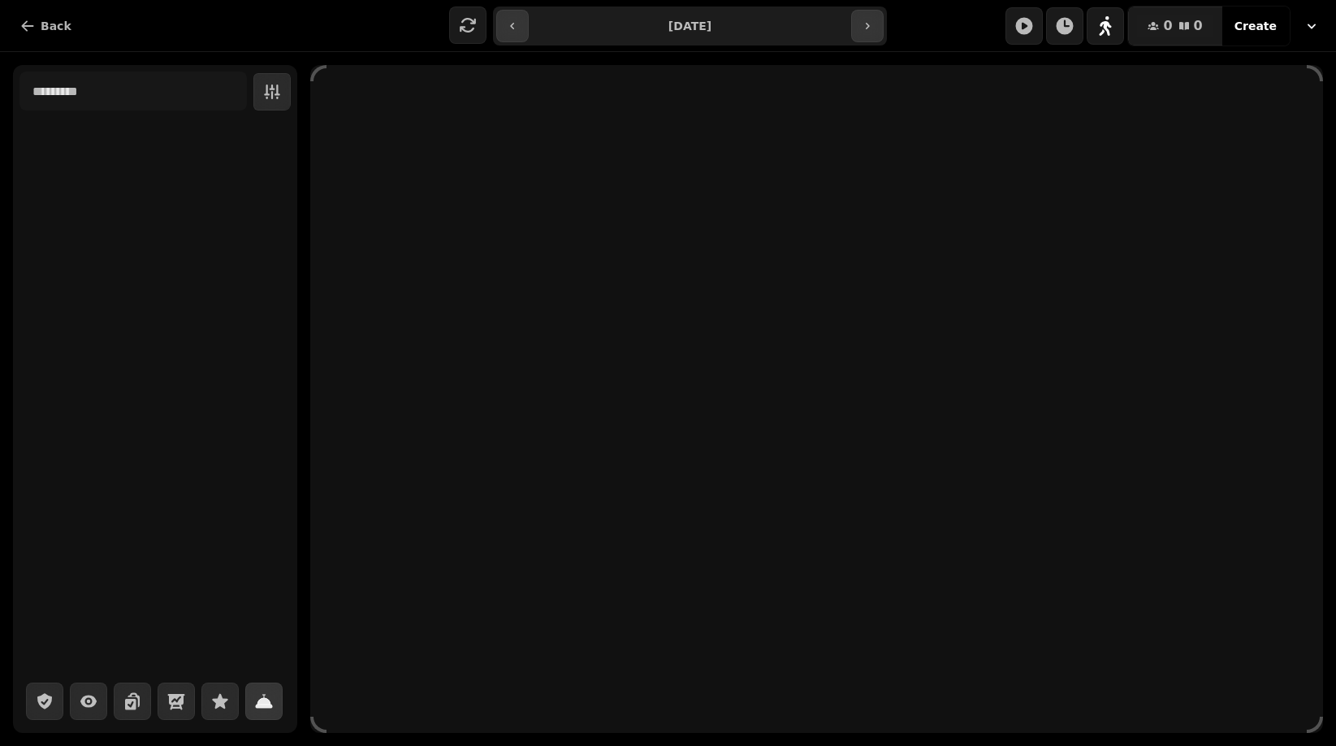
click at [260, 713] on button "button" at bounding box center [263, 700] width 37 height 37
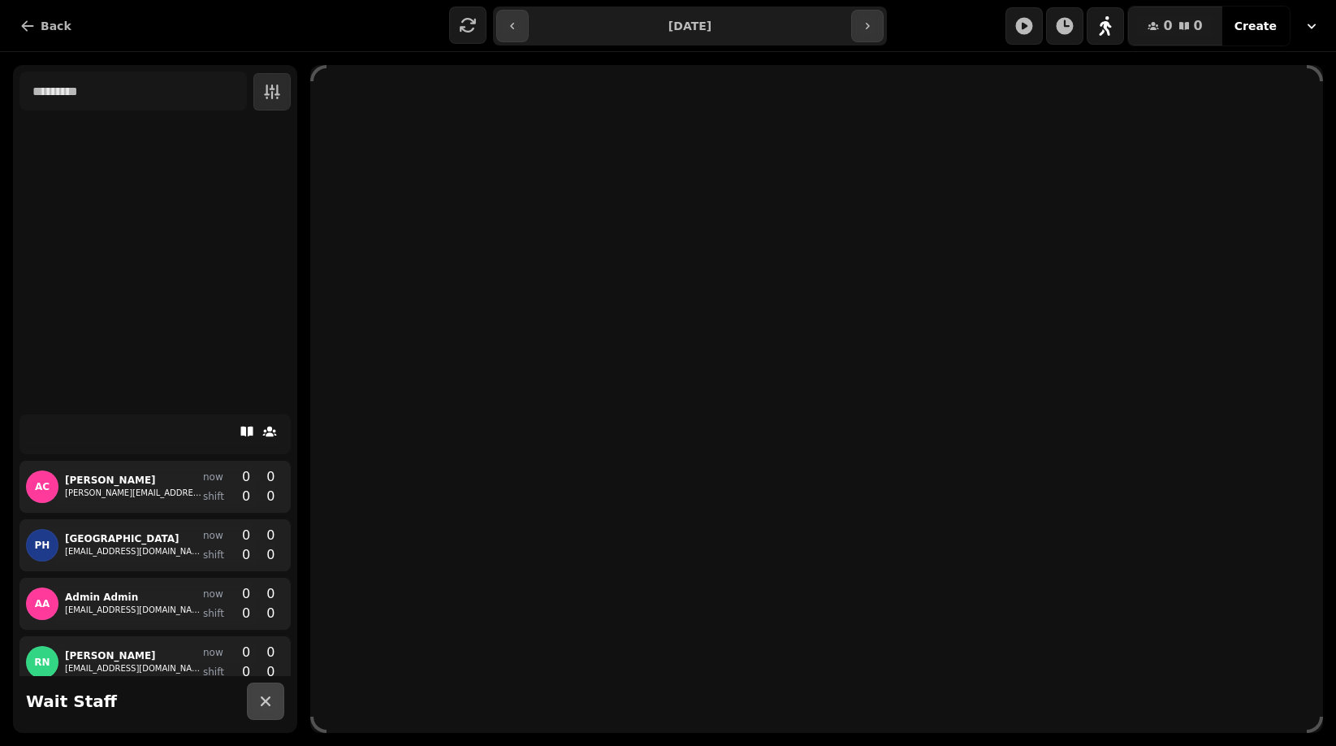
scroll to position [188, 0]
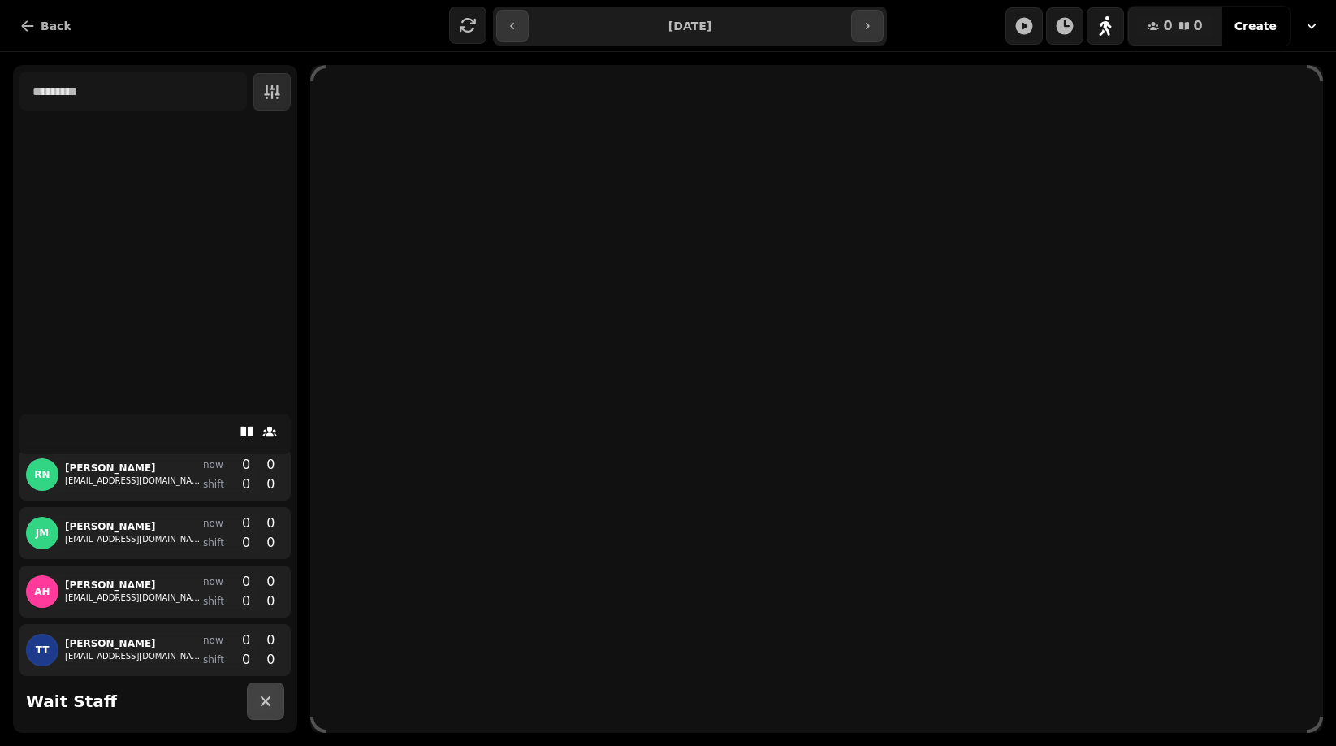
click at [266, 430] on icon at bounding box center [270, 431] width 16 height 16
click at [251, 707] on button "button" at bounding box center [265, 700] width 37 height 37
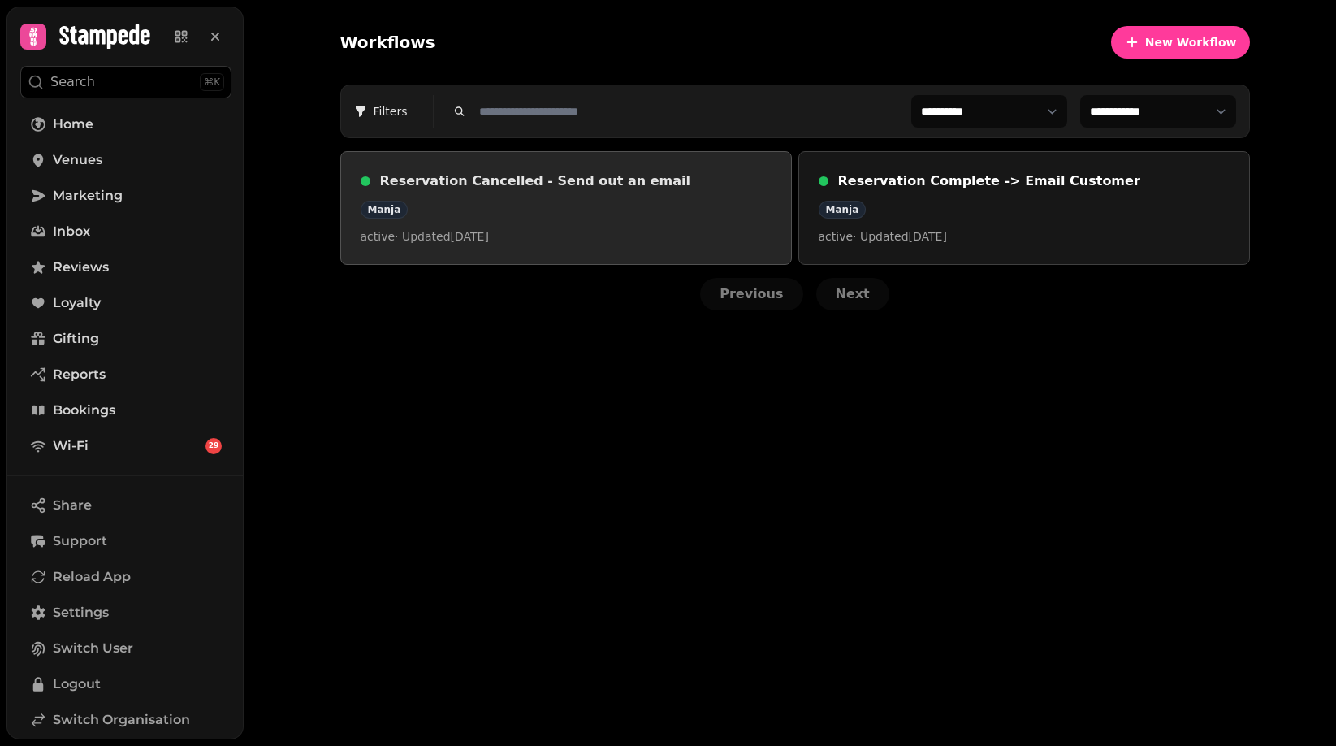
click at [569, 230] on p "active · Updated [DATE]" at bounding box center [566, 236] width 411 height 16
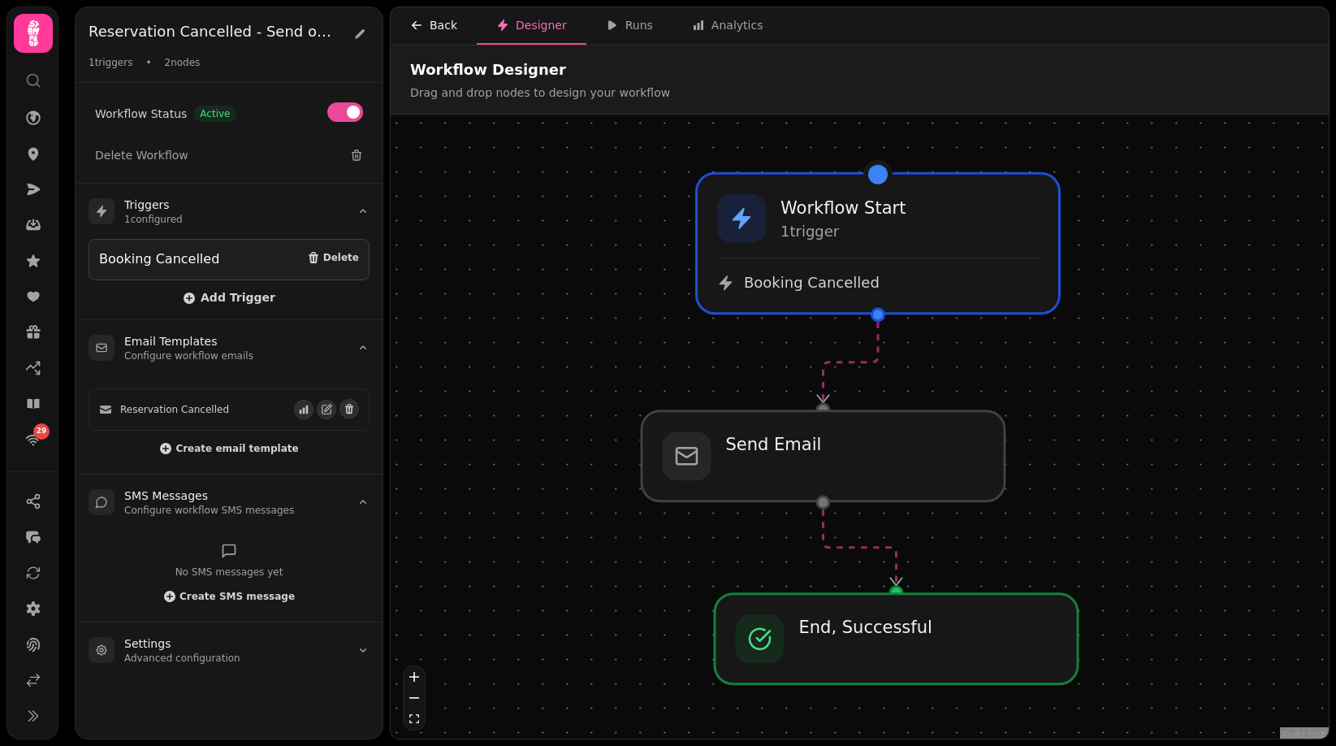
click at [435, 21] on div "Back" at bounding box center [433, 25] width 47 height 16
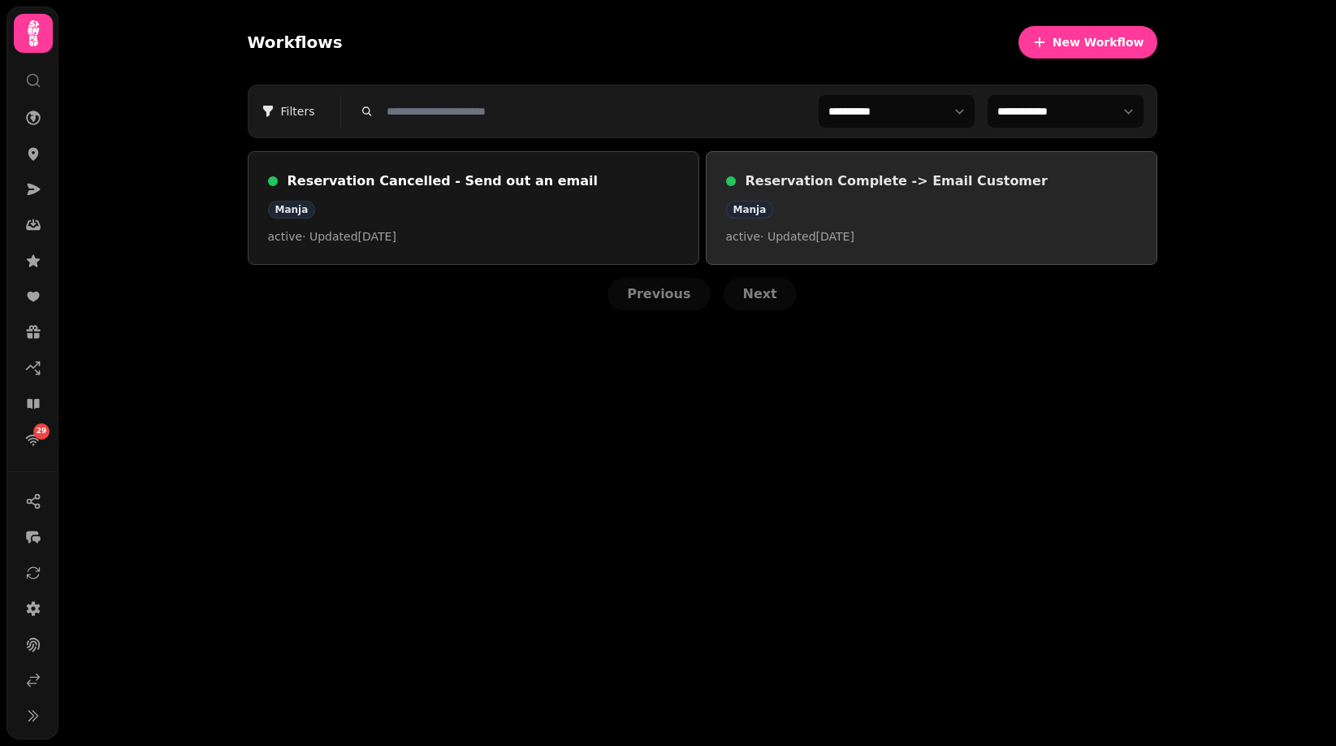
click at [863, 164] on link "Reservation Complete -> Email Customer Manja active · Updated [DATE]" at bounding box center [932, 208] width 452 height 114
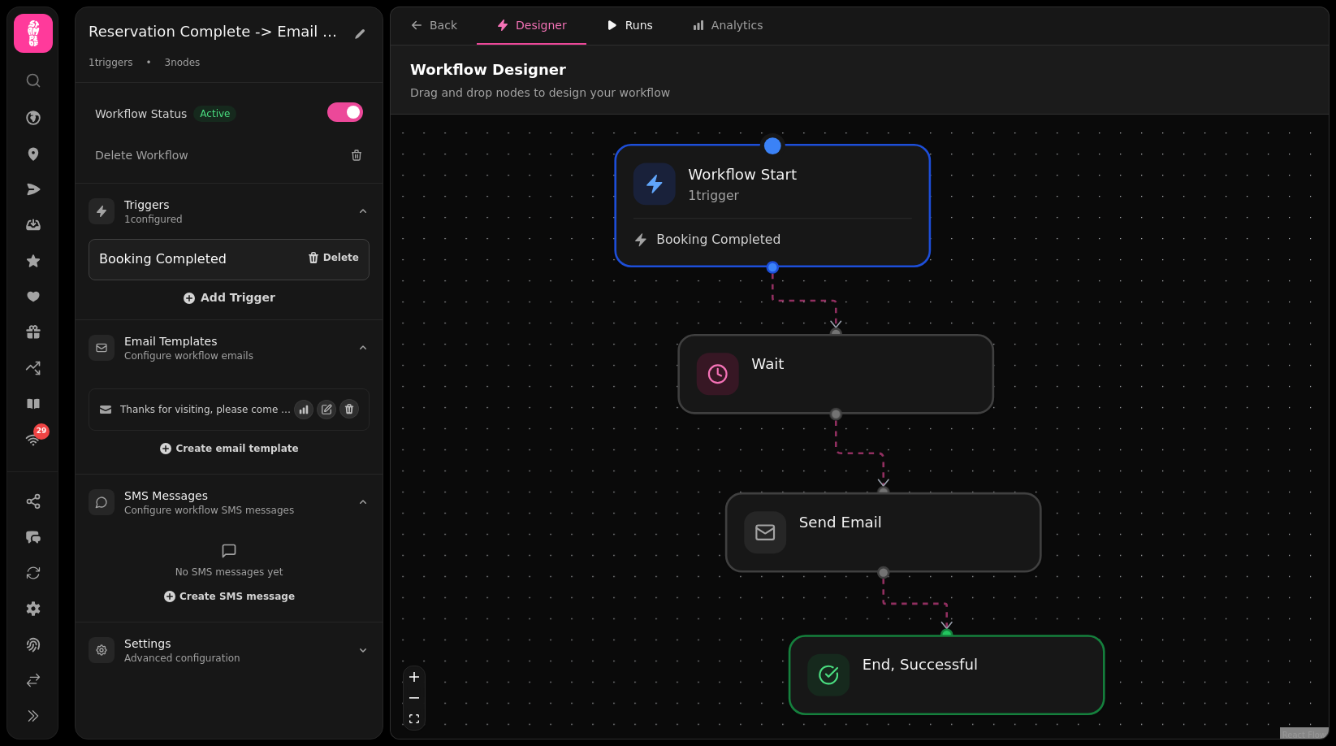
click at [634, 31] on div "Runs" at bounding box center [629, 25] width 47 height 16
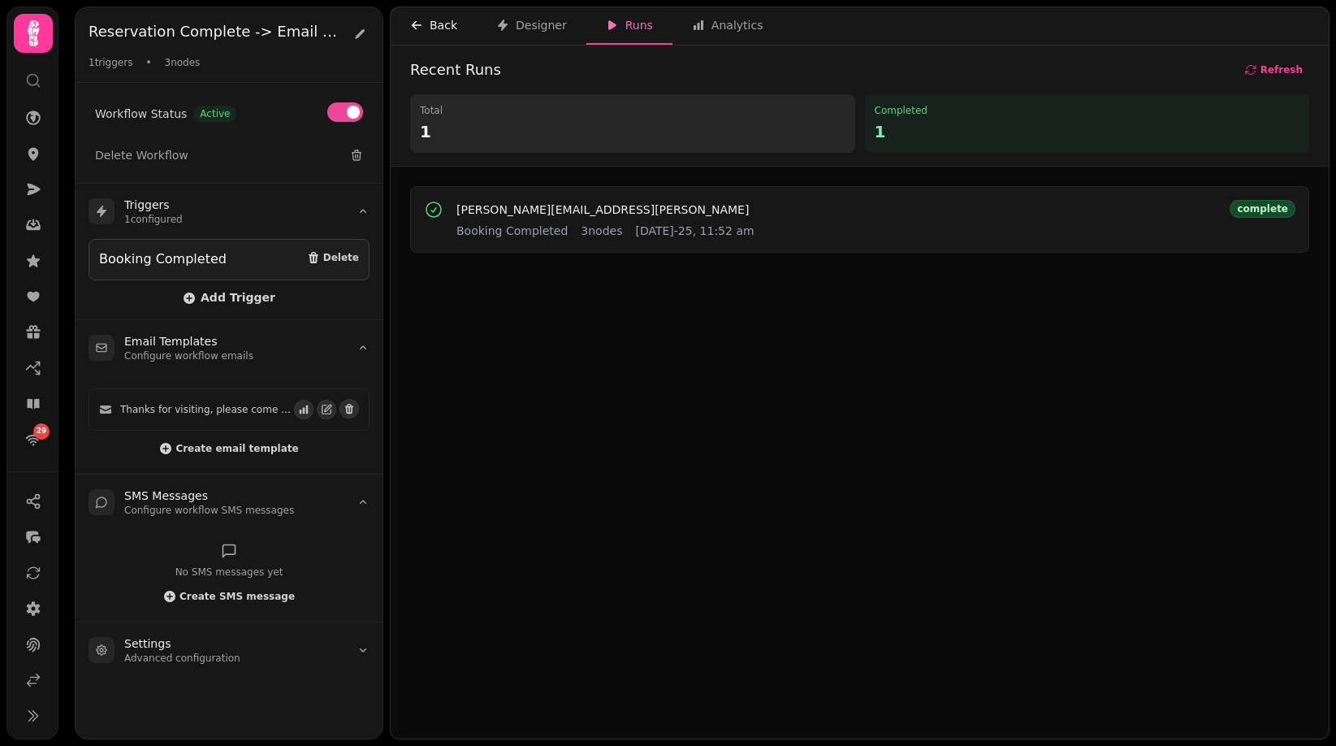
click at [443, 23] on div "Back" at bounding box center [433, 25] width 47 height 16
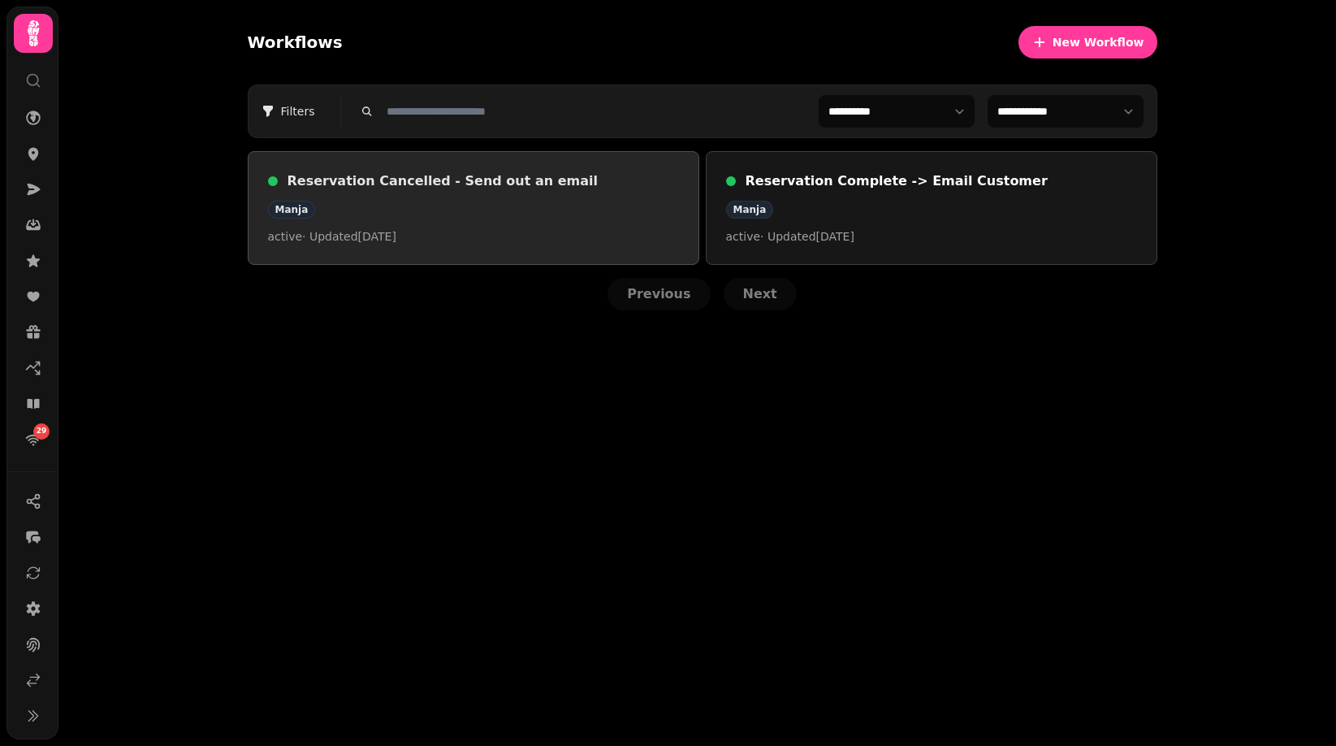
click at [469, 216] on div "Manja" at bounding box center [473, 210] width 411 height 18
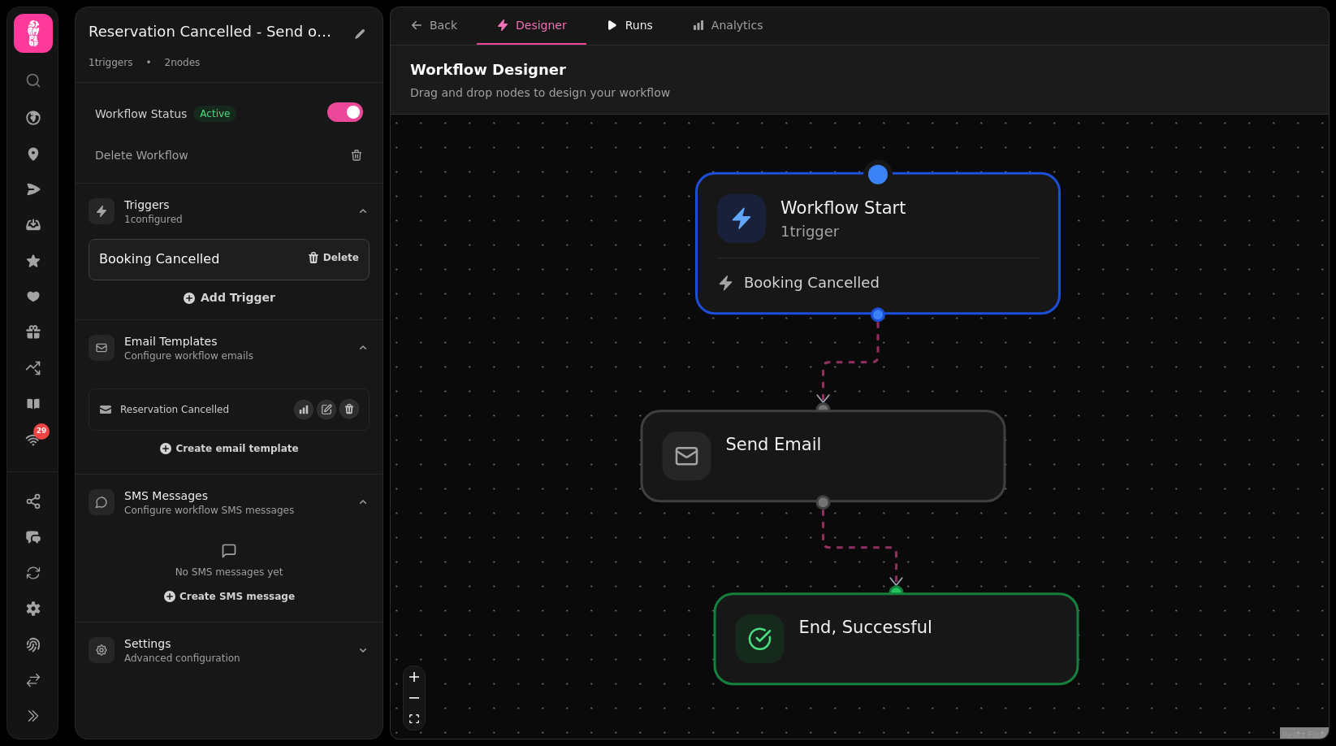
click at [620, 32] on div "Runs" at bounding box center [629, 25] width 47 height 16
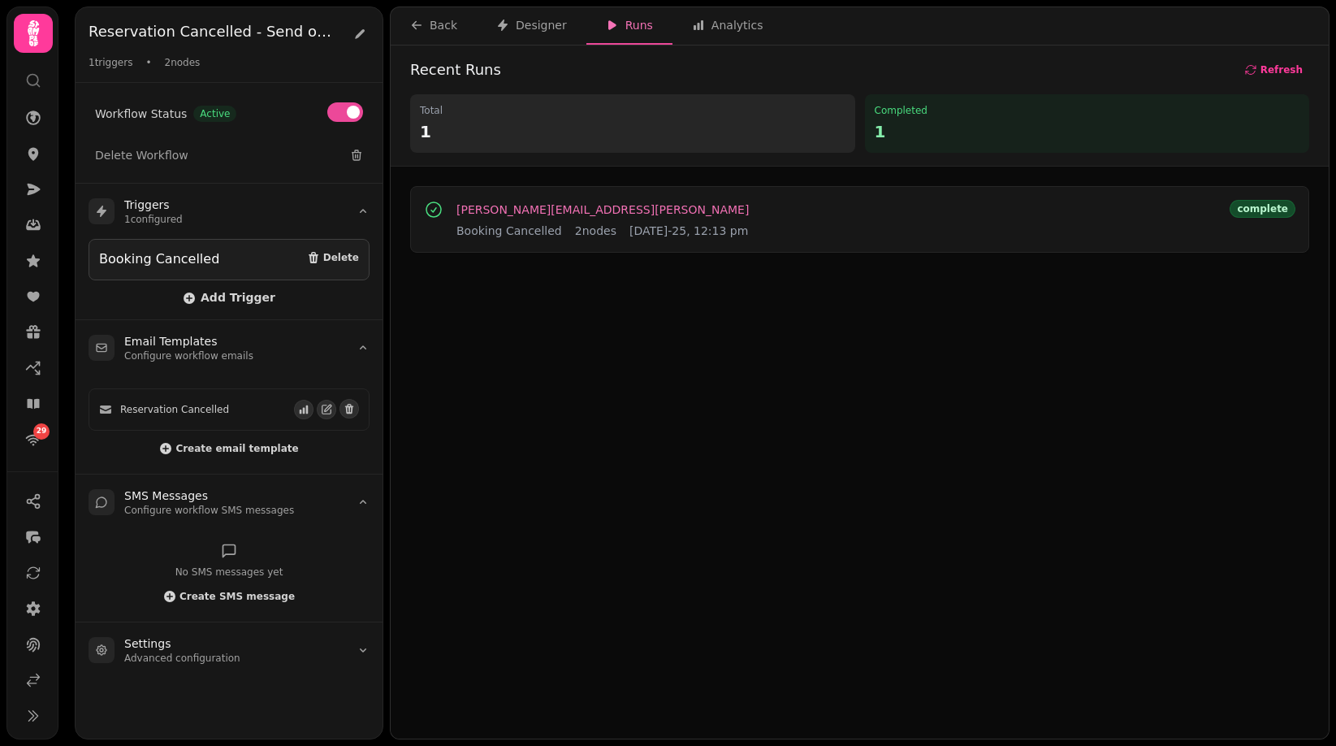
click at [673, 211] on span "[PERSON_NAME][EMAIL_ADDRESS][PERSON_NAME]" at bounding box center [602, 209] width 292 height 11
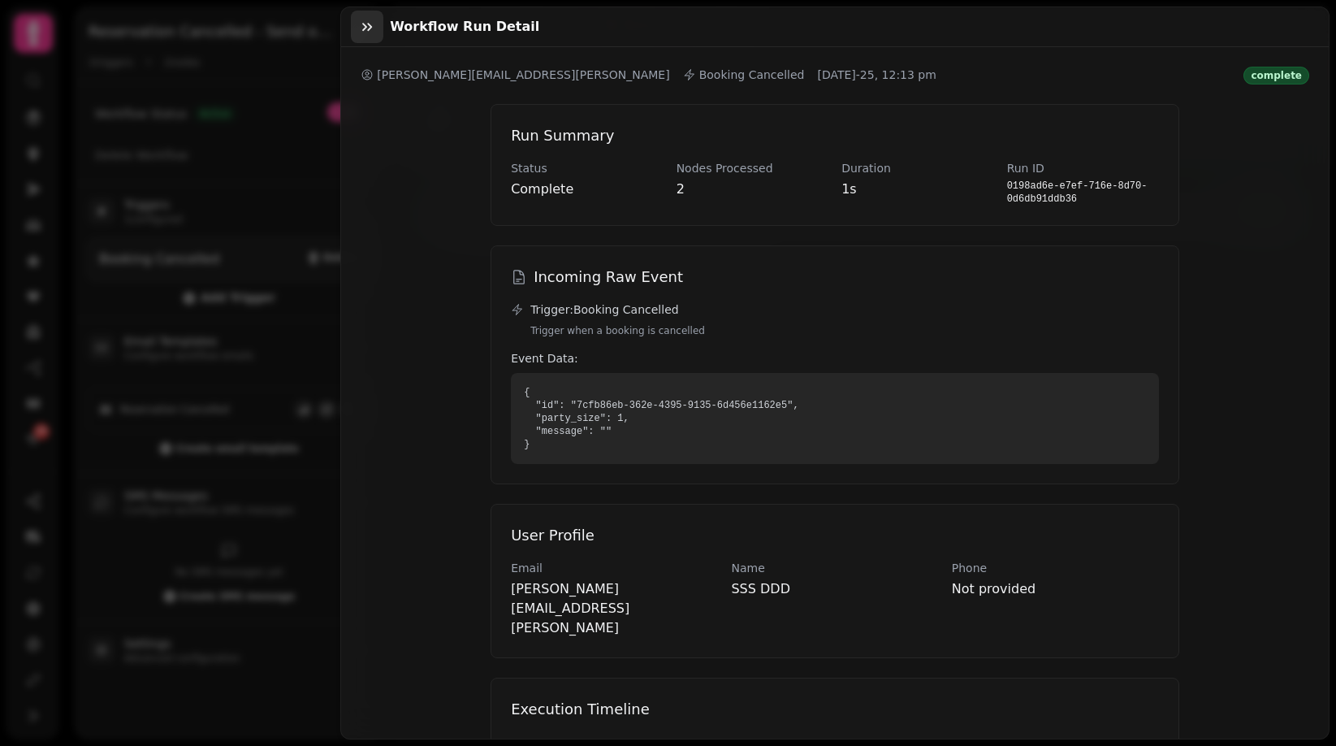
click at [362, 37] on button "button" at bounding box center [367, 27] width 32 height 32
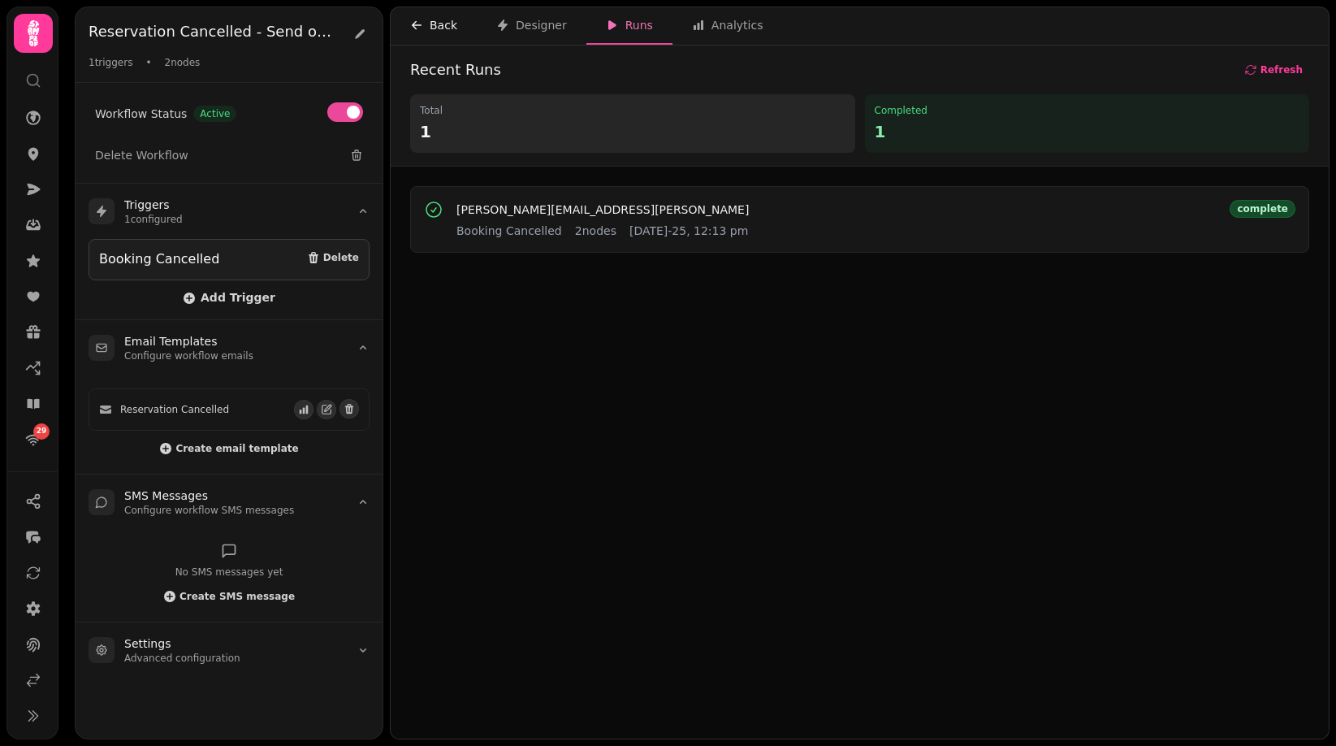
click at [415, 14] on button "Back" at bounding box center [434, 25] width 86 height 37
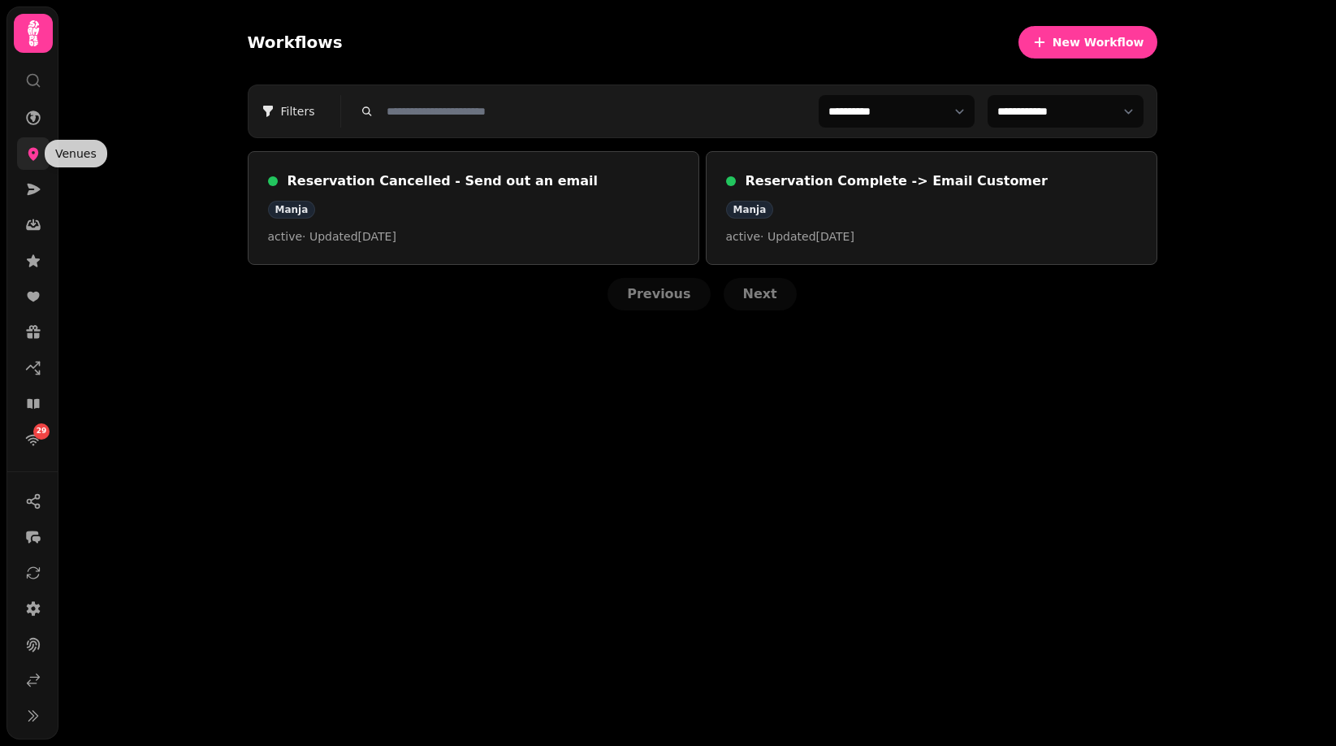
click at [32, 152] on icon at bounding box center [33, 153] width 16 height 16
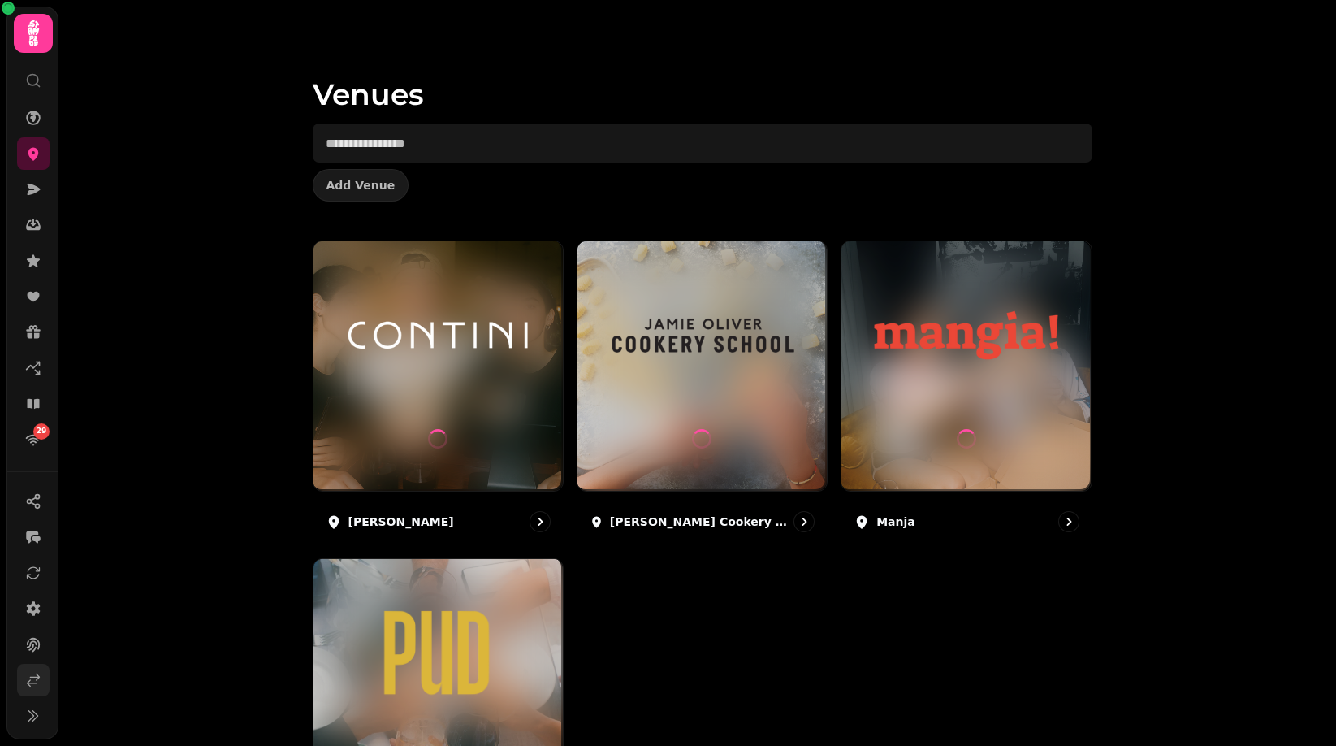
click at [41, 677] on link at bounding box center [33, 680] width 32 height 32
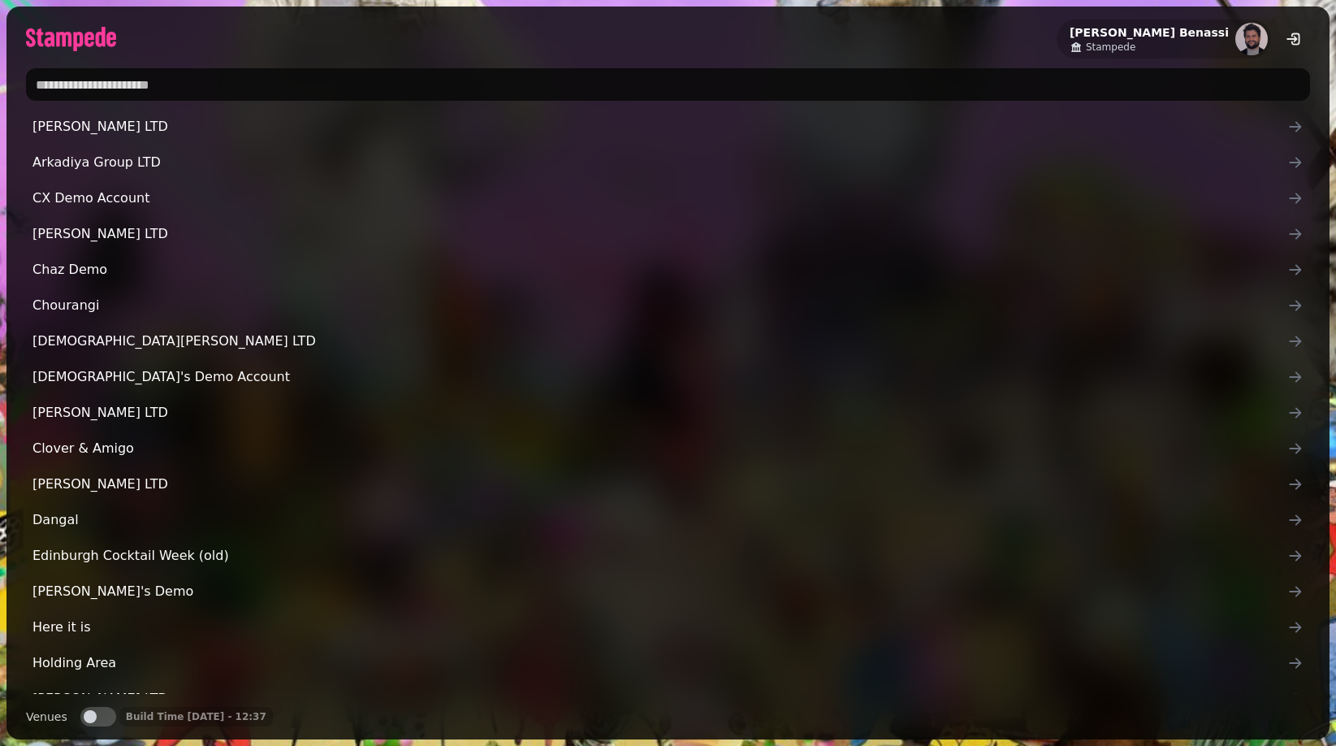
click at [171, 82] on input "text" at bounding box center [668, 84] width 1284 height 32
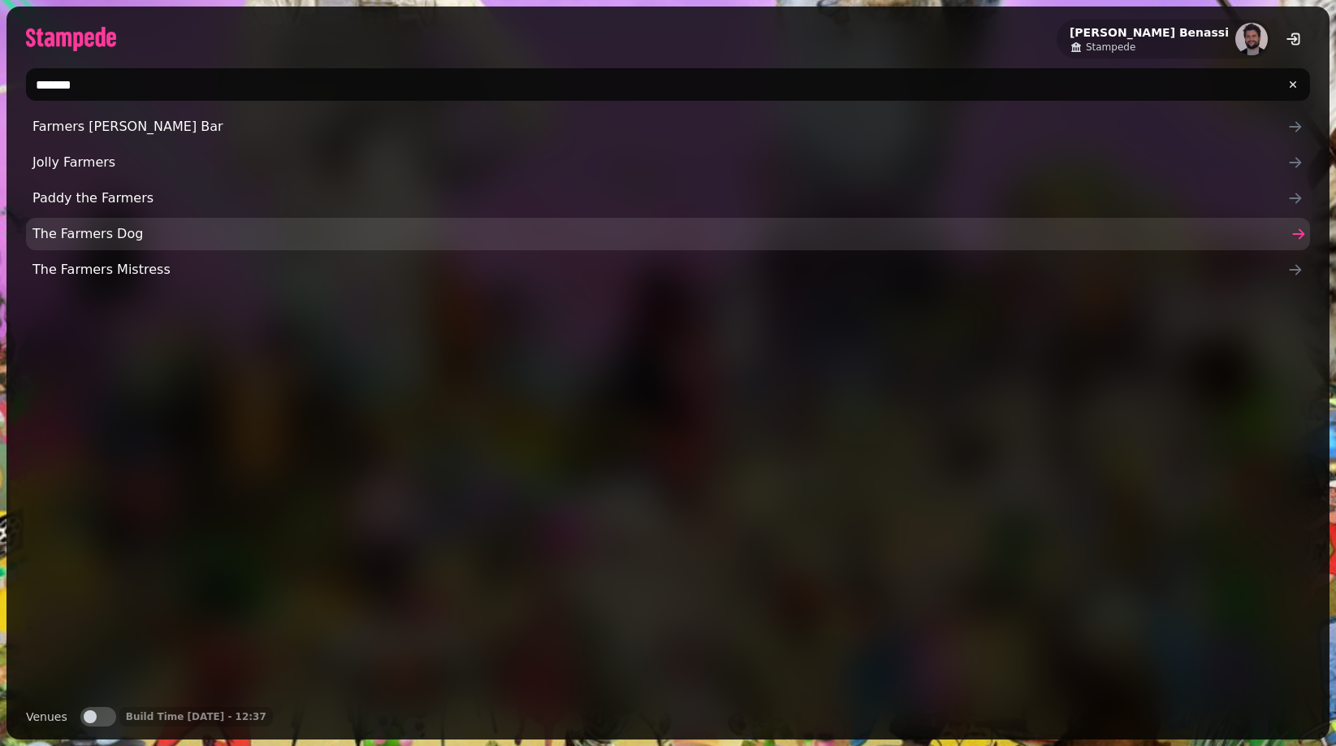
type input "*******"
click at [63, 218] on link "The Farmers Dog" at bounding box center [668, 234] width 1284 height 32
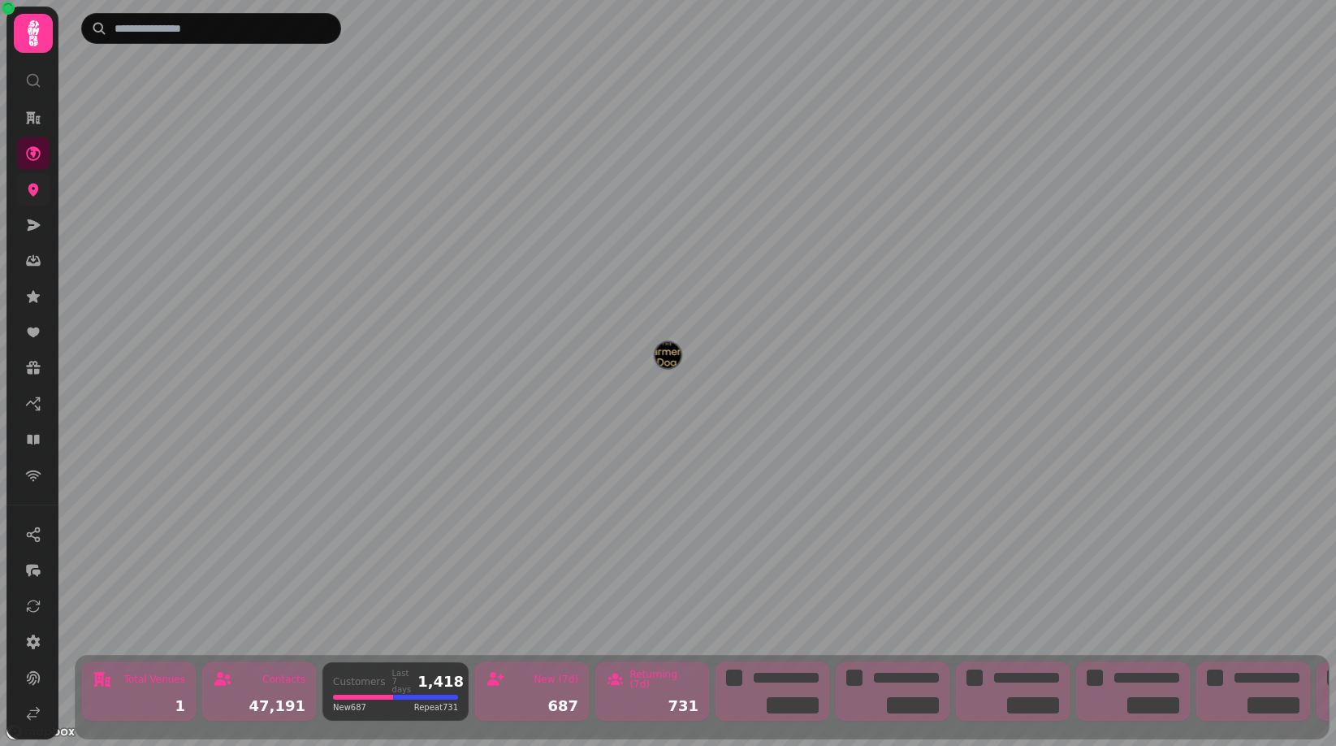
click at [32, 189] on icon at bounding box center [33, 190] width 11 height 13
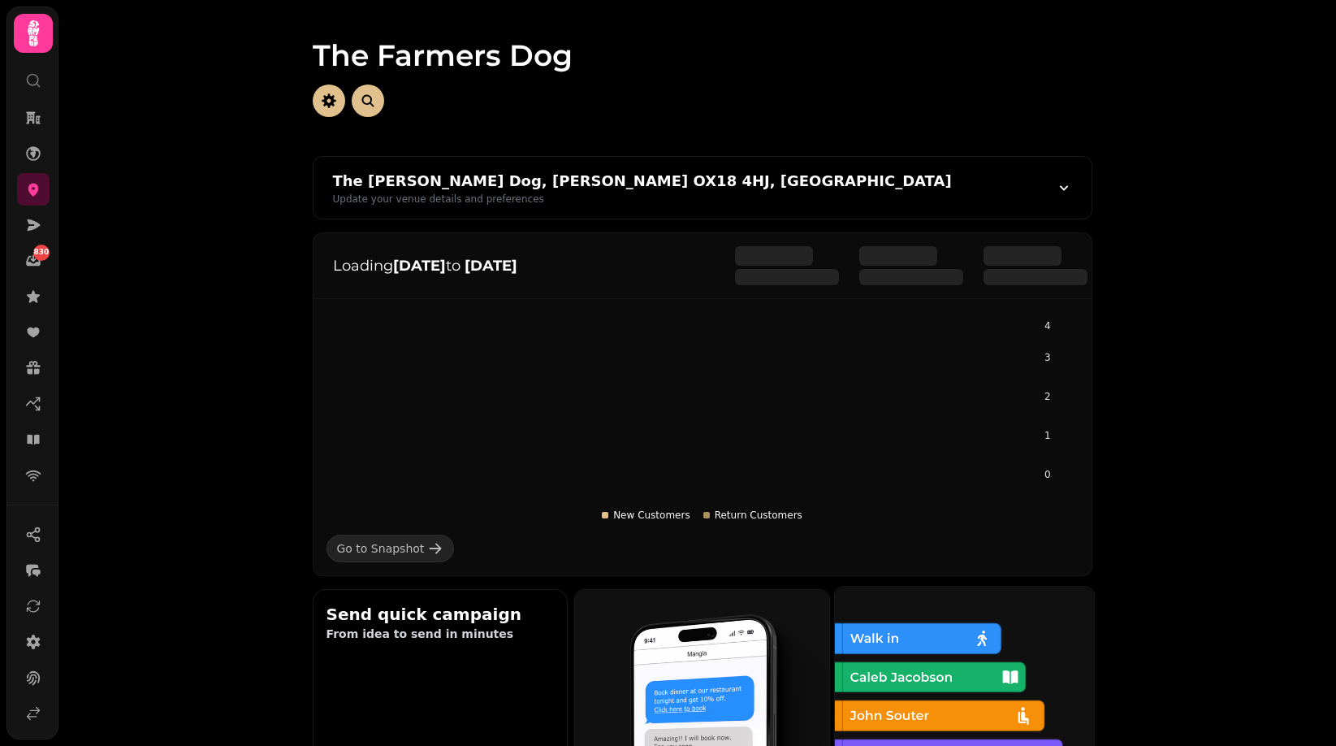
click at [972, 704] on img at bounding box center [962, 714] width 259 height 259
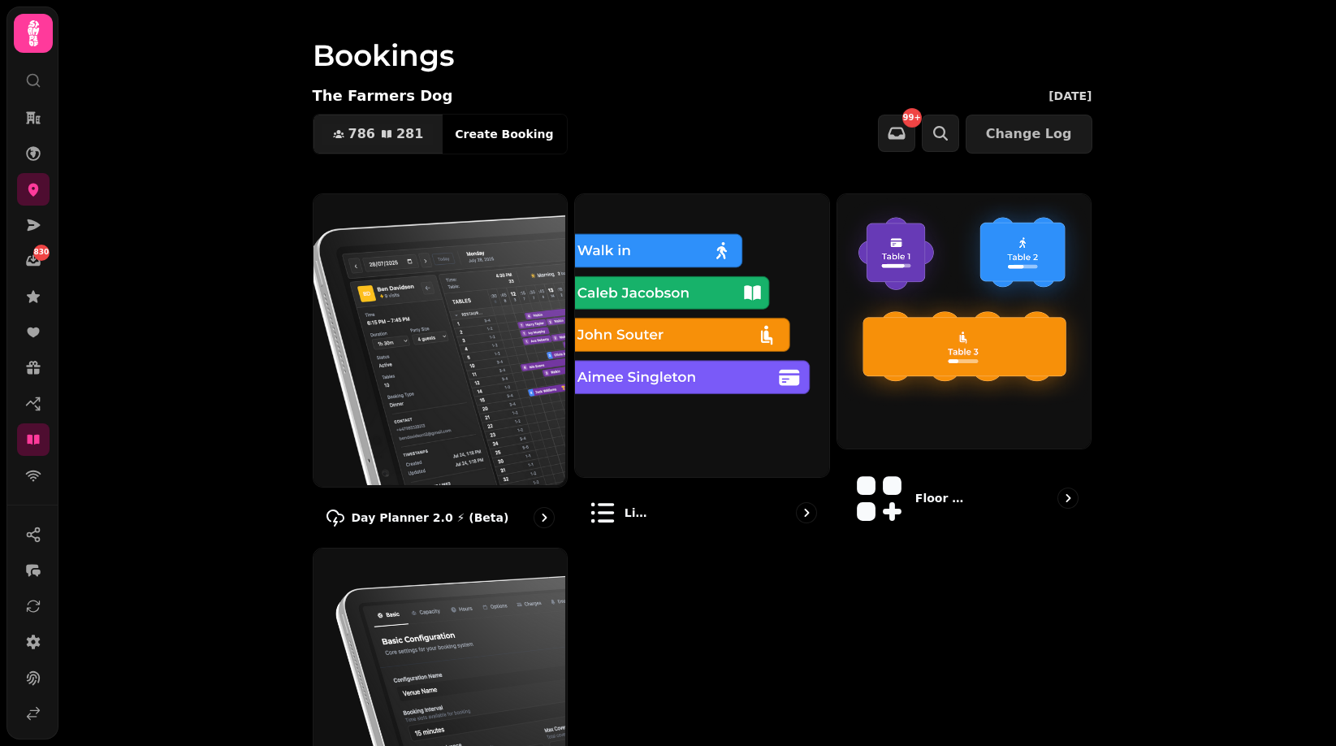
click at [655, 332] on img at bounding box center [700, 333] width 254 height 283
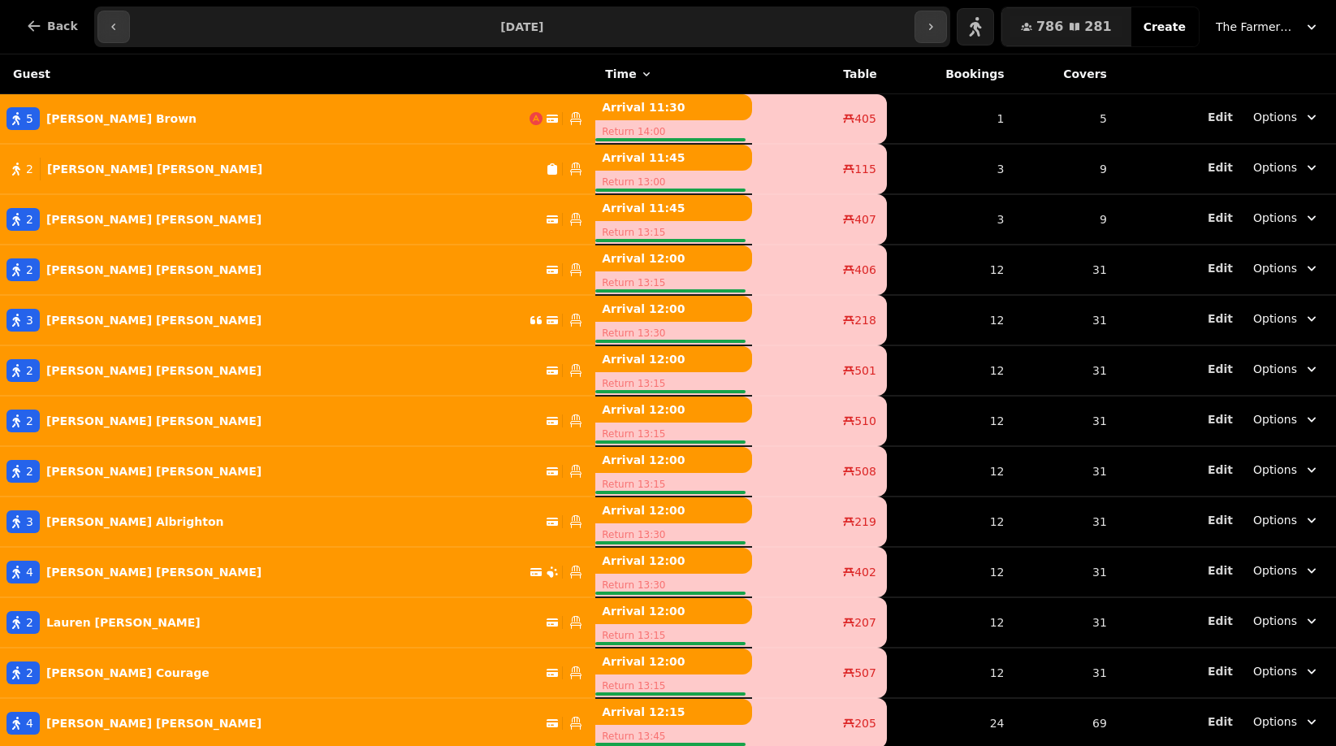
click at [334, 115] on div "5 [PERSON_NAME]" at bounding box center [265, 118] width 530 height 23
select select "**********"
select select "*"
select select "****"
select select "******"
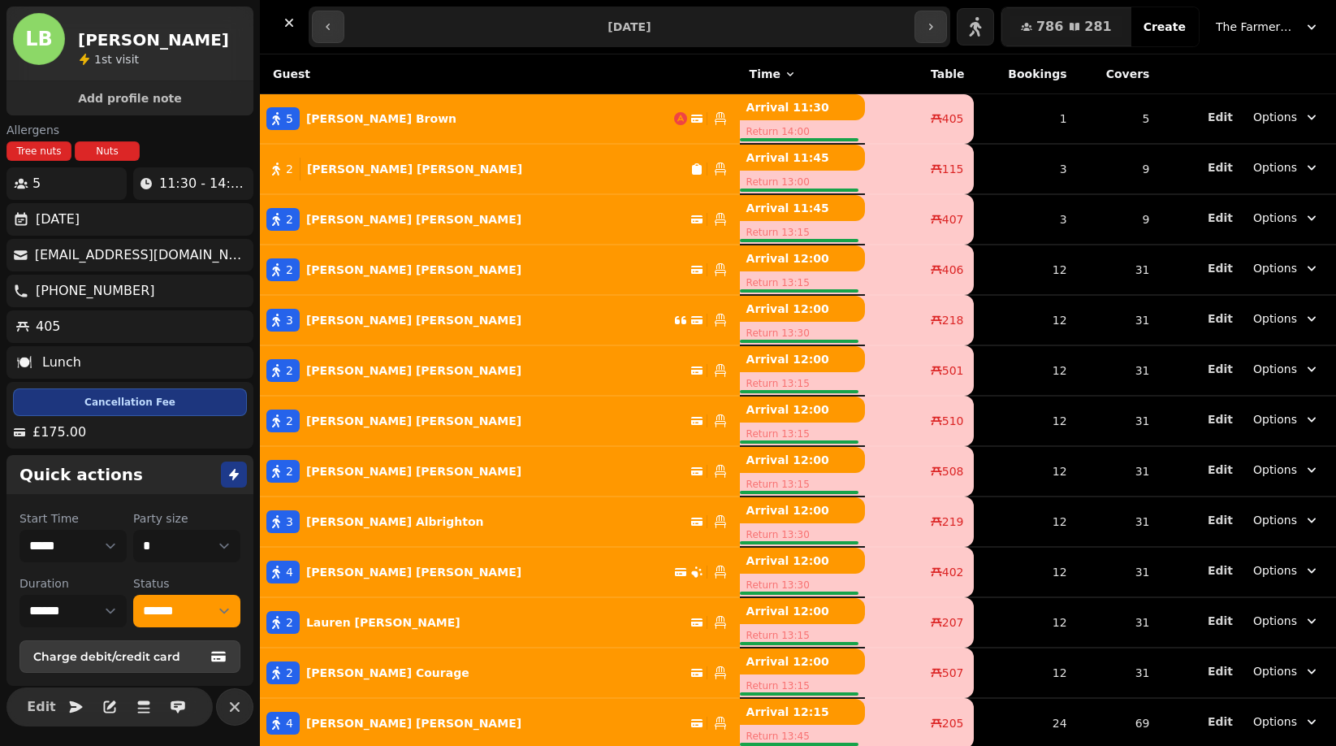
click at [364, 226] on p "[PERSON_NAME]" at bounding box center [413, 219] width 215 height 16
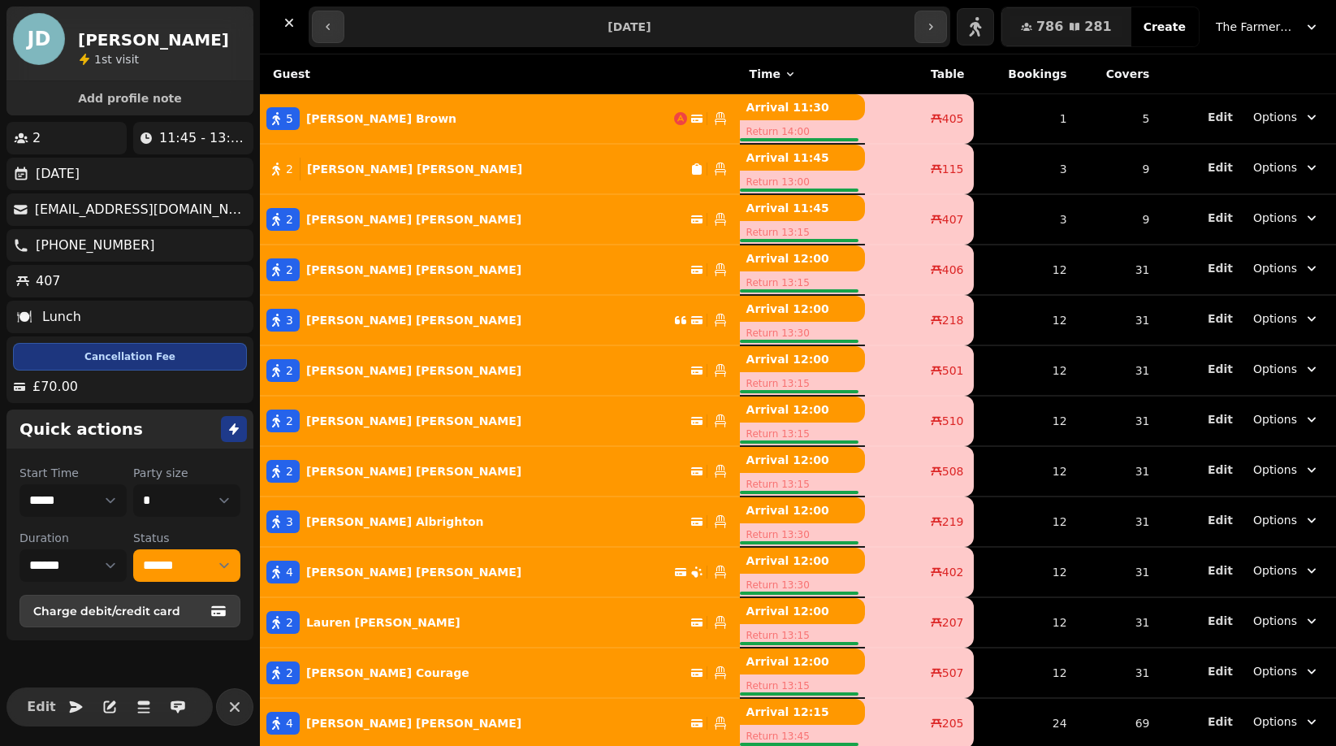
click at [367, 271] on p "[PERSON_NAME]" at bounding box center [413, 270] width 215 height 16
click at [376, 318] on p "[PERSON_NAME]" at bounding box center [413, 320] width 215 height 16
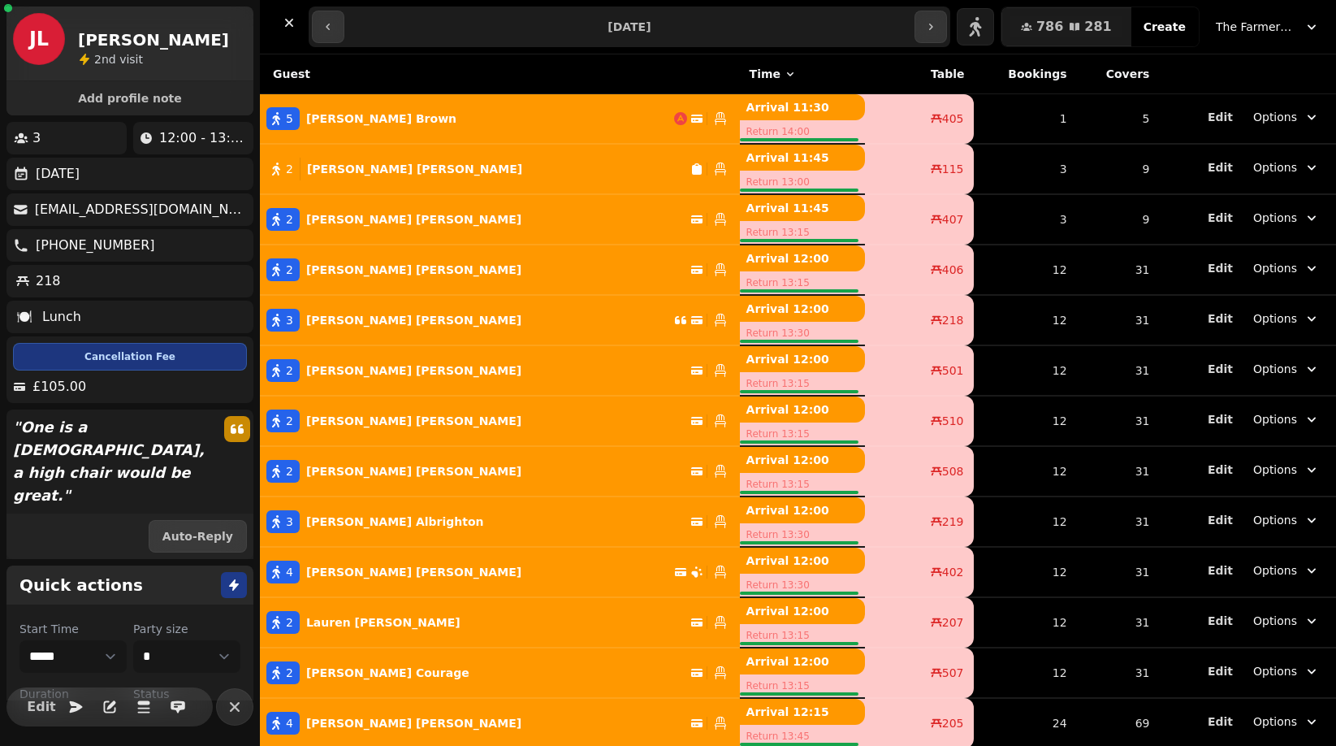
click at [382, 363] on p "[PERSON_NAME]" at bounding box center [413, 370] width 215 height 16
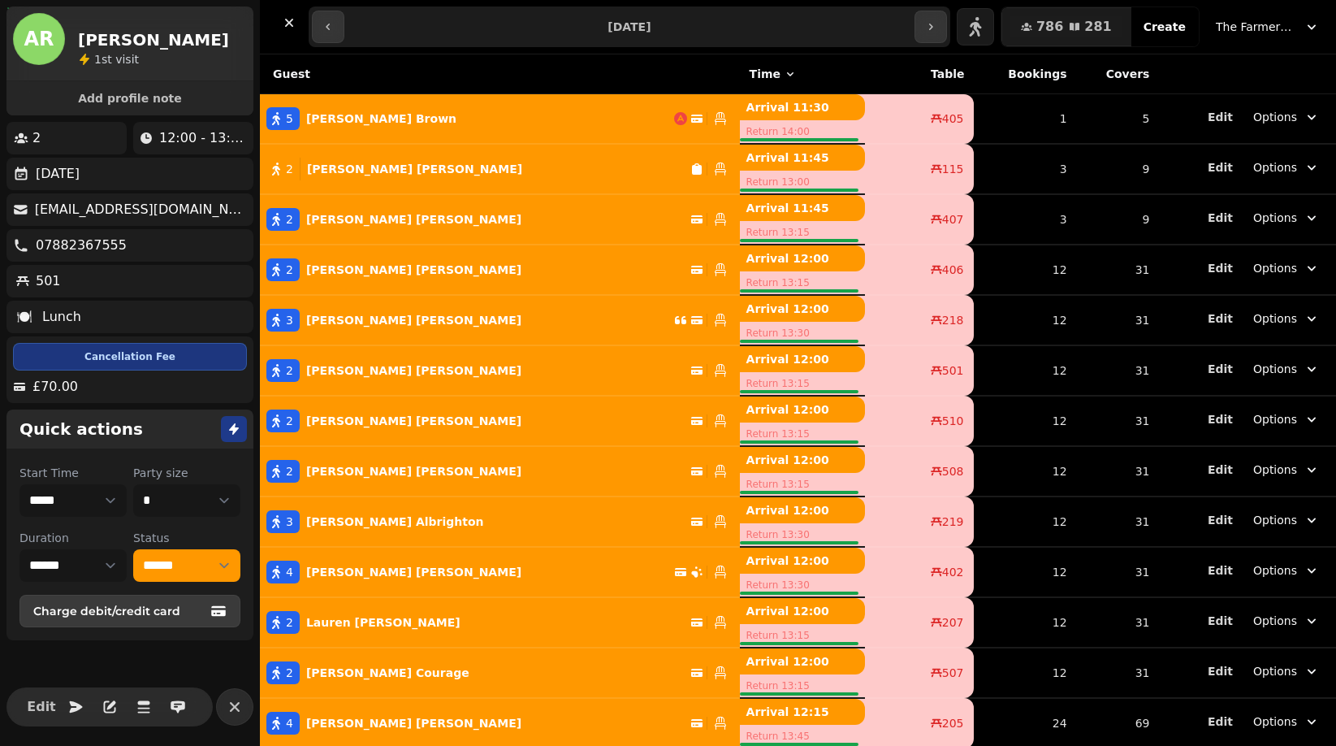
click at [391, 435] on button "2 [PERSON_NAME]" at bounding box center [500, 420] width 480 height 39
click at [396, 487] on button "2 [PERSON_NAME]" at bounding box center [500, 471] width 480 height 39
click at [400, 527] on p "[PERSON_NAME]" at bounding box center [395, 521] width 178 height 16
click at [290, 20] on icon "button" at bounding box center [289, 23] width 8 height 8
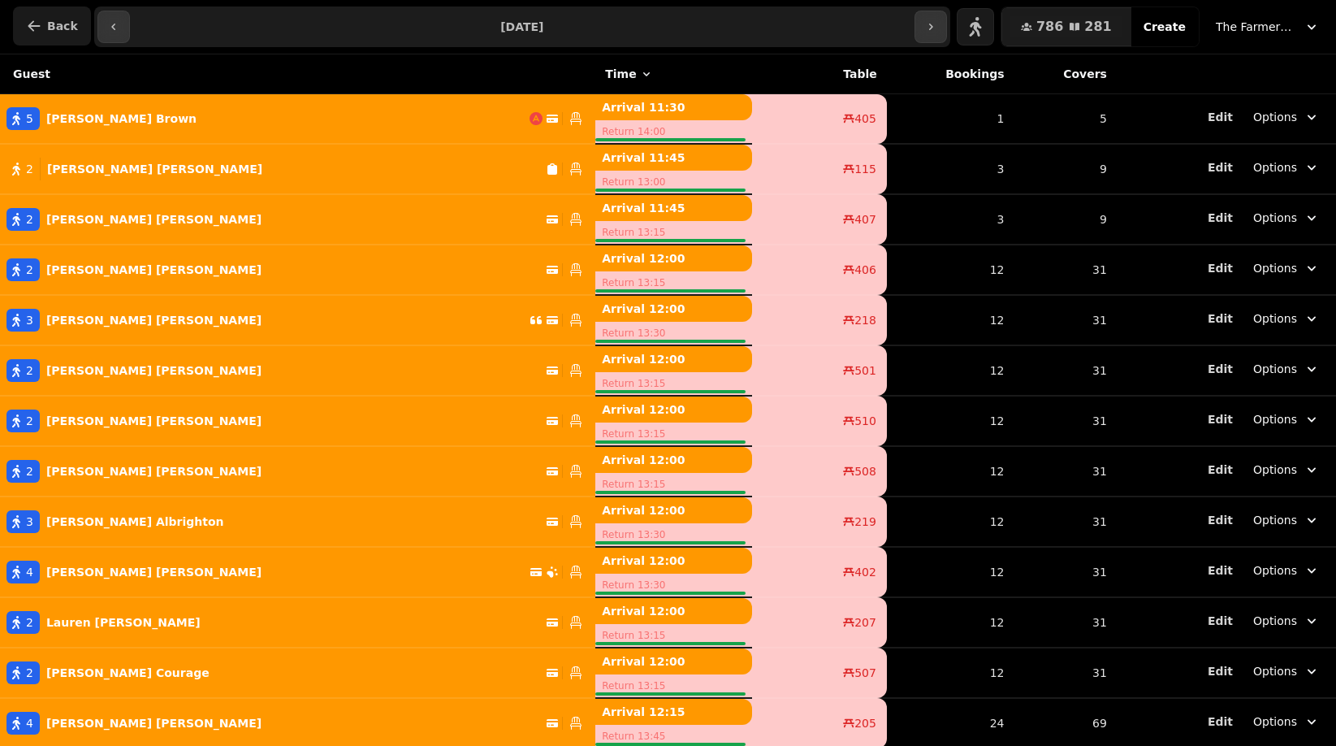
click at [57, 13] on button "Back" at bounding box center [52, 25] width 78 height 39
